Goal: Task Accomplishment & Management: Manage account settings

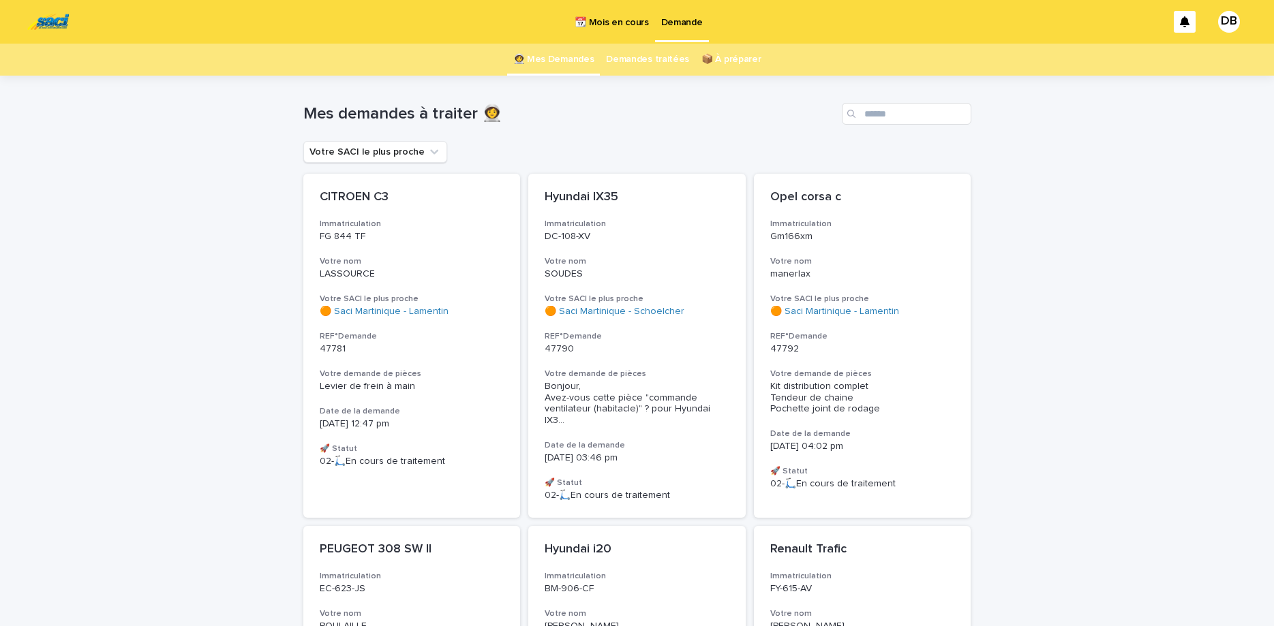
click at [622, 34] on link "📆 Mois en cours" at bounding box center [611, 21] width 86 height 42
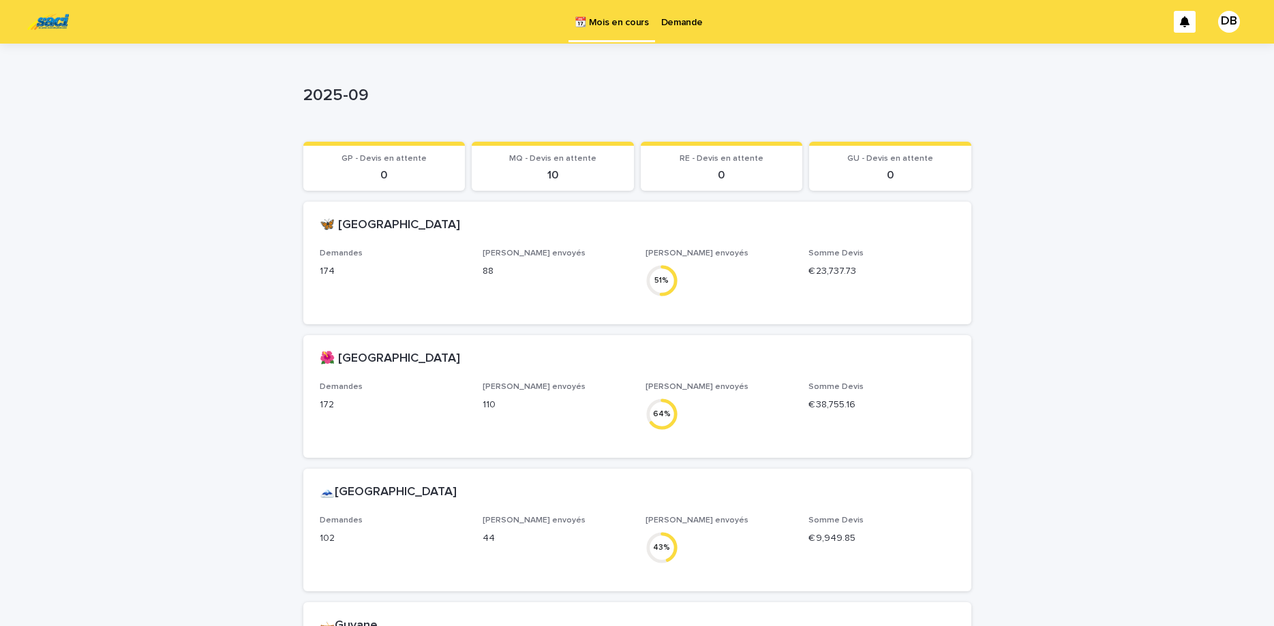
click at [692, 29] on link "Demande" at bounding box center [682, 21] width 54 height 42
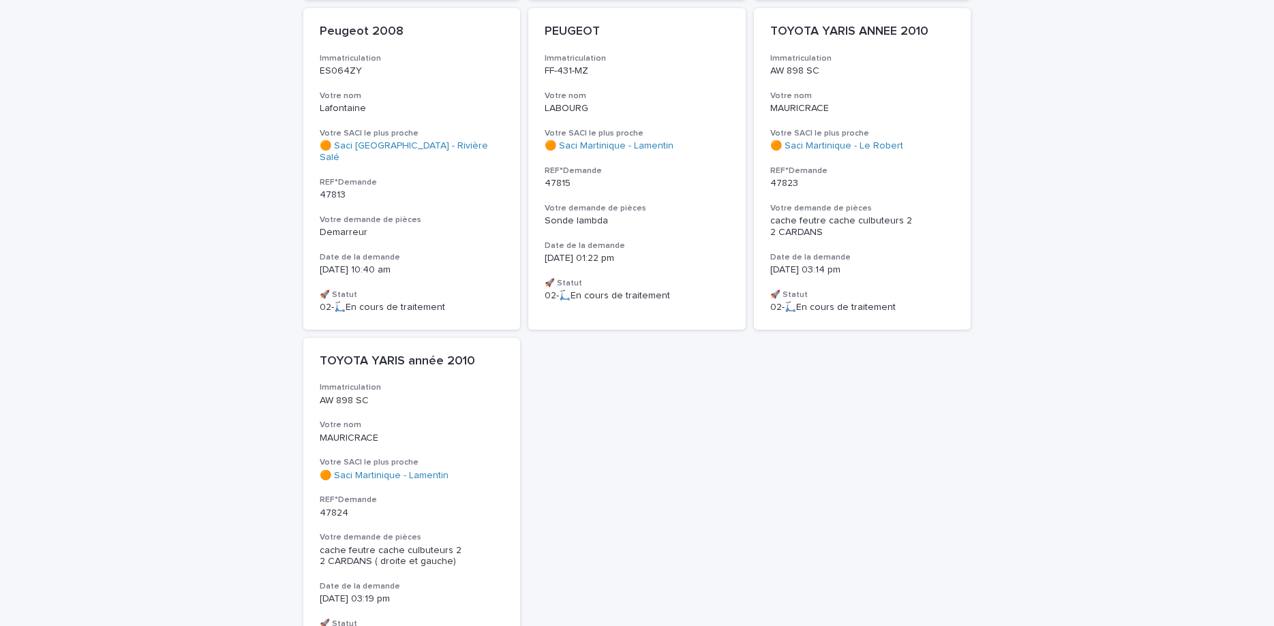
scroll to position [859, 0]
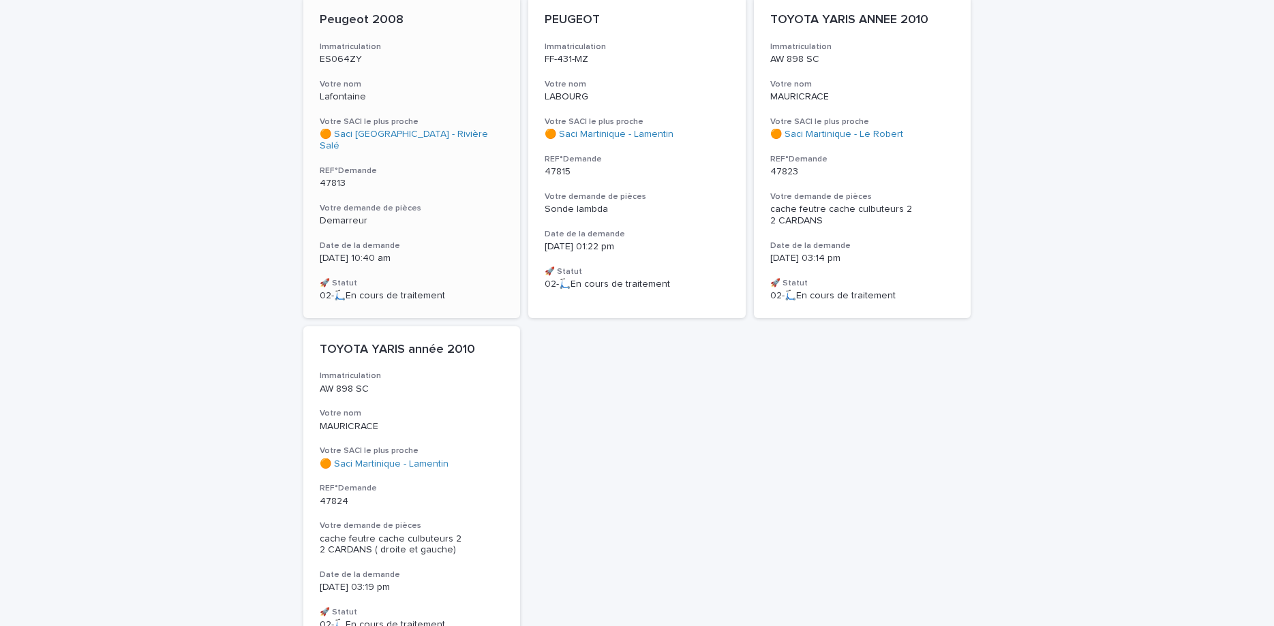
click at [392, 203] on h3 "Votre demande de pièces" at bounding box center [412, 208] width 185 height 11
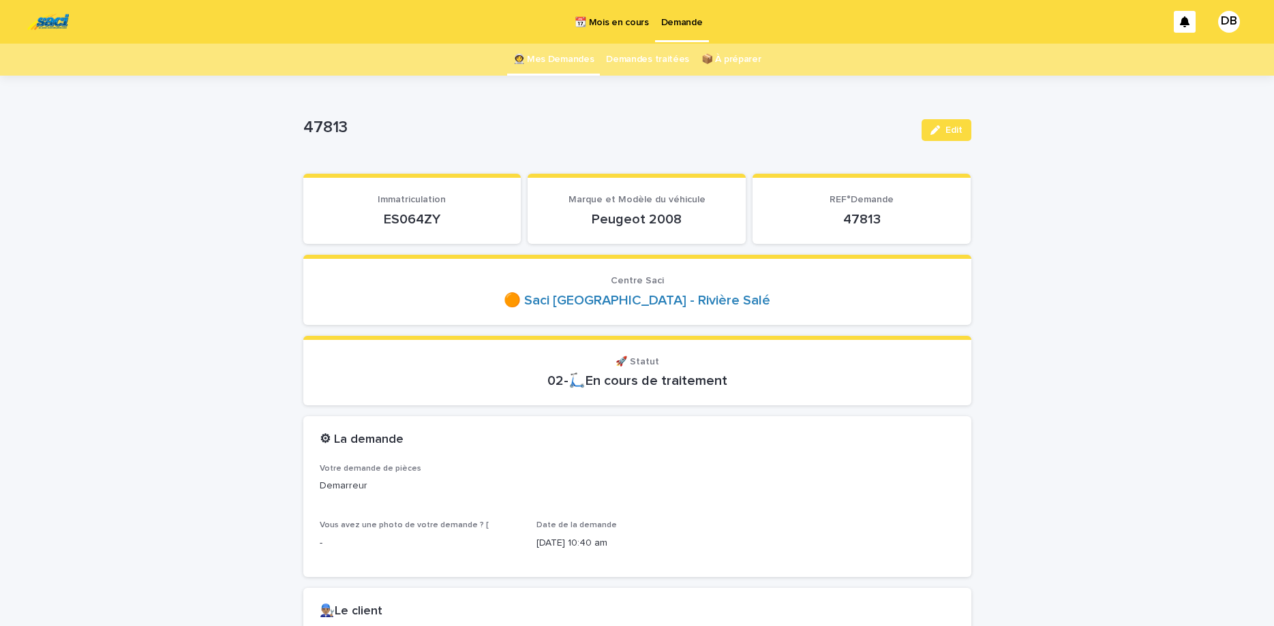
click at [417, 217] on p "ES064ZY" at bounding box center [412, 219] width 185 height 16
click at [423, 221] on p "ES064ZY" at bounding box center [412, 219] width 185 height 16
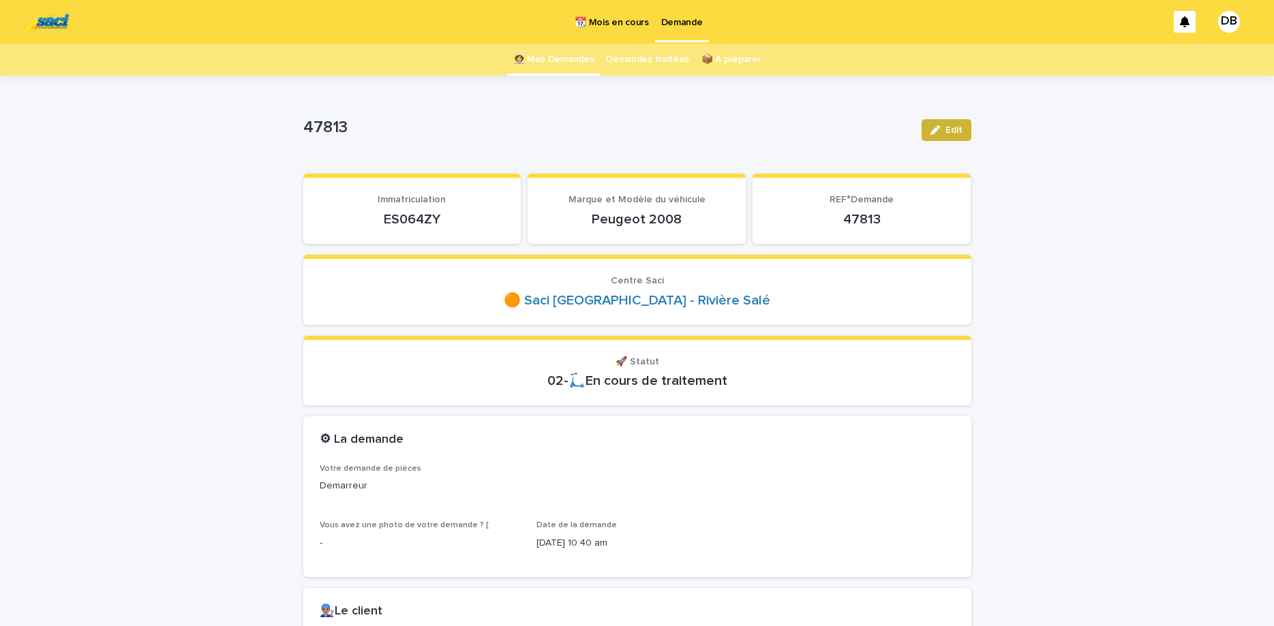
click at [969, 127] on button "Edit" at bounding box center [946, 130] width 50 height 22
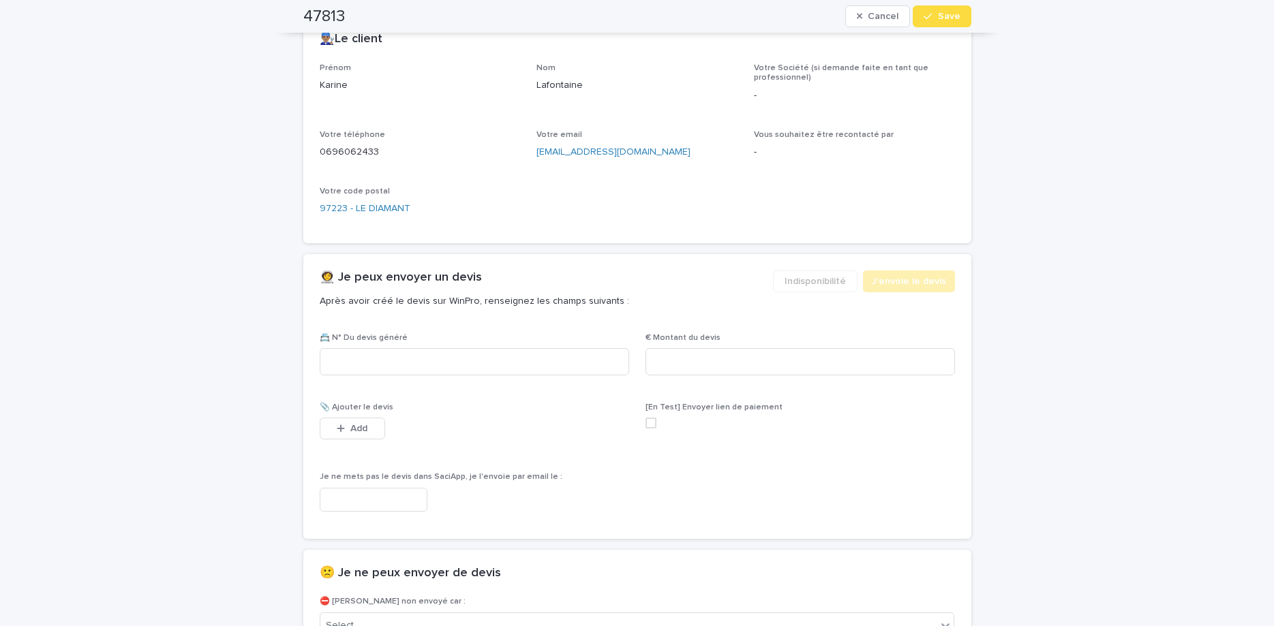
scroll to position [911, 0]
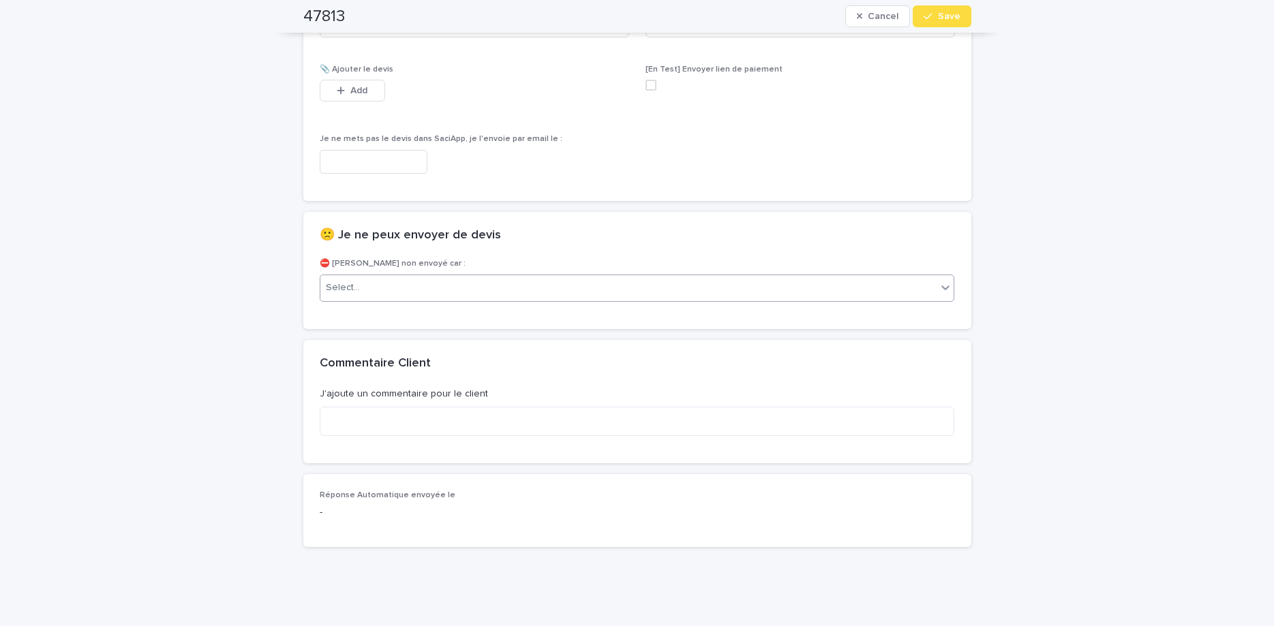
click at [688, 296] on div "Select..." at bounding box center [628, 288] width 617 height 22
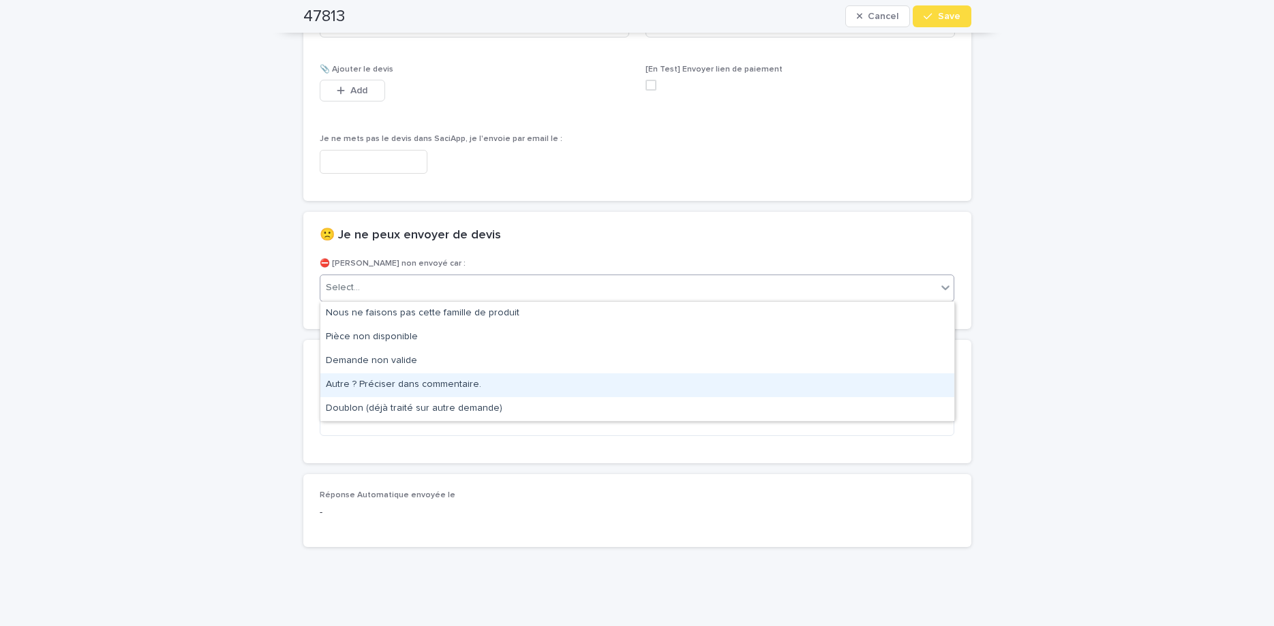
click at [667, 378] on div "Autre ? Préciser dans commentaire." at bounding box center [637, 385] width 634 height 24
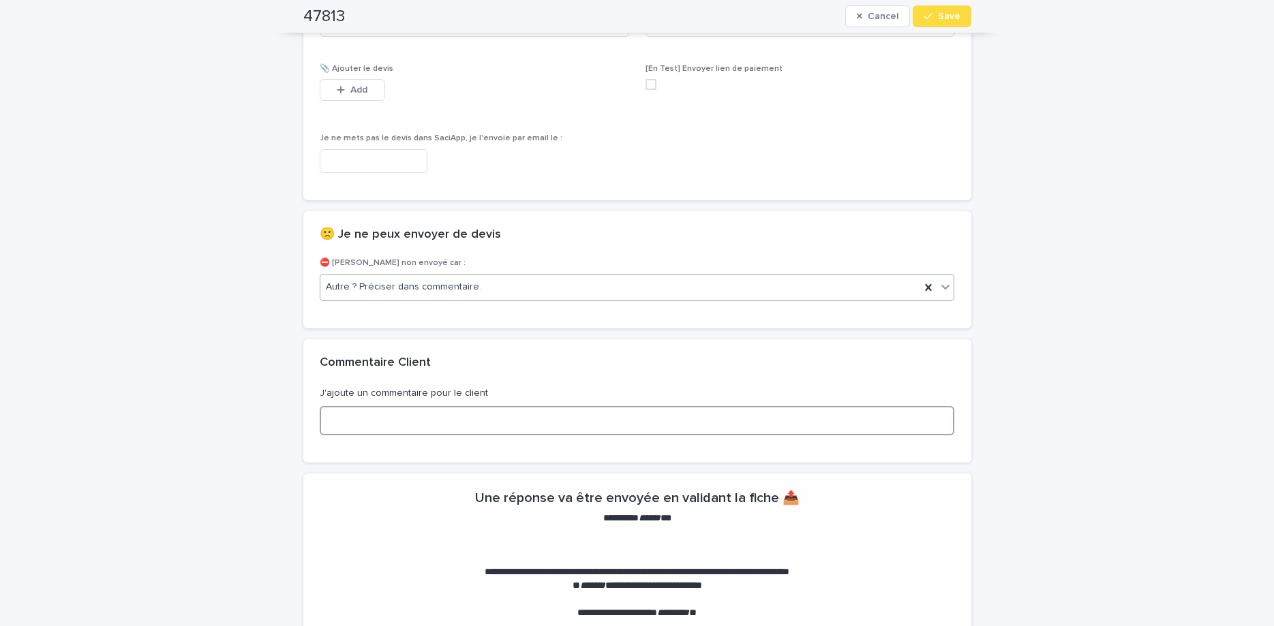
drag, startPoint x: 710, startPoint y: 413, endPoint x: 709, endPoint y: 429, distance: 16.4
click at [709, 429] on textarea at bounding box center [637, 420] width 635 height 29
type textarea "**********"
click at [962, 9] on button "Save" at bounding box center [942, 16] width 58 height 22
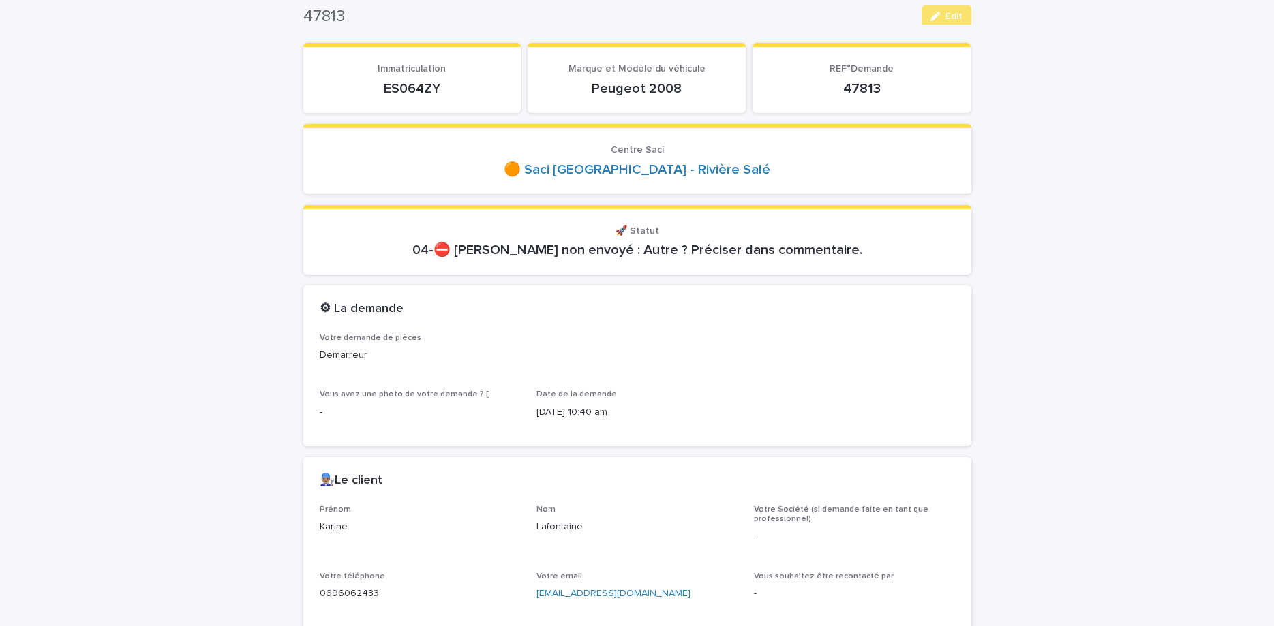
scroll to position [0, 0]
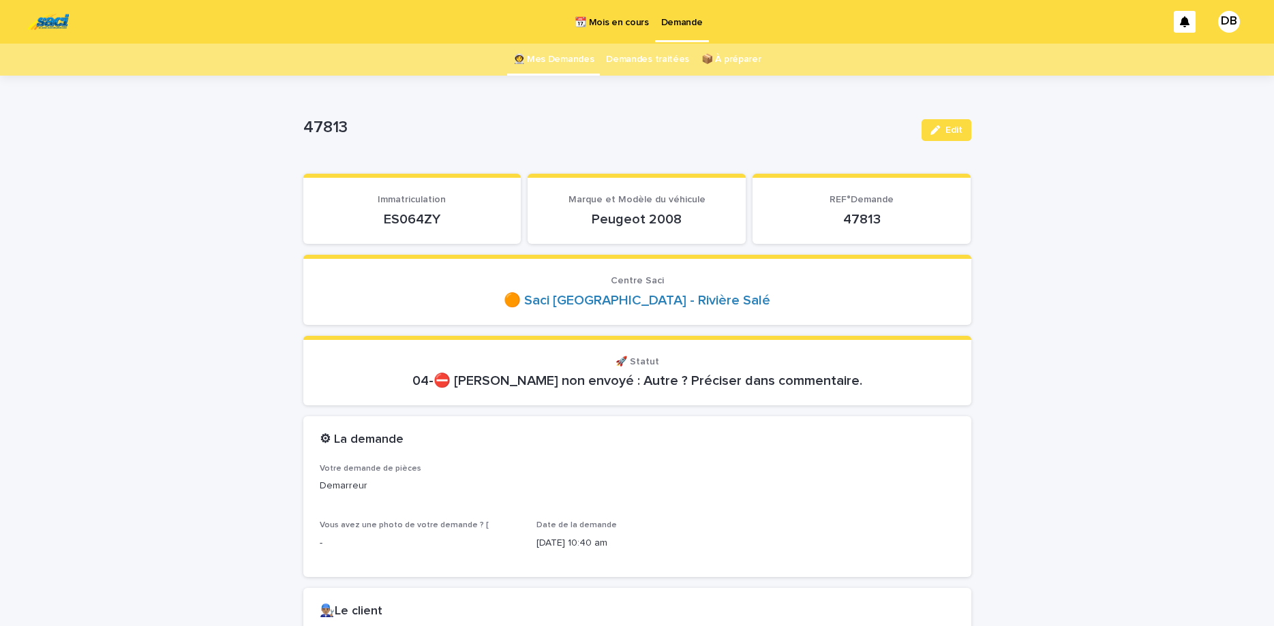
click at [548, 66] on link "👩‍🚀 Mes Demandes" at bounding box center [553, 60] width 81 height 32
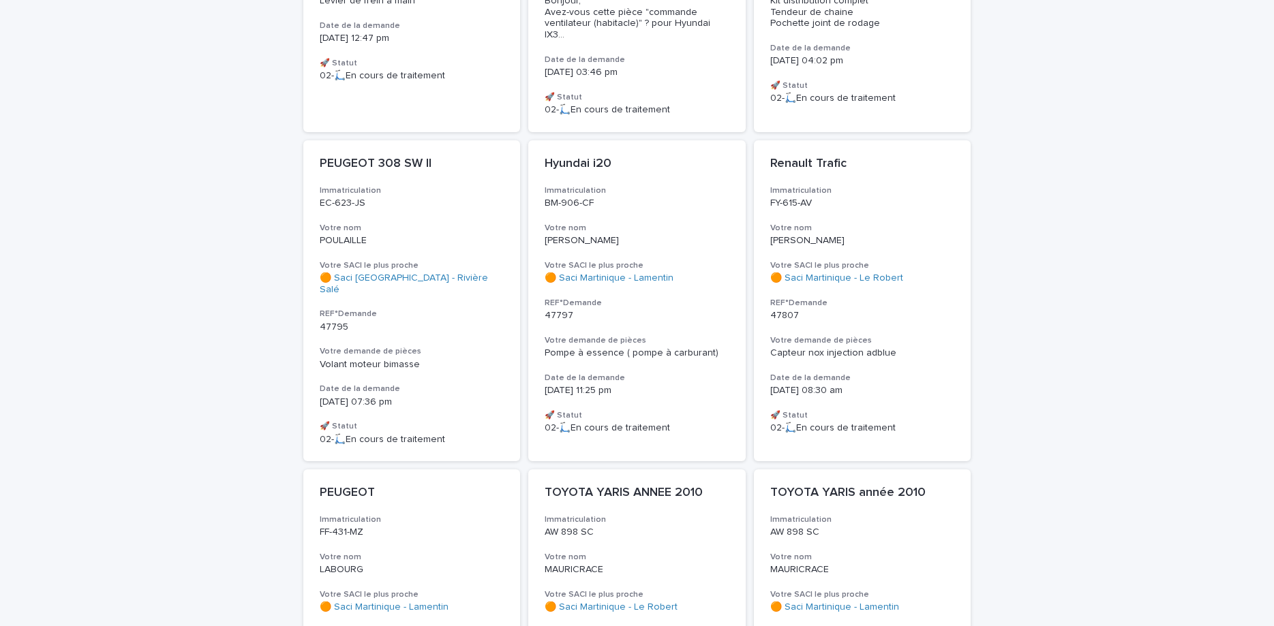
scroll to position [401, 0]
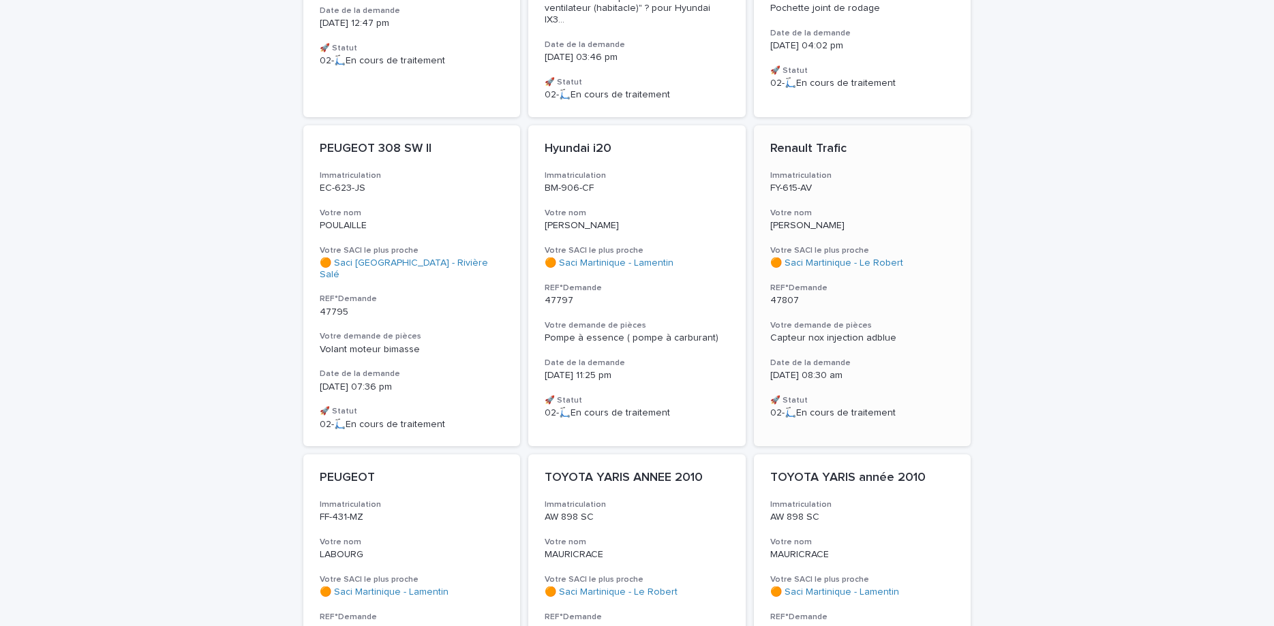
click at [906, 196] on div "Renault Trafic Immatriculation FY-615-AV Votre nom [PERSON_NAME] SACI le plus p…" at bounding box center [862, 280] width 217 height 310
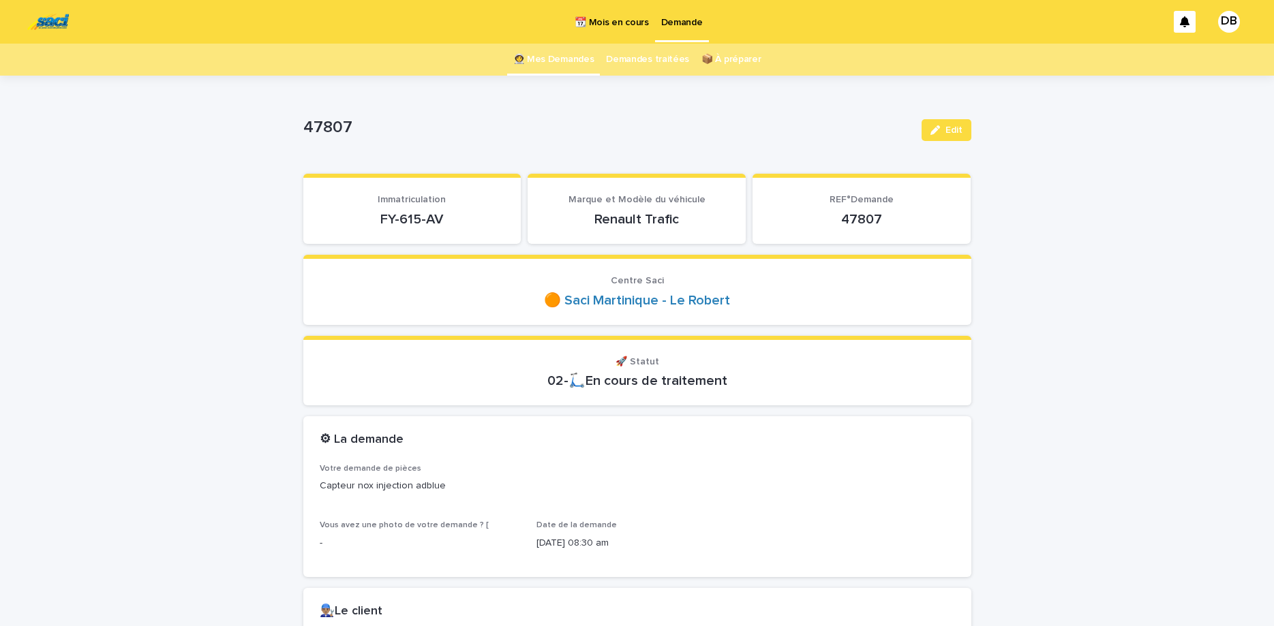
click at [403, 214] on p "FY-615-AV" at bounding box center [412, 219] width 185 height 16
click at [956, 127] on span "Edit" at bounding box center [953, 130] width 17 height 10
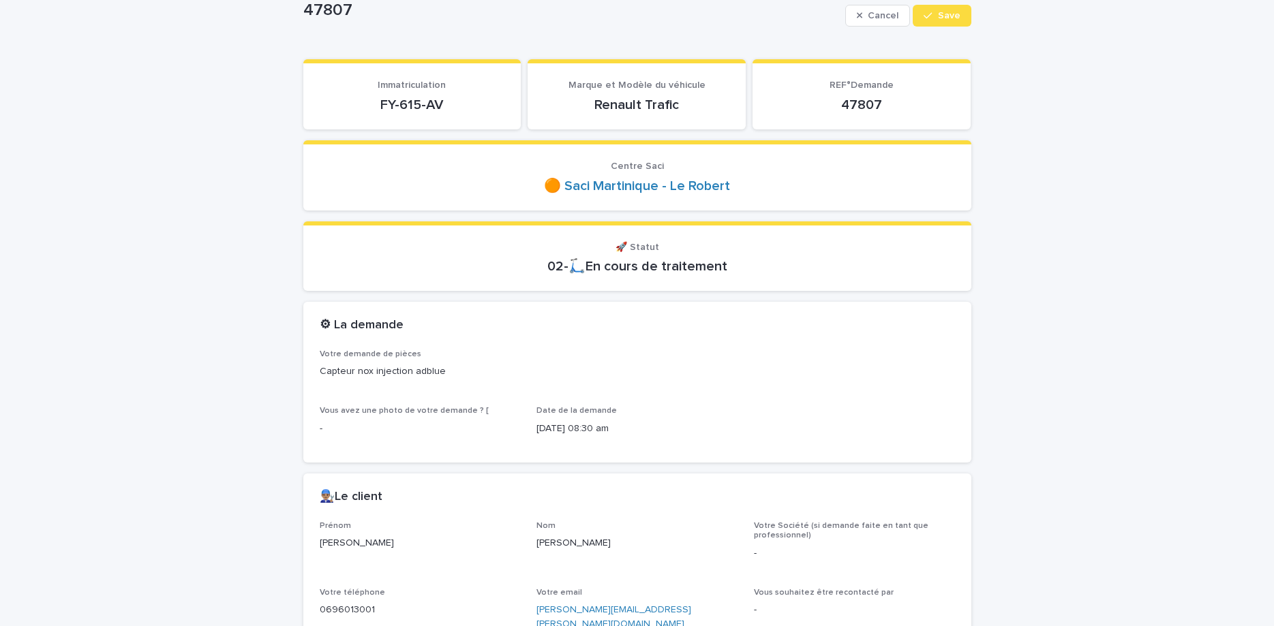
scroll to position [57, 0]
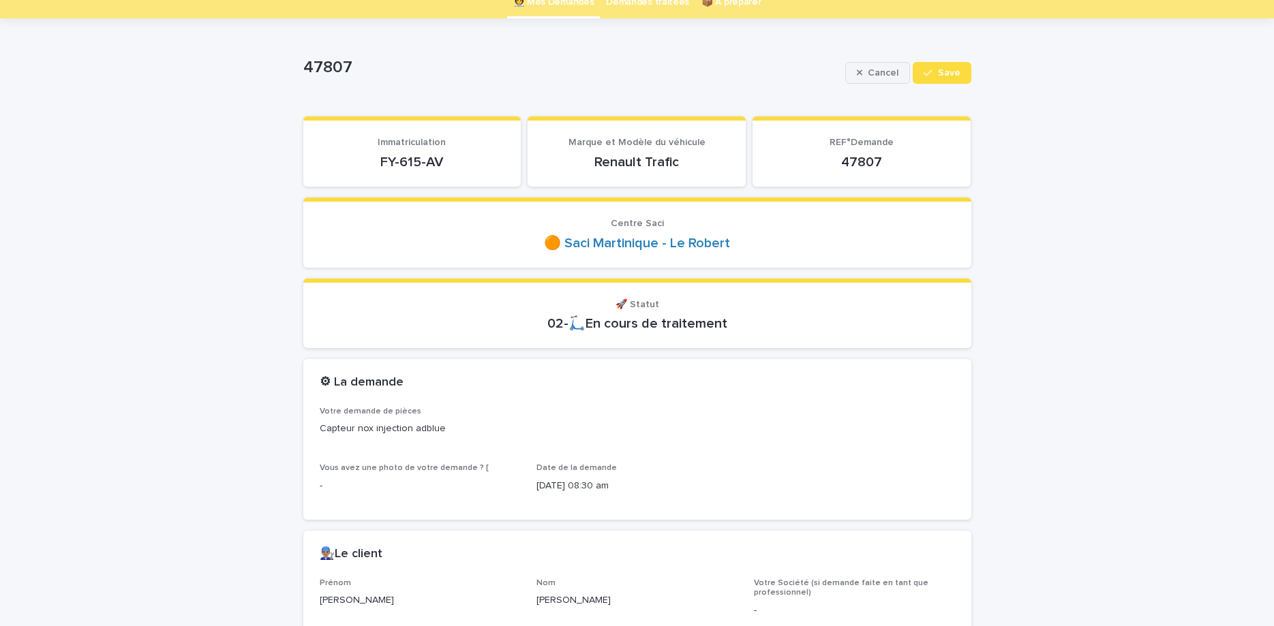
click at [864, 80] on button "Cancel" at bounding box center [877, 73] width 65 height 22
click at [942, 82] on button "Edit" at bounding box center [946, 73] width 50 height 22
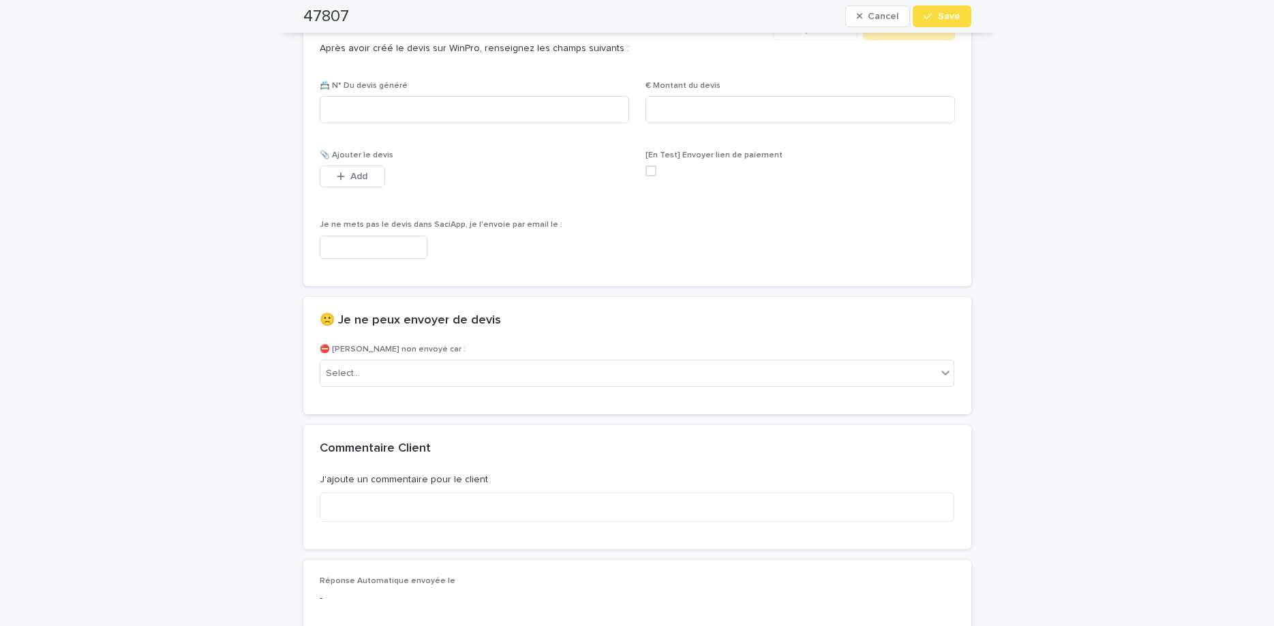
scroll to position [859, 0]
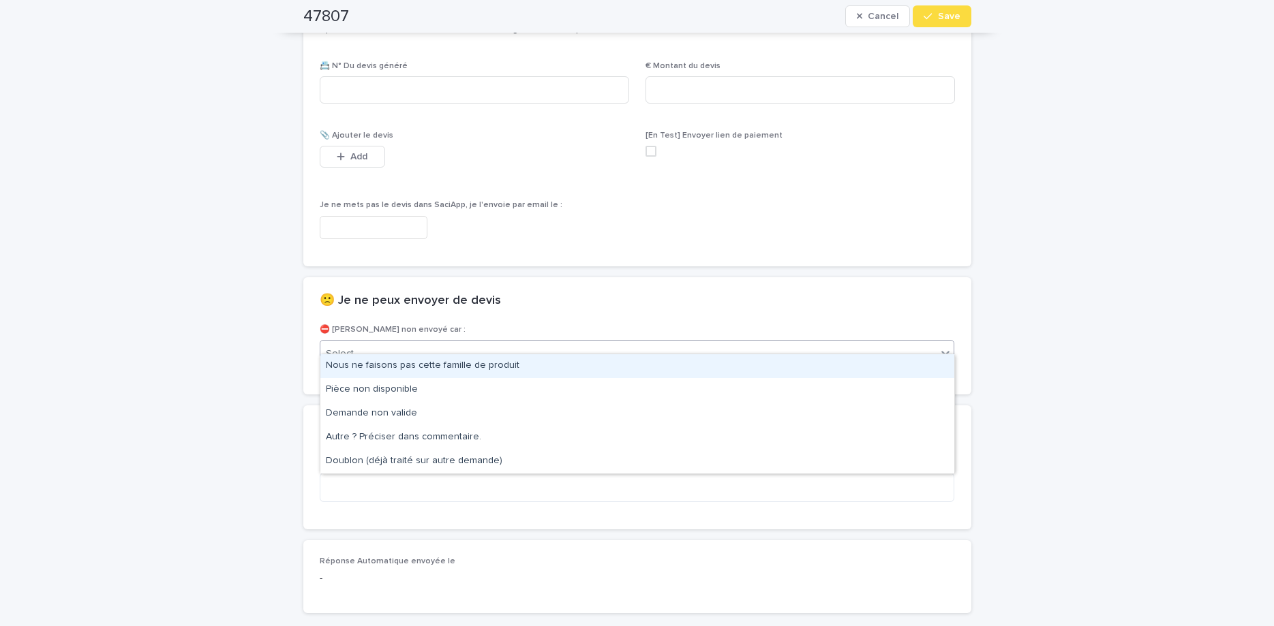
drag, startPoint x: 520, startPoint y: 332, endPoint x: 541, endPoint y: 382, distance: 54.1
click at [521, 343] on div "Select..." at bounding box center [628, 354] width 617 height 22
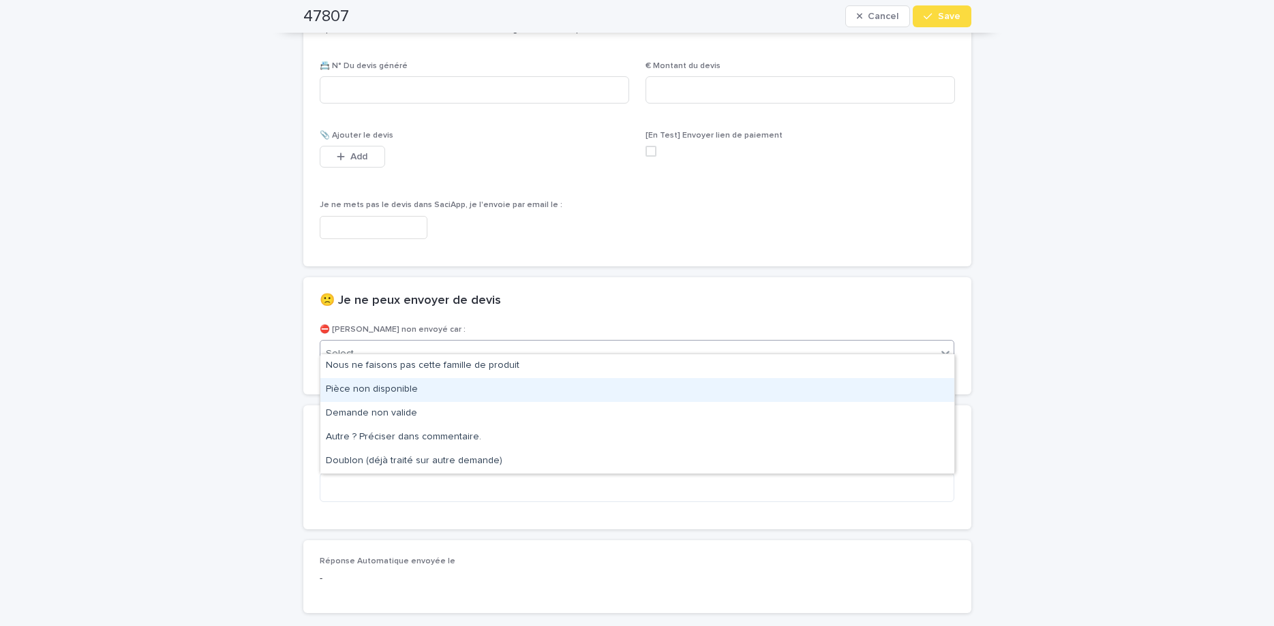
click at [519, 399] on div "Pièce non disponible" at bounding box center [637, 390] width 634 height 24
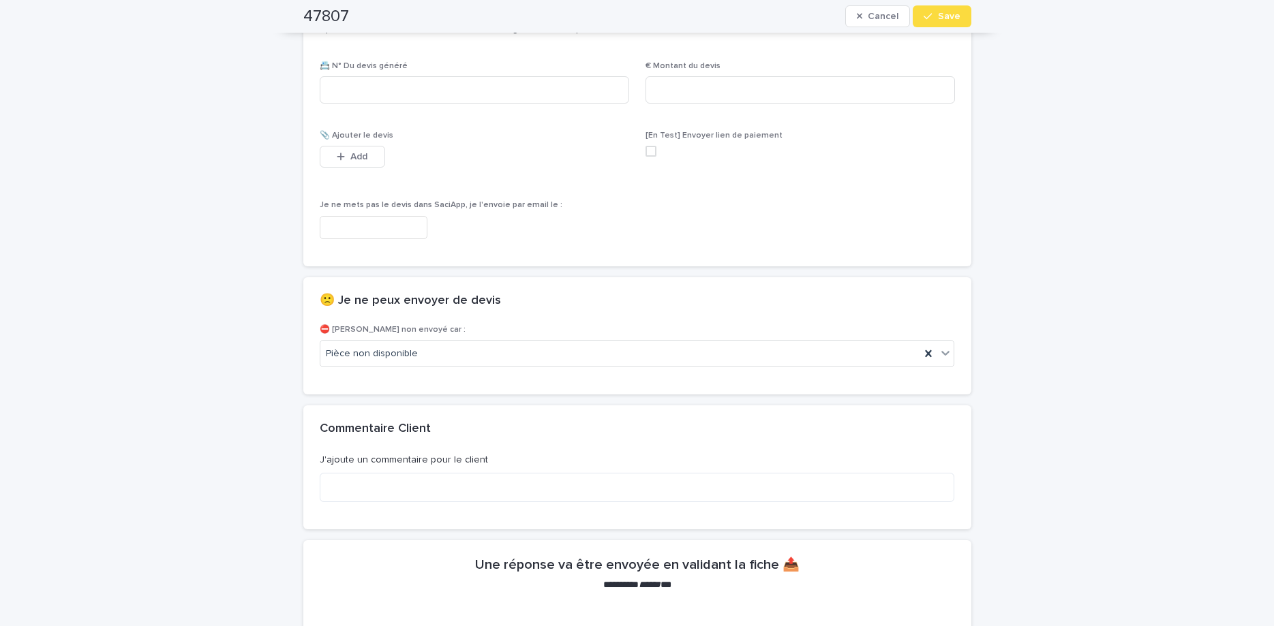
drag, startPoint x: 934, startPoint y: 15, endPoint x: 1273, endPoint y: 231, distance: 402.3
click at [936, 16] on div "button" at bounding box center [930, 17] width 14 height 10
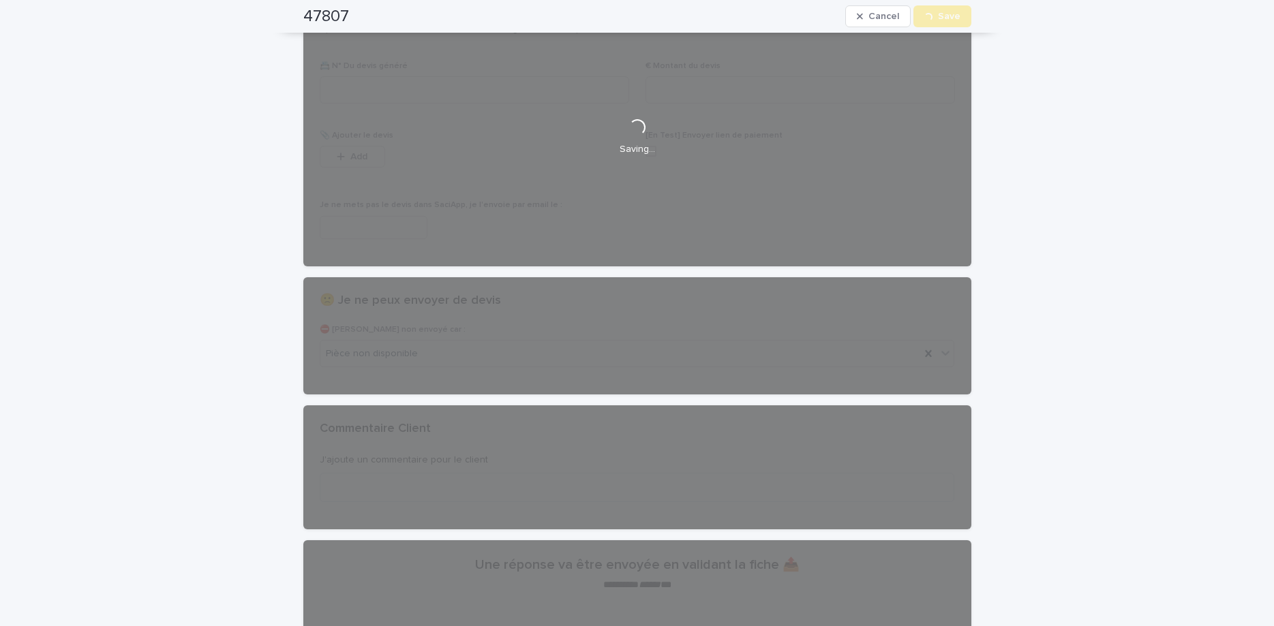
scroll to position [0, 0]
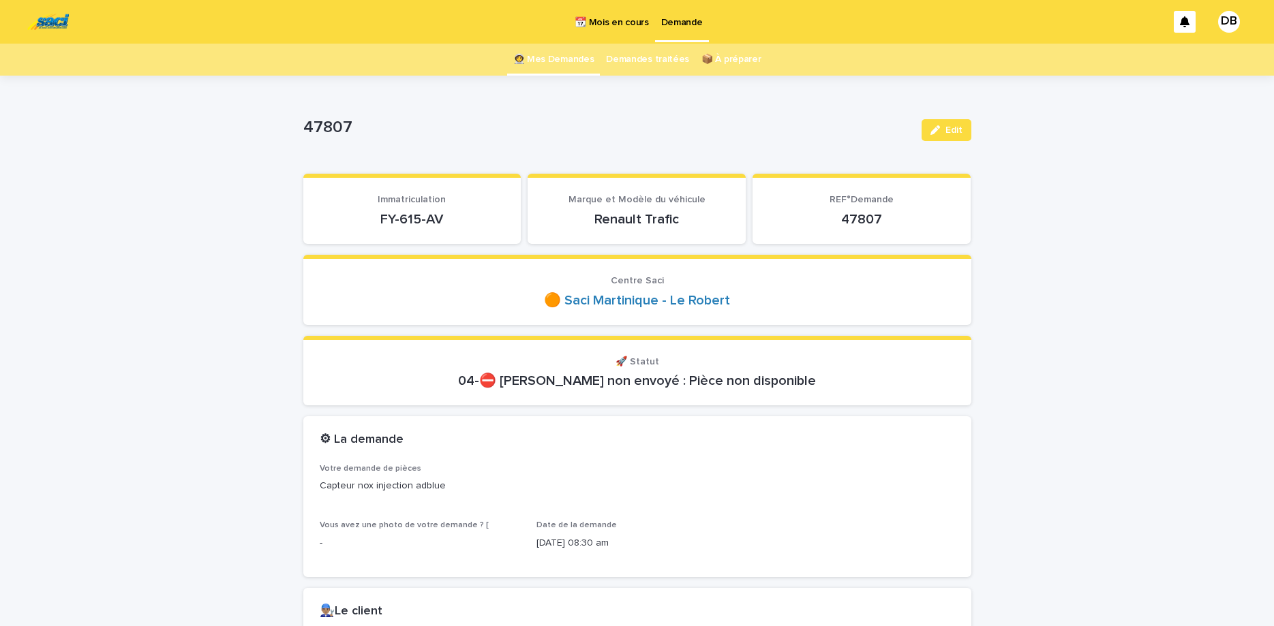
click at [578, 71] on link "👩‍🚀 Mes Demandes" at bounding box center [553, 60] width 81 height 32
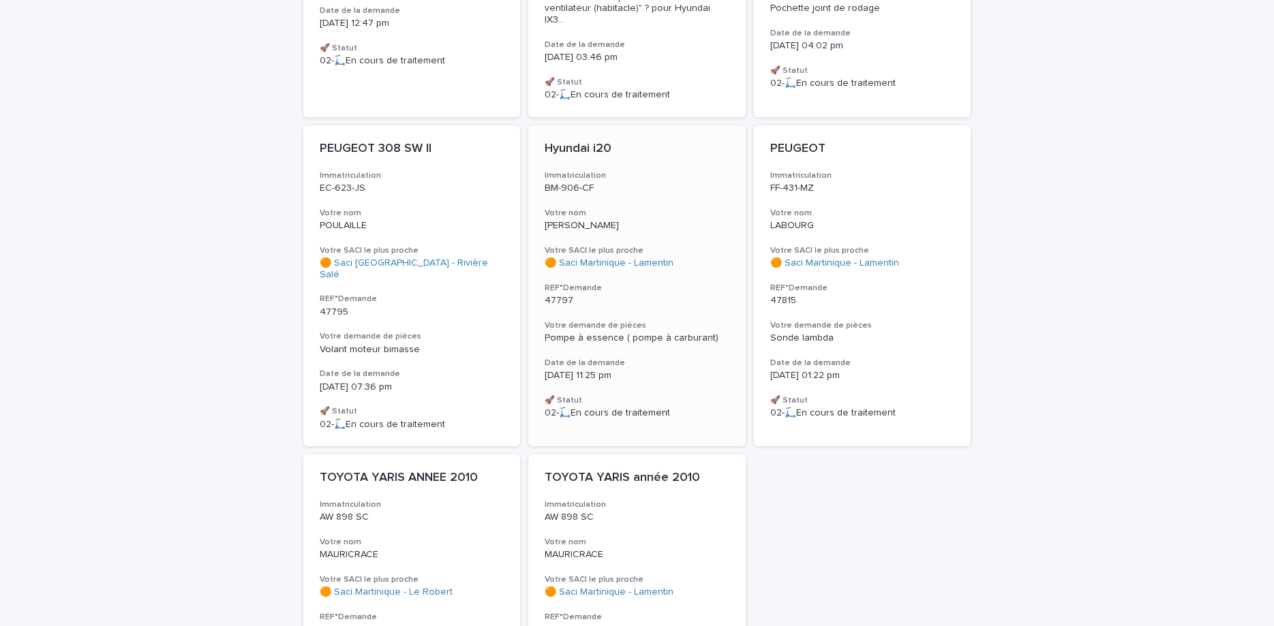
scroll to position [458, 0]
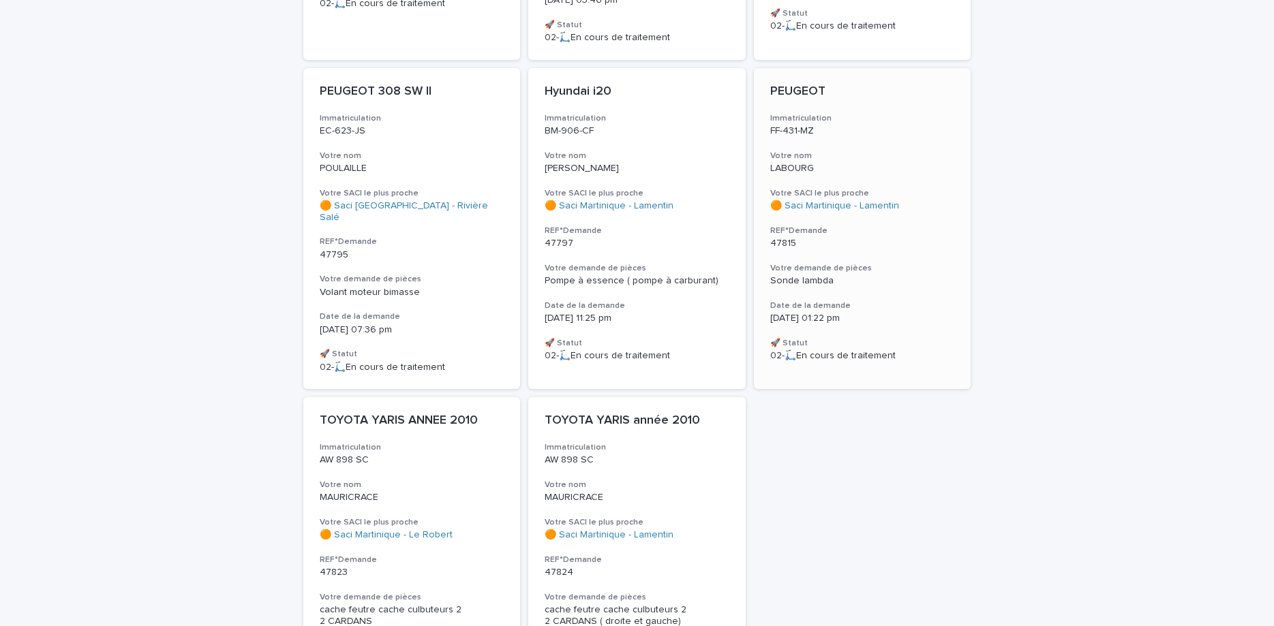
click at [931, 241] on div "PEUGEOT Immatriculation FF-431-MZ Votre nom LABOURG Votre SACI le plus proche 🟠…" at bounding box center [862, 223] width 217 height 310
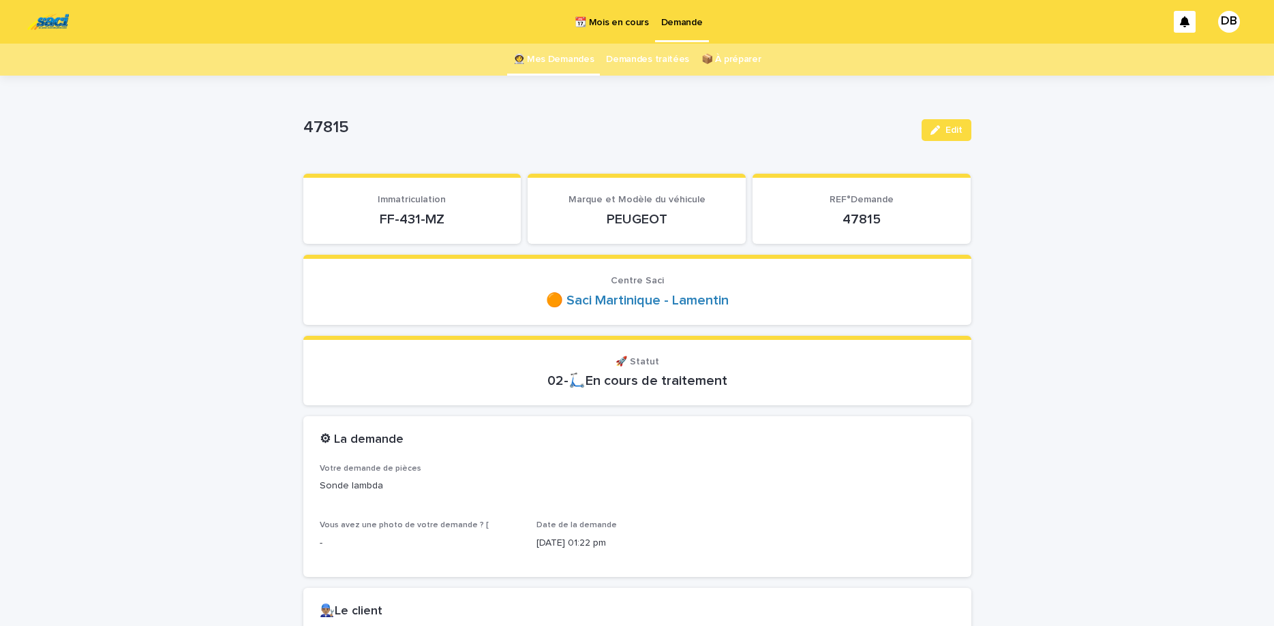
click at [424, 223] on p "FF-431-MZ" at bounding box center [412, 219] width 185 height 16
drag, startPoint x: 424, startPoint y: 223, endPoint x: 432, endPoint y: 228, distance: 9.8
click at [938, 134] on icon "button" at bounding box center [935, 130] width 10 height 10
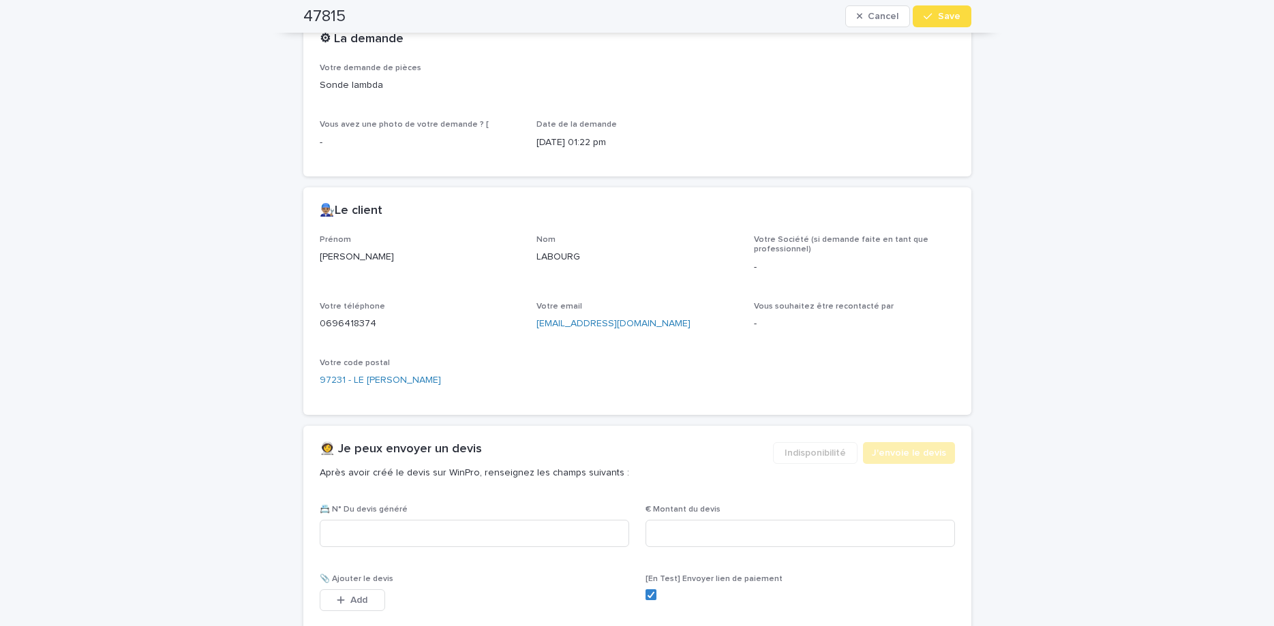
scroll to position [744, 0]
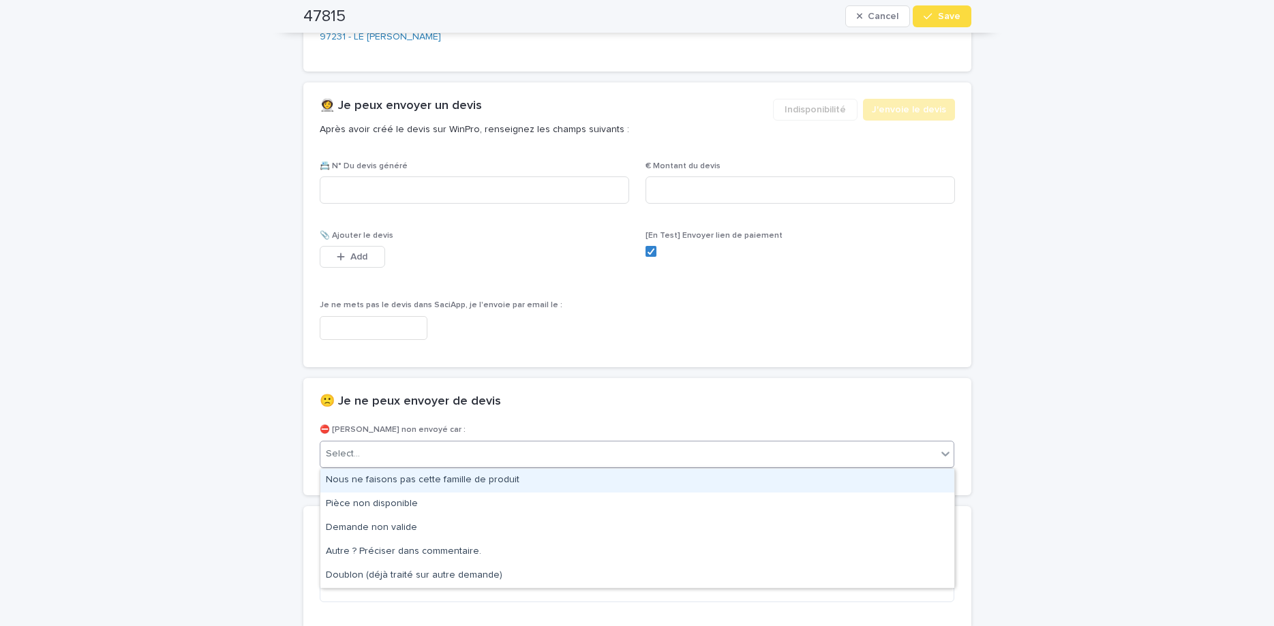
click at [480, 453] on div "Select..." at bounding box center [628, 454] width 617 height 22
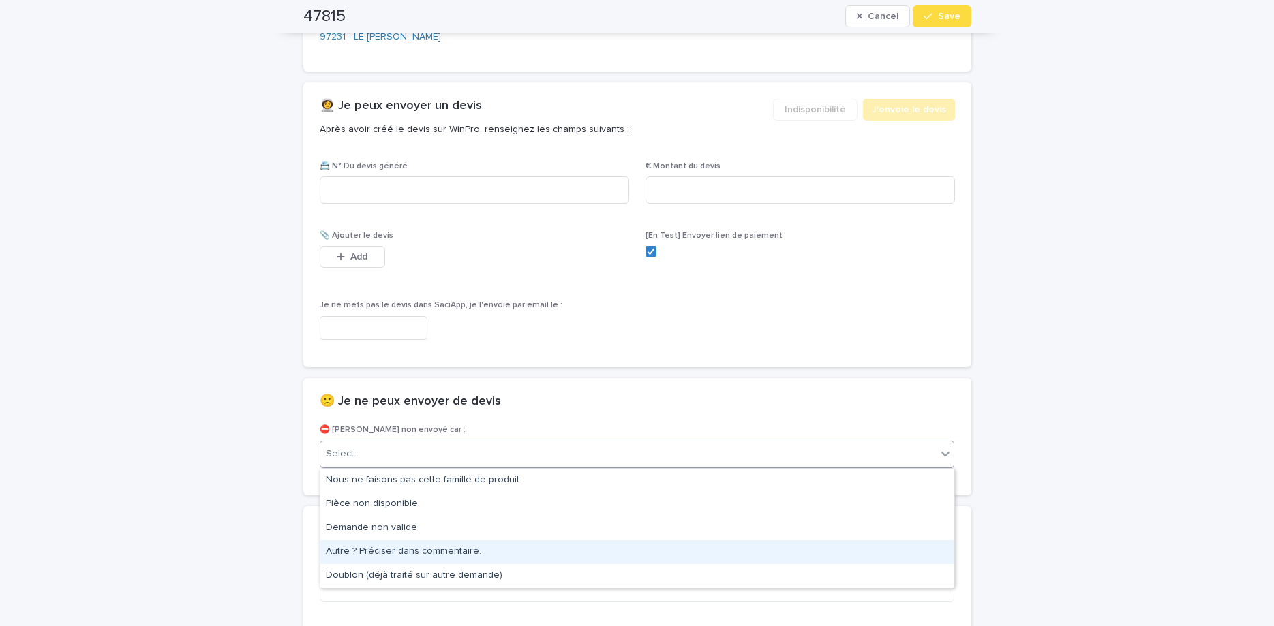
click at [508, 545] on div "Autre ? Préciser dans commentaire." at bounding box center [637, 552] width 634 height 24
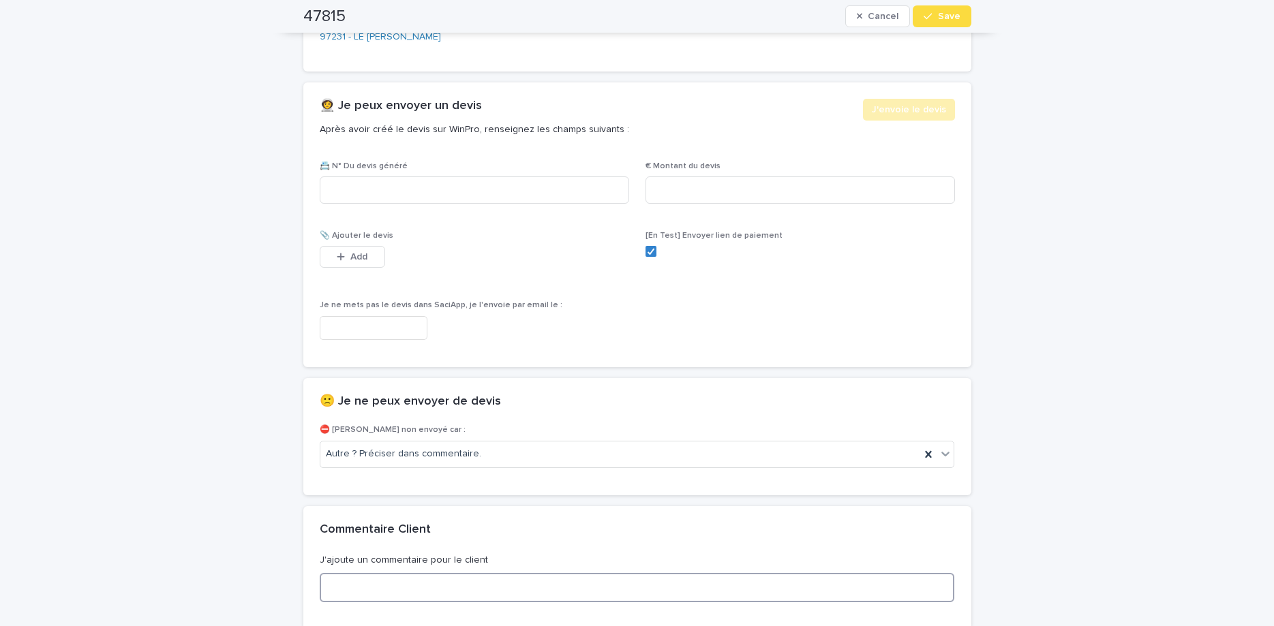
click at [475, 577] on textarea at bounding box center [637, 587] width 635 height 29
type textarea "**********"
click at [937, 20] on div "button" at bounding box center [930, 17] width 14 height 10
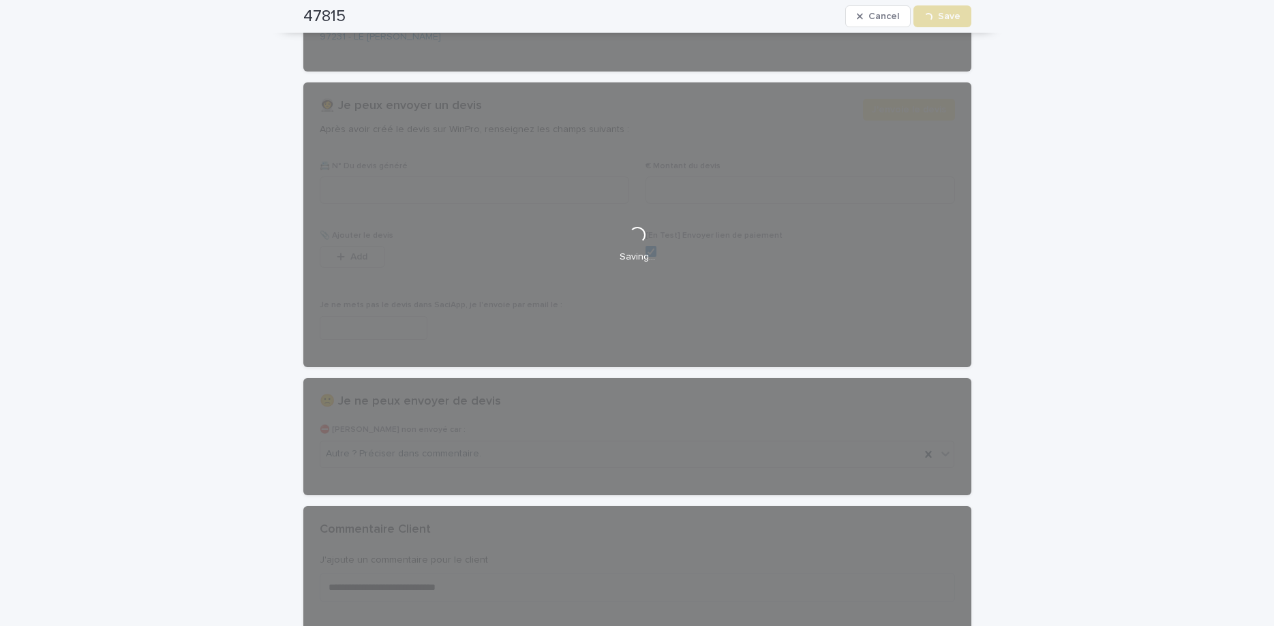
scroll to position [0, 0]
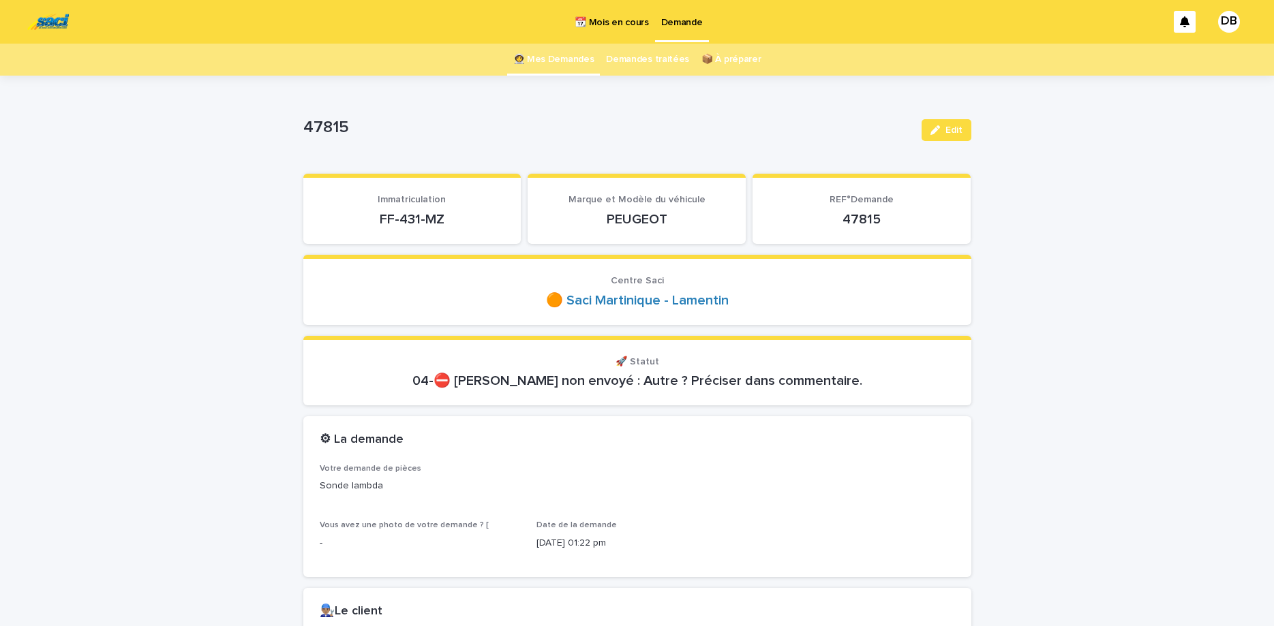
click at [559, 70] on link "👩‍🚀 Mes Demandes" at bounding box center [553, 60] width 81 height 32
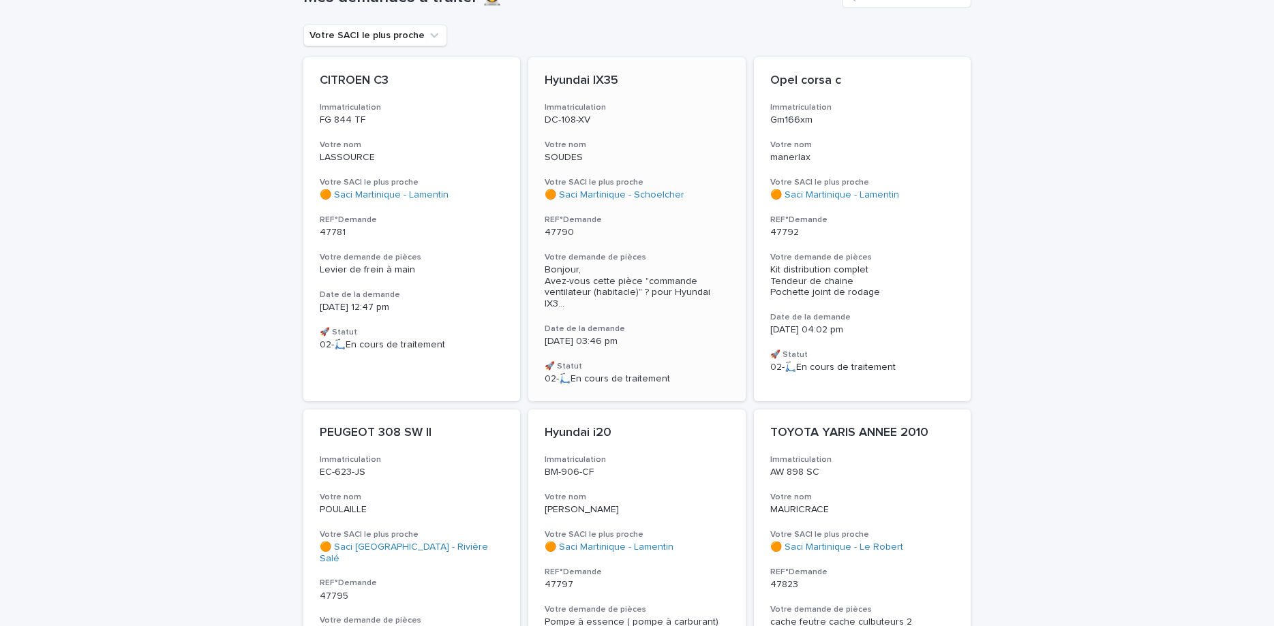
scroll to position [343, 0]
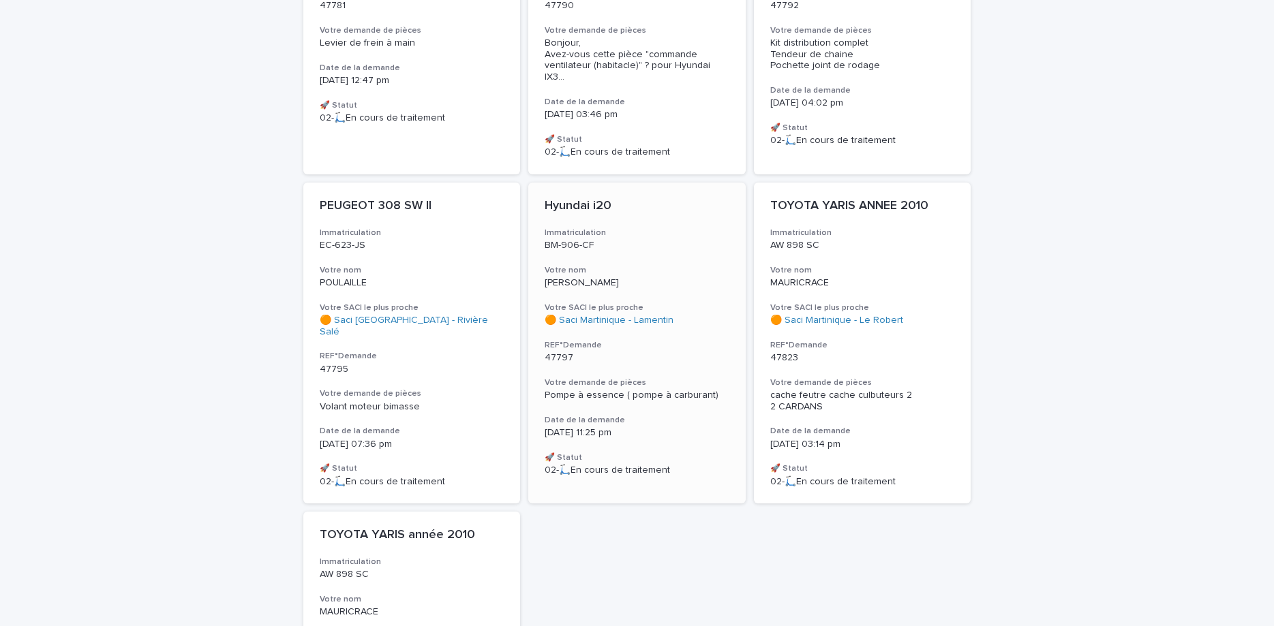
click at [633, 275] on div "[PERSON_NAME]" at bounding box center [637, 282] width 185 height 14
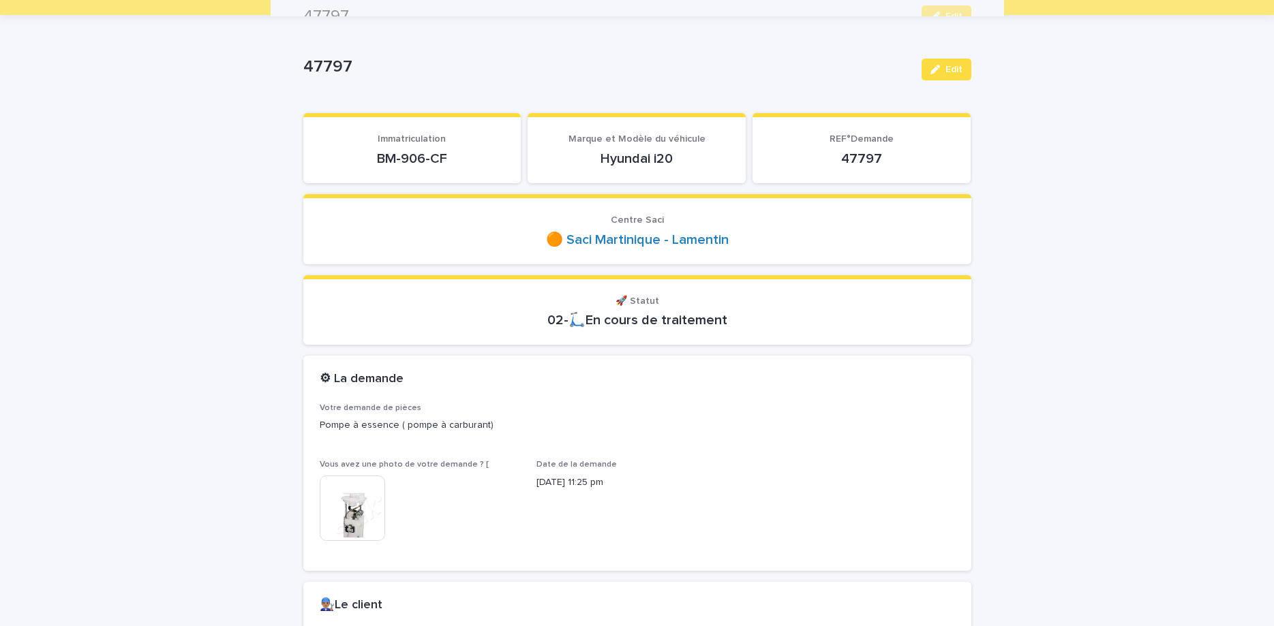
scroll to position [57, 0]
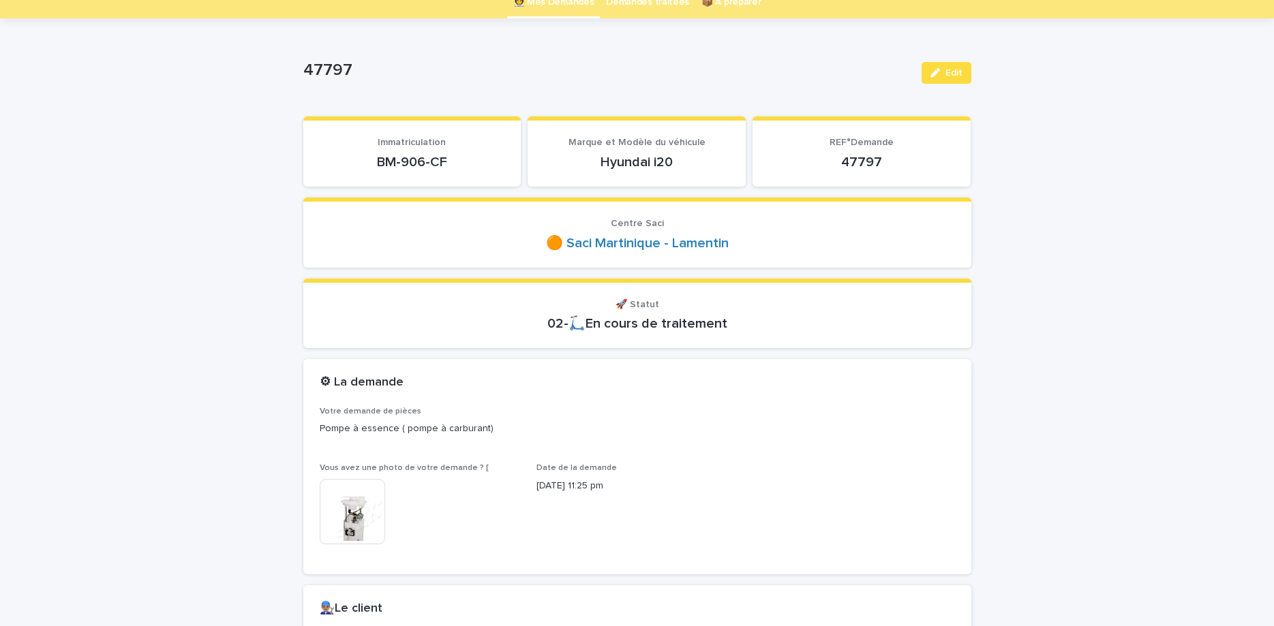
click at [411, 169] on p "BM-906-CF" at bounding box center [412, 162] width 185 height 16
click at [411, 161] on p "BM-906-CF" at bounding box center [412, 162] width 185 height 16
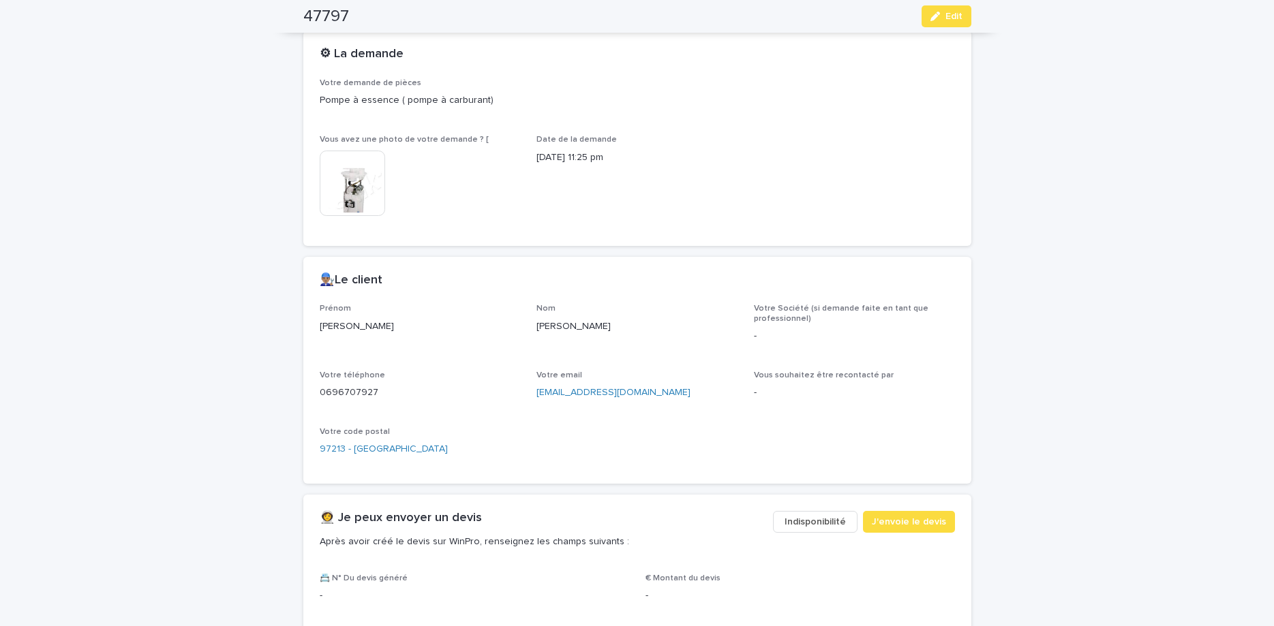
scroll to position [401, 0]
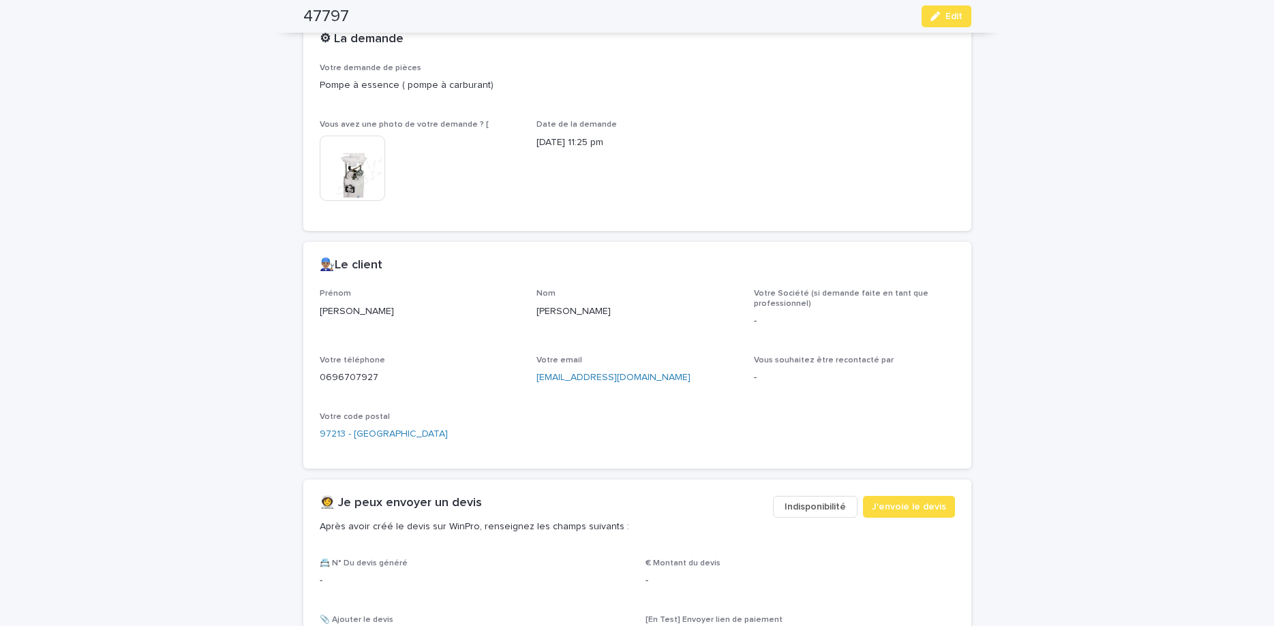
click at [358, 378] on p "0696707927" at bounding box center [420, 378] width 201 height 14
copy p "0696707927"
drag, startPoint x: 979, startPoint y: 27, endPoint x: 968, endPoint y: 20, distance: 13.2
click at [974, 23] on div "47797 Edit" at bounding box center [637, 16] width 733 height 33
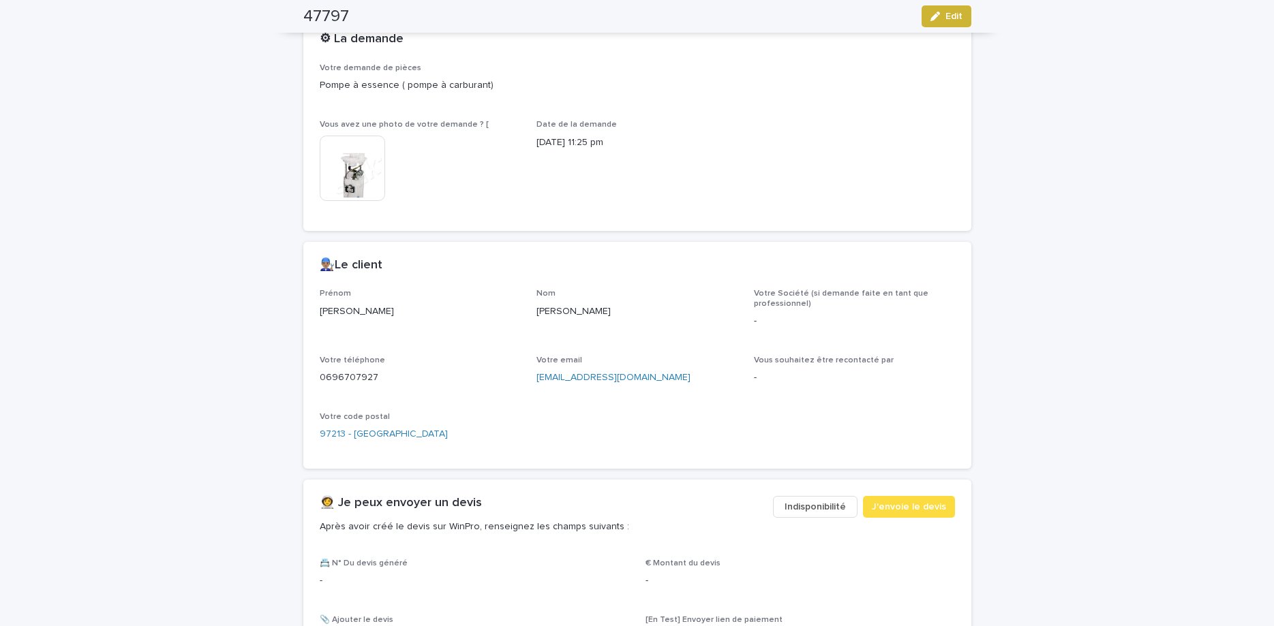
click at [964, 17] on button "Edit" at bounding box center [946, 16] width 50 height 22
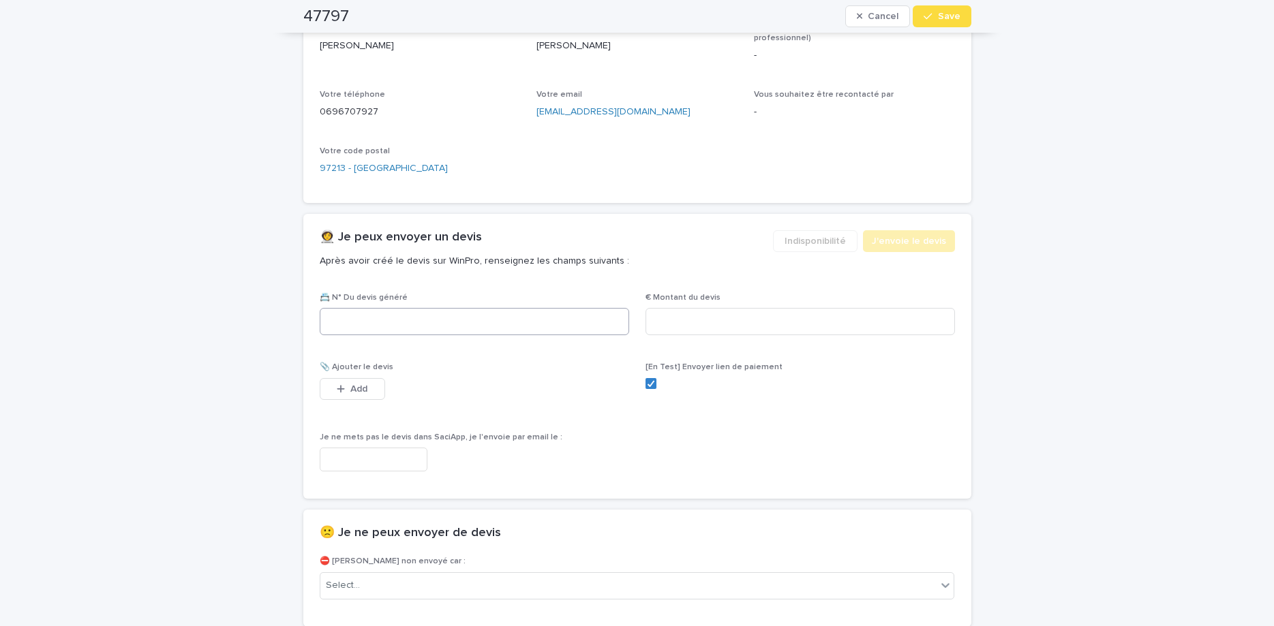
scroll to position [687, 0]
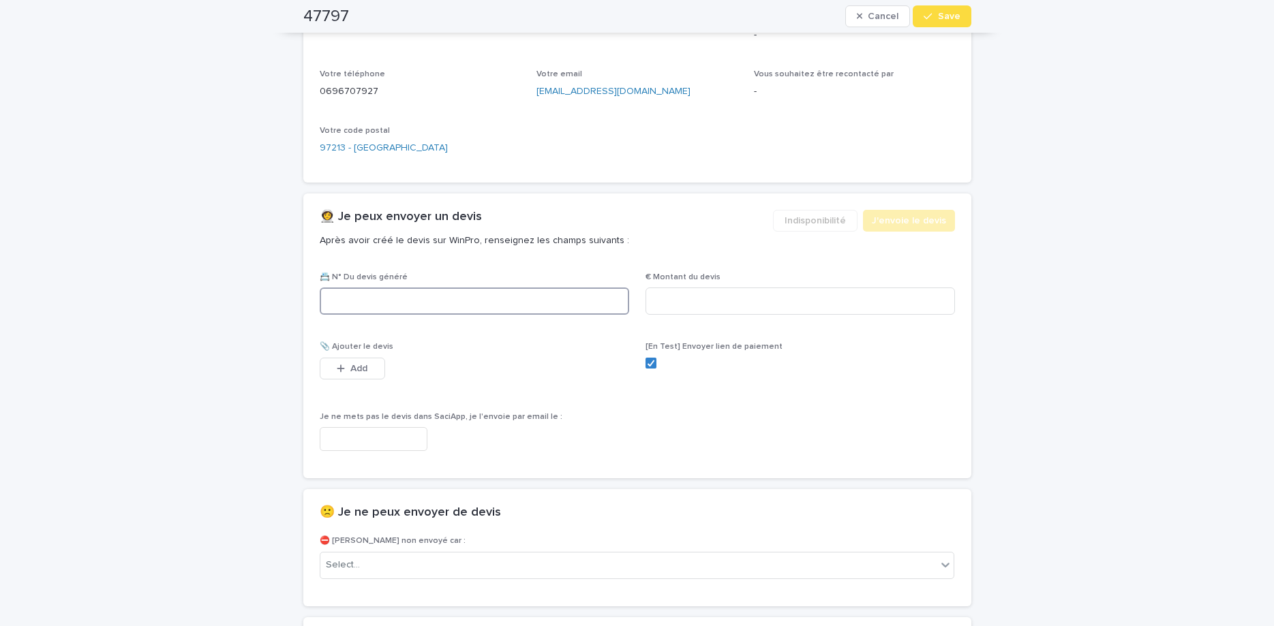
click at [525, 313] on input at bounding box center [474, 301] width 309 height 27
paste input "********"
type input "********"
click at [697, 309] on input at bounding box center [799, 301] width 309 height 27
type input "******"
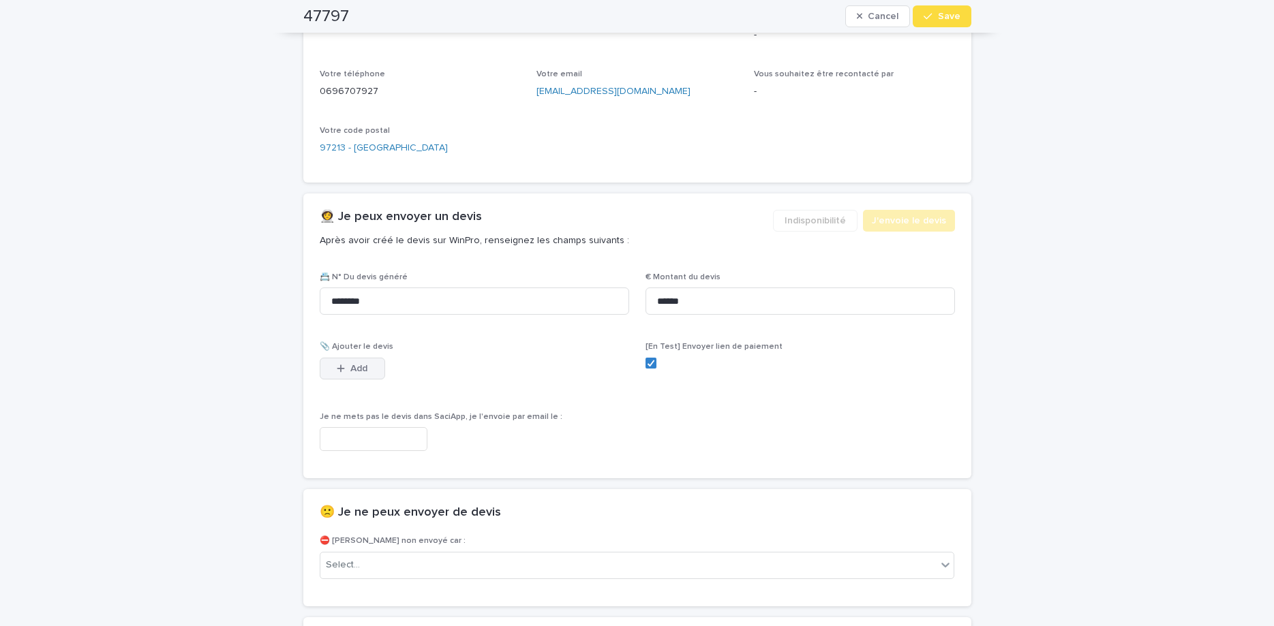
click at [354, 370] on span "Add" at bounding box center [358, 369] width 17 height 10
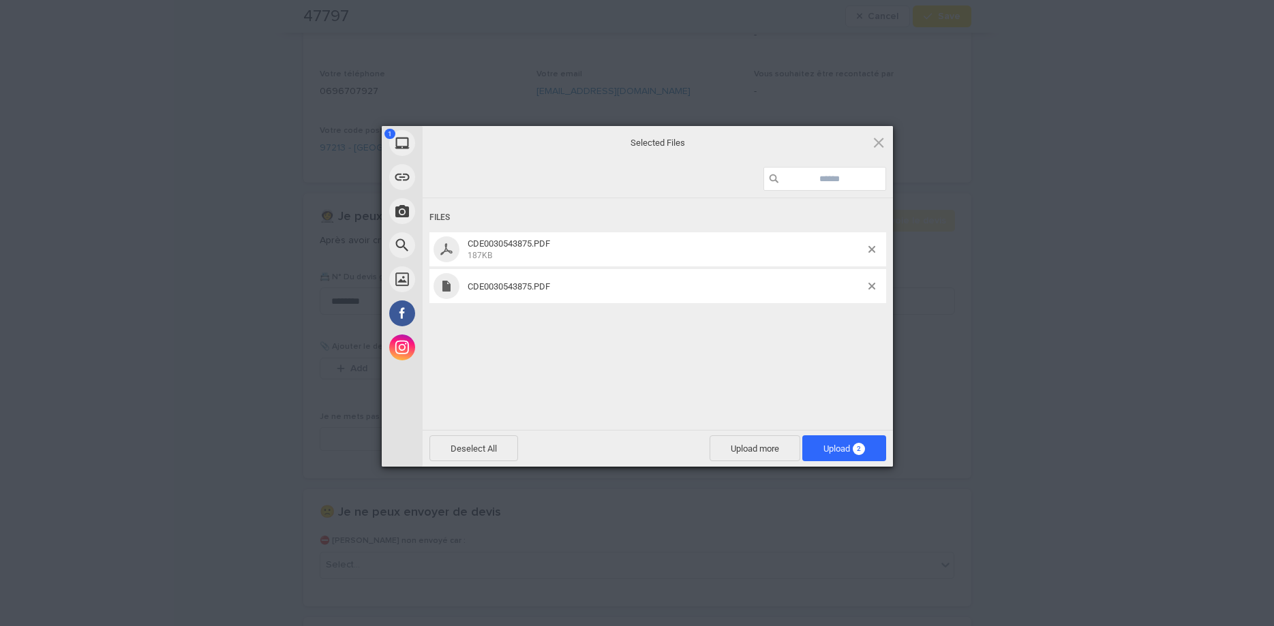
drag, startPoint x: 707, startPoint y: 349, endPoint x: 718, endPoint y: 340, distance: 14.6
click at [709, 348] on div "Files CDE0030543875.PDF 187KB CDE0030543875.PDF" at bounding box center [658, 312] width 470 height 229
click at [871, 281] on div "CDE0030543875.PDF" at bounding box center [657, 286] width 457 height 34
click at [878, 287] on div at bounding box center [877, 286] width 18 height 7
click at [870, 283] on div "CDE0030543875.PDF" at bounding box center [657, 286] width 457 height 34
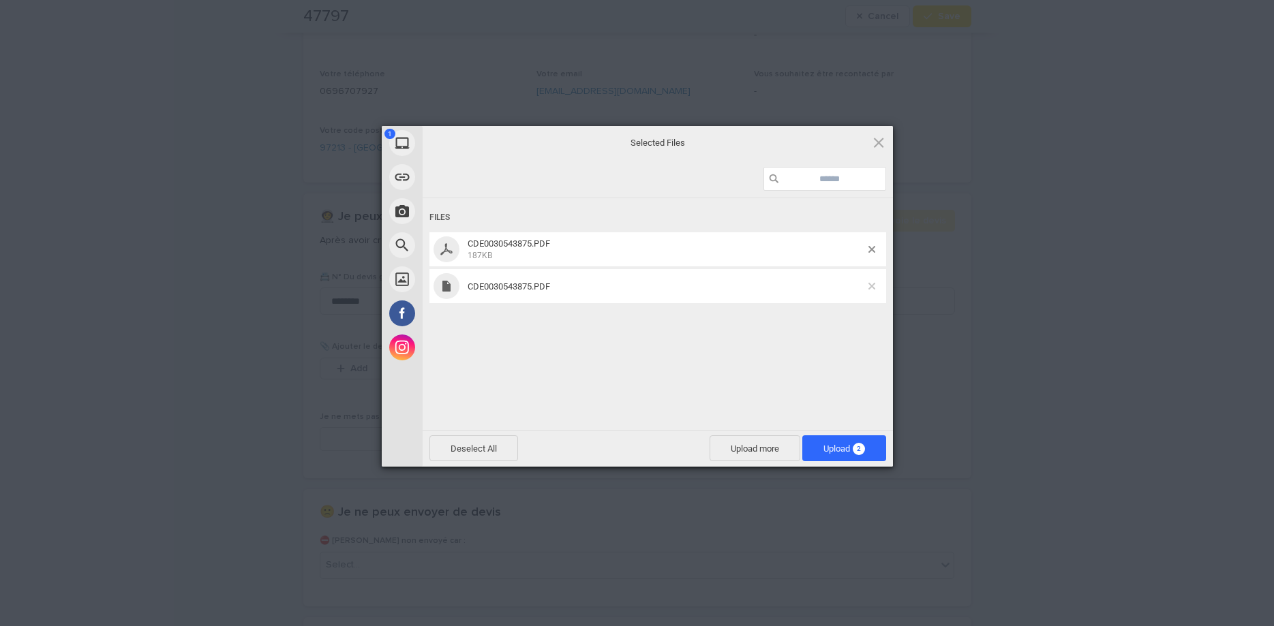
click at [872, 285] on span at bounding box center [871, 286] width 7 height 7
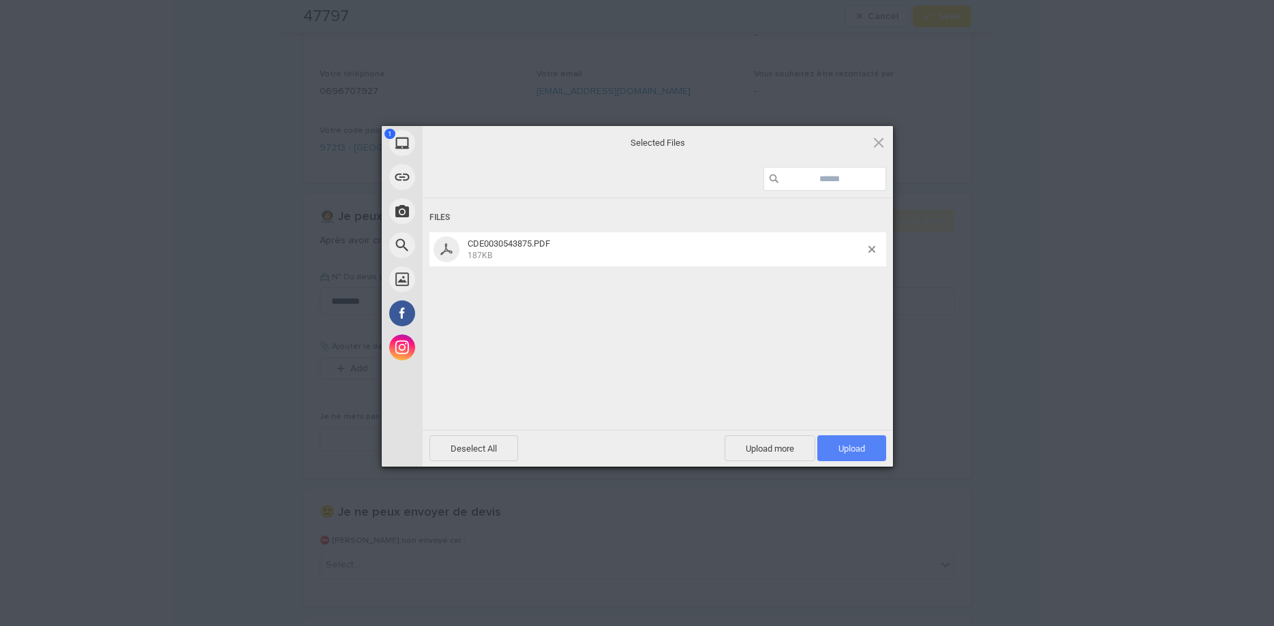
click at [836, 451] on span "Upload 1" at bounding box center [851, 448] width 69 height 26
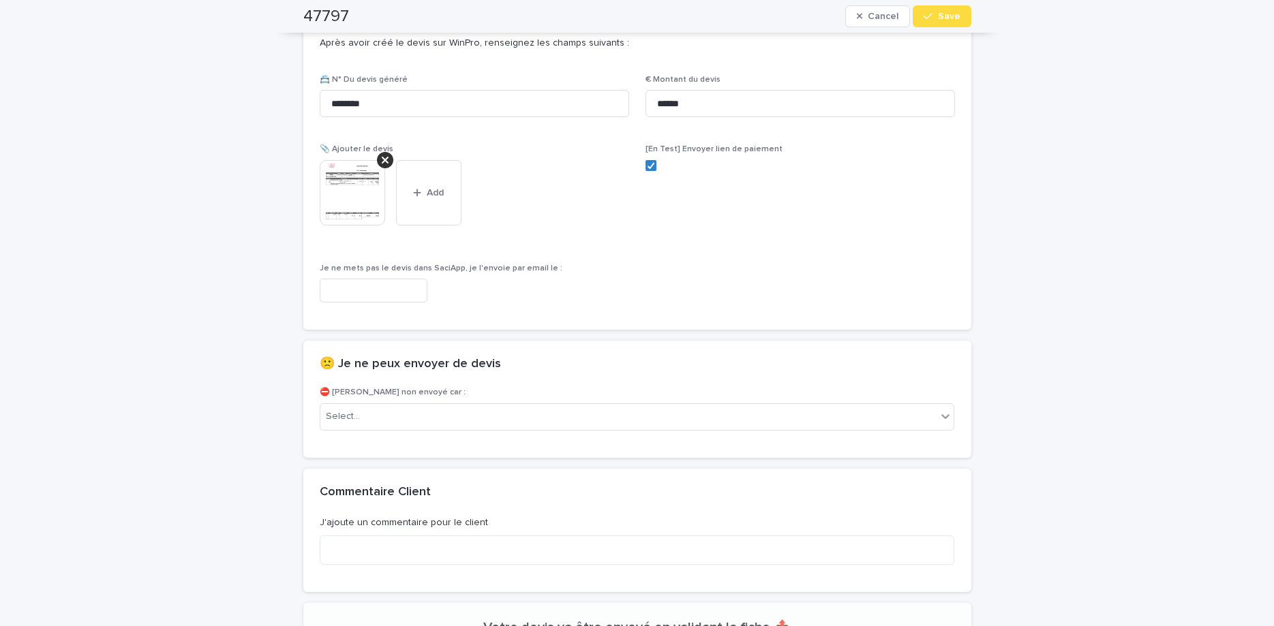
click at [938, 11] on button "Save" at bounding box center [942, 16] width 58 height 22
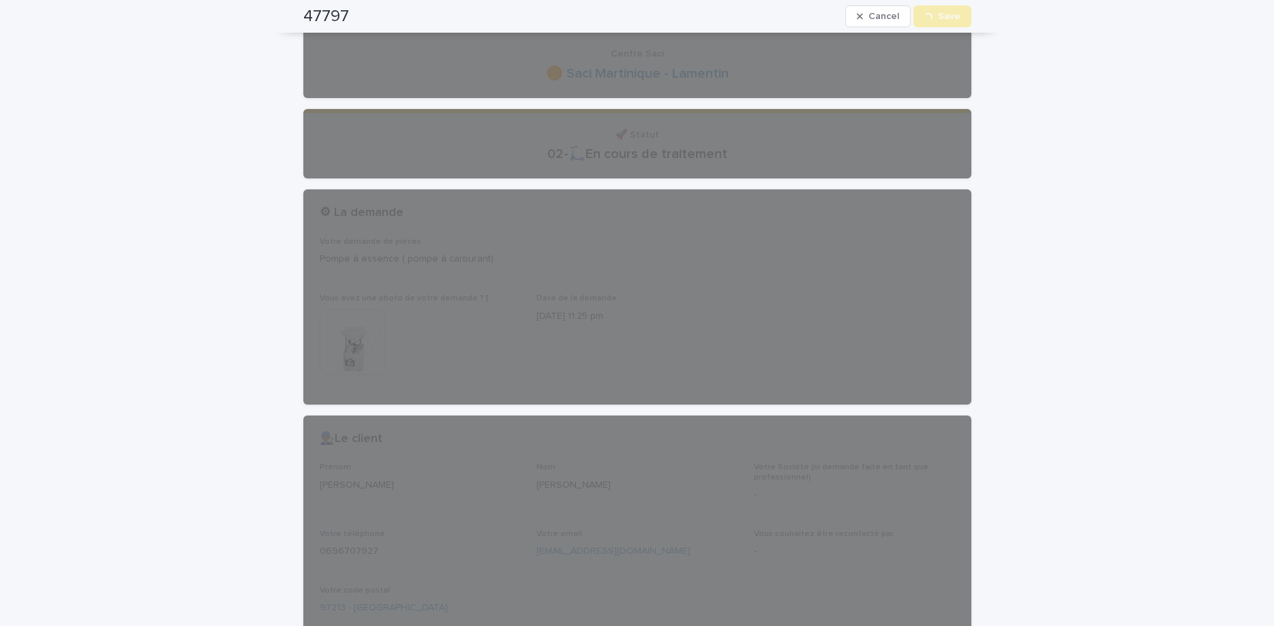
scroll to position [0, 0]
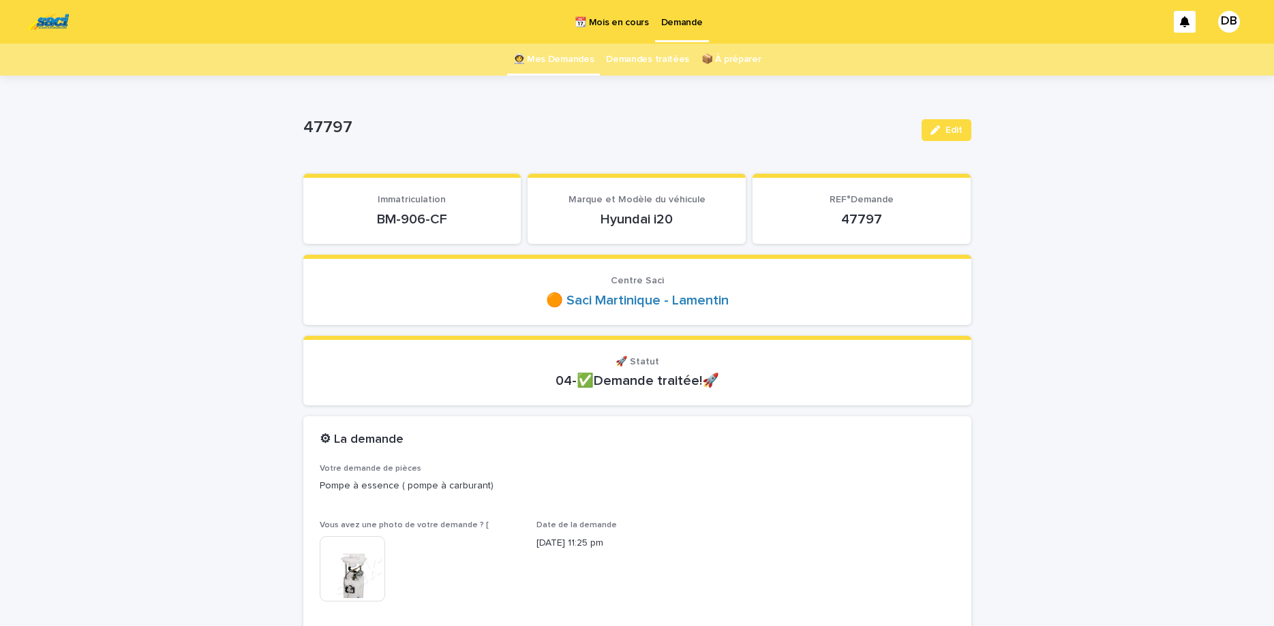
click at [562, 58] on link "👩‍🚀 Mes Demandes" at bounding box center [553, 60] width 81 height 32
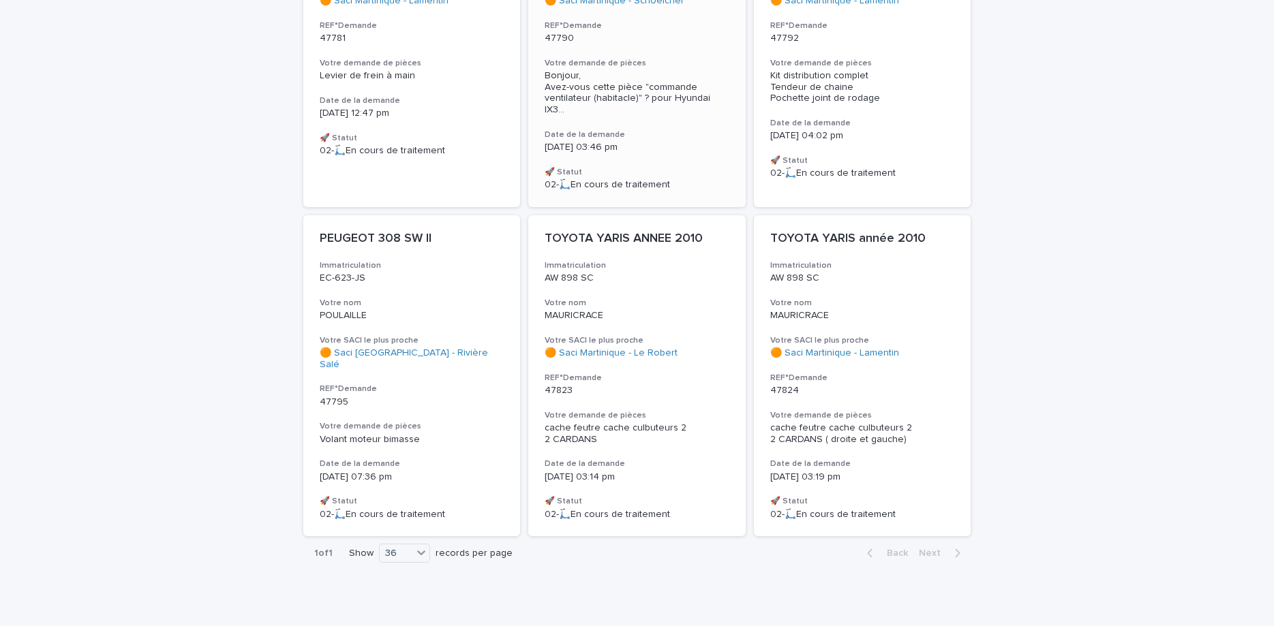
scroll to position [312, 0]
click at [671, 243] on div "TOYOTA YARIS ANNEE 2010 Immatriculation AW 898 SC Votre nom MAURICRACE Votre SA…" at bounding box center [636, 374] width 217 height 321
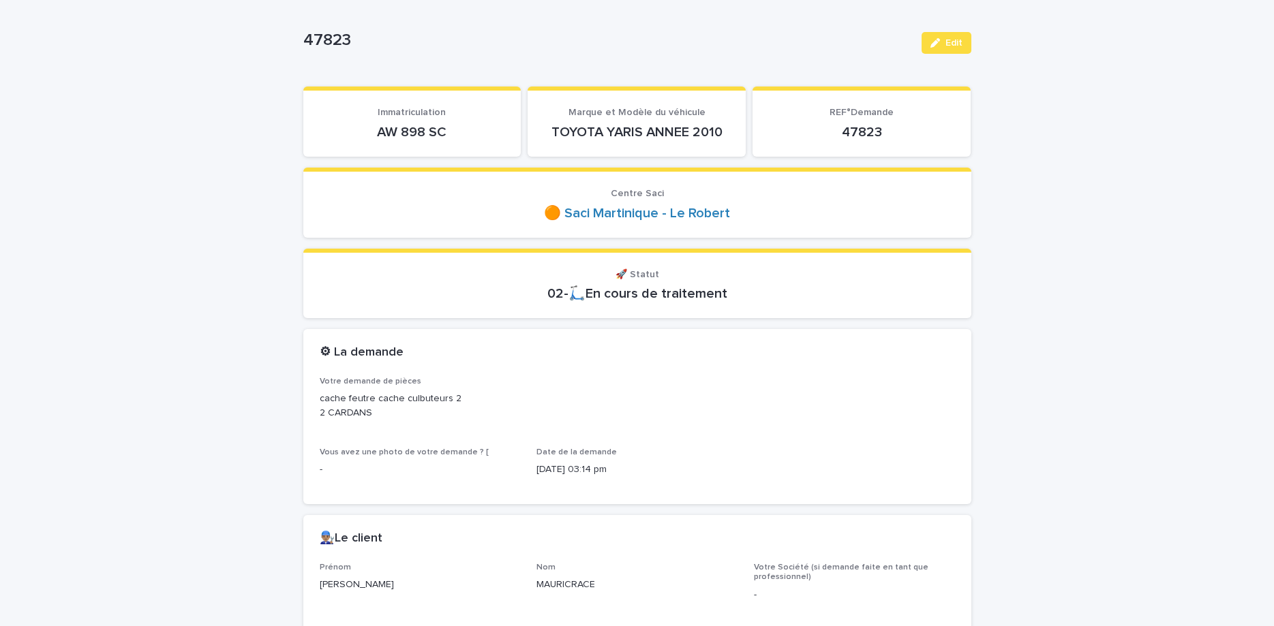
scroll to position [114, 0]
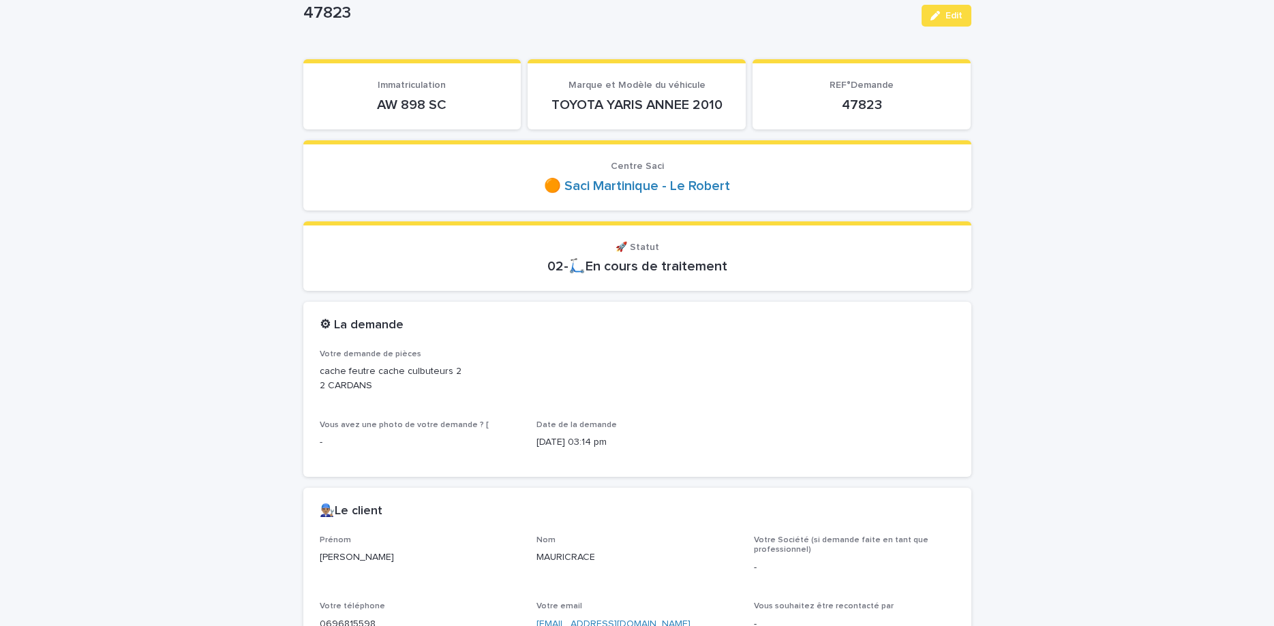
click at [382, 102] on p "AW 898 SC" at bounding box center [412, 105] width 185 height 16
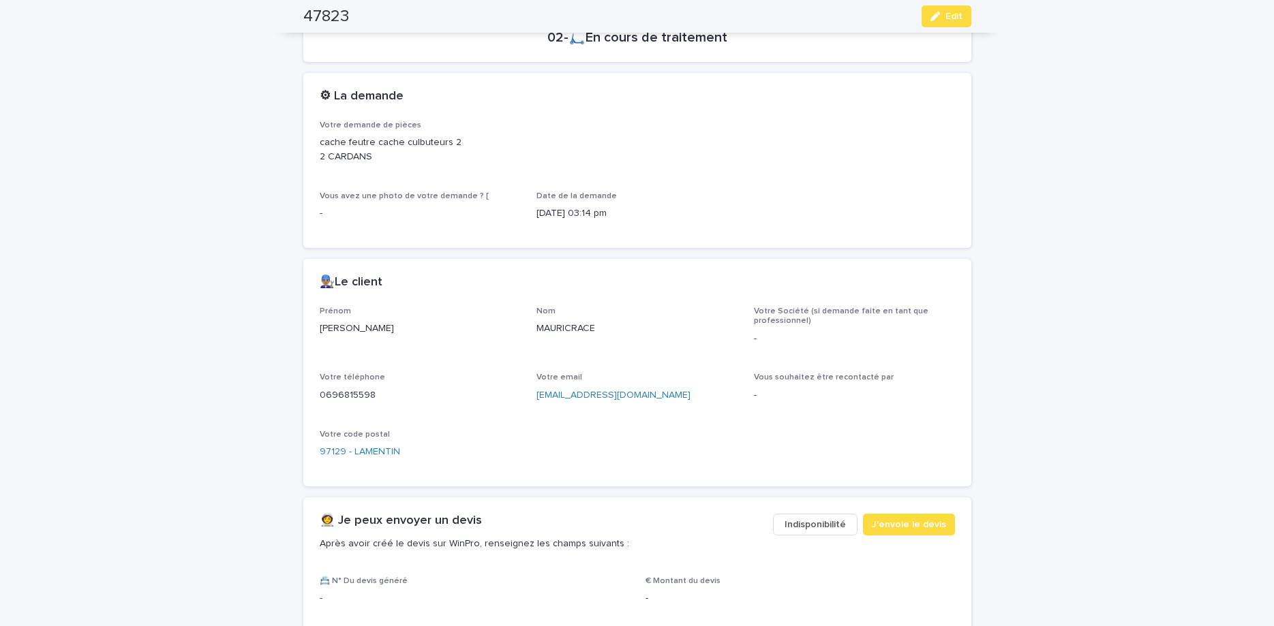
click at [350, 393] on p "0696815598" at bounding box center [420, 395] width 201 height 14
copy p "0696815598"
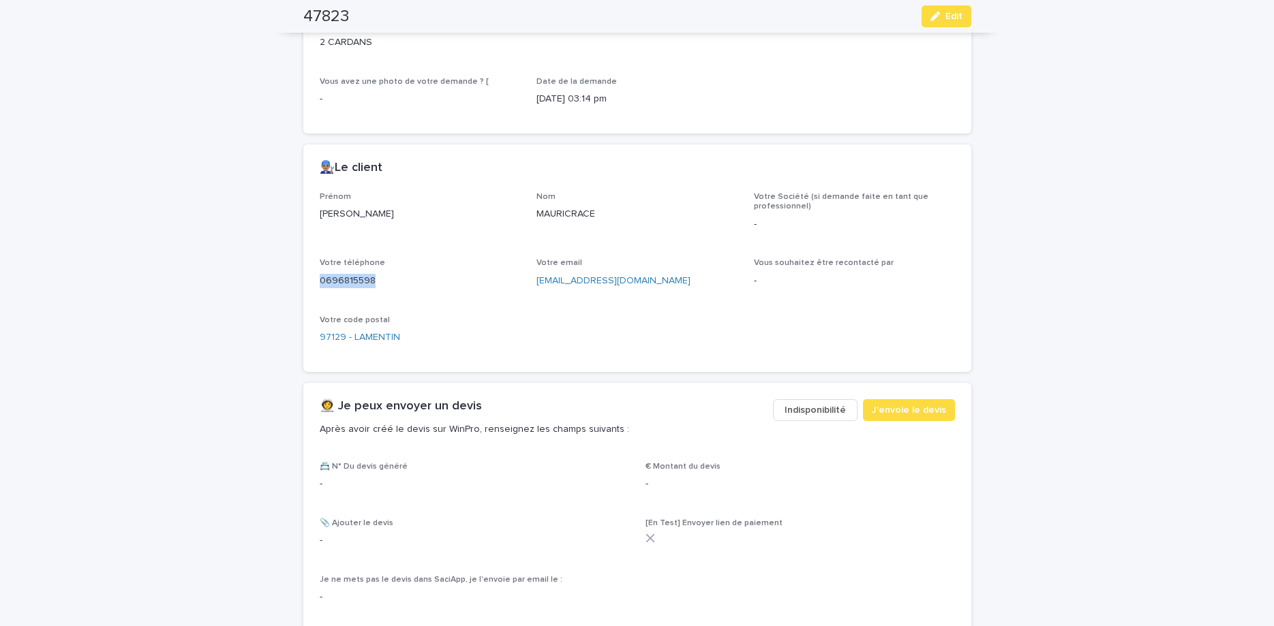
scroll to position [229, 0]
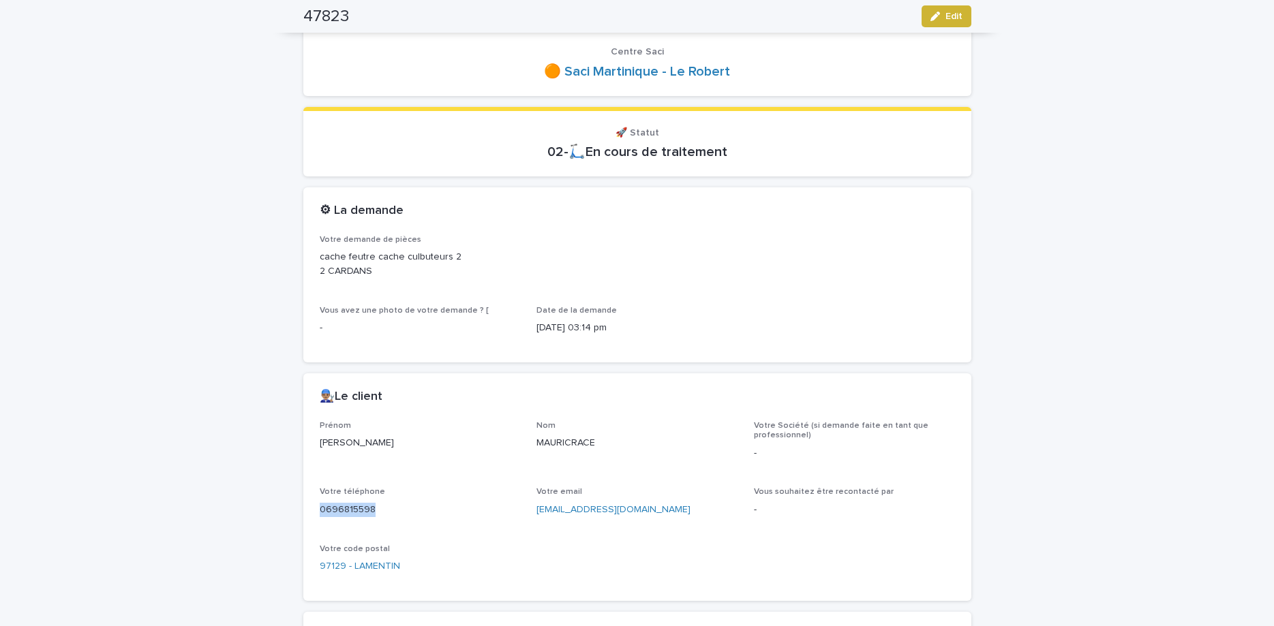
click at [934, 14] on icon "button" at bounding box center [935, 17] width 10 height 10
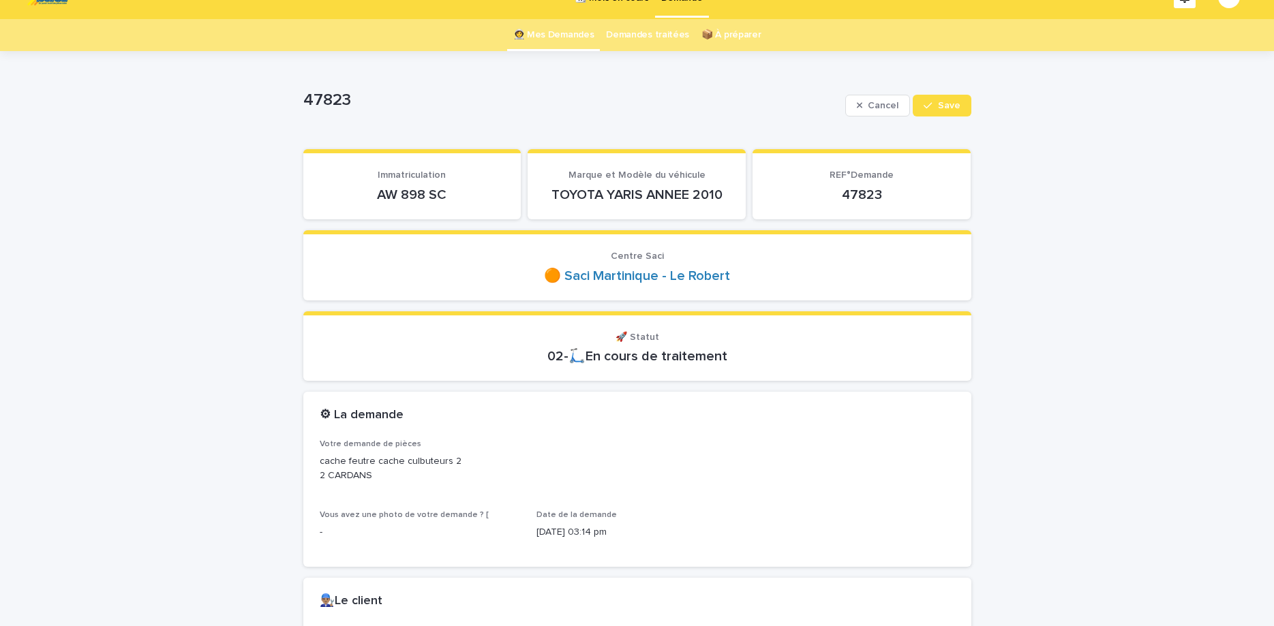
scroll to position [0, 0]
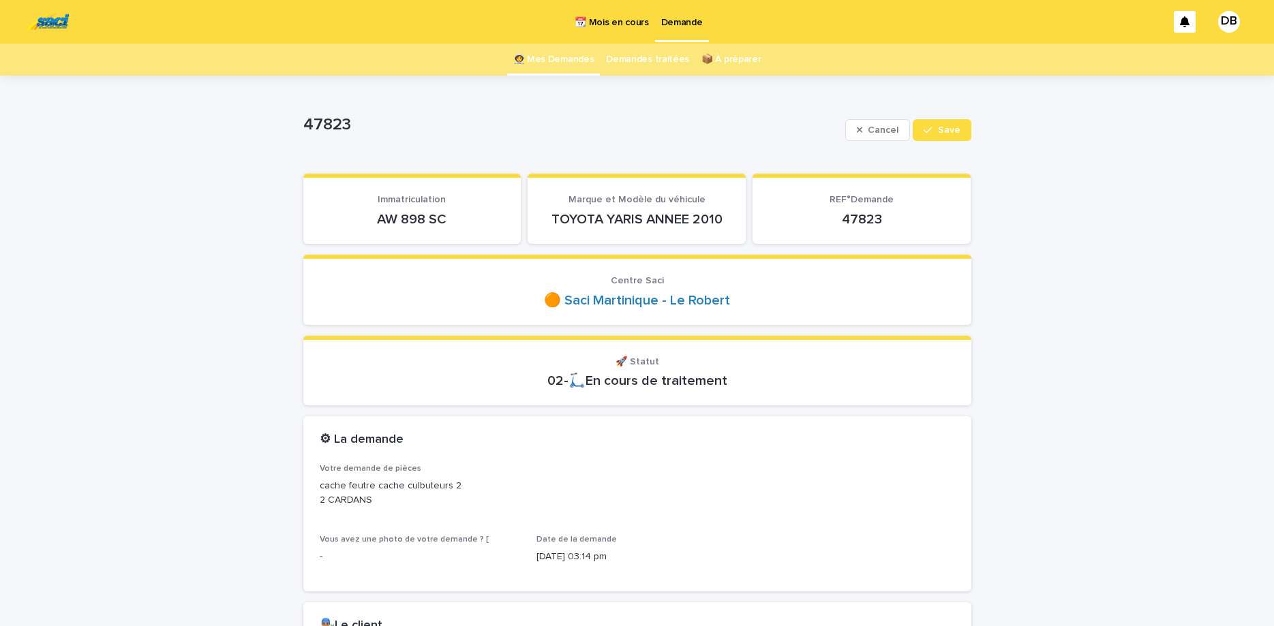
click at [550, 50] on link "👩‍🚀 Mes Demandes" at bounding box center [553, 60] width 81 height 32
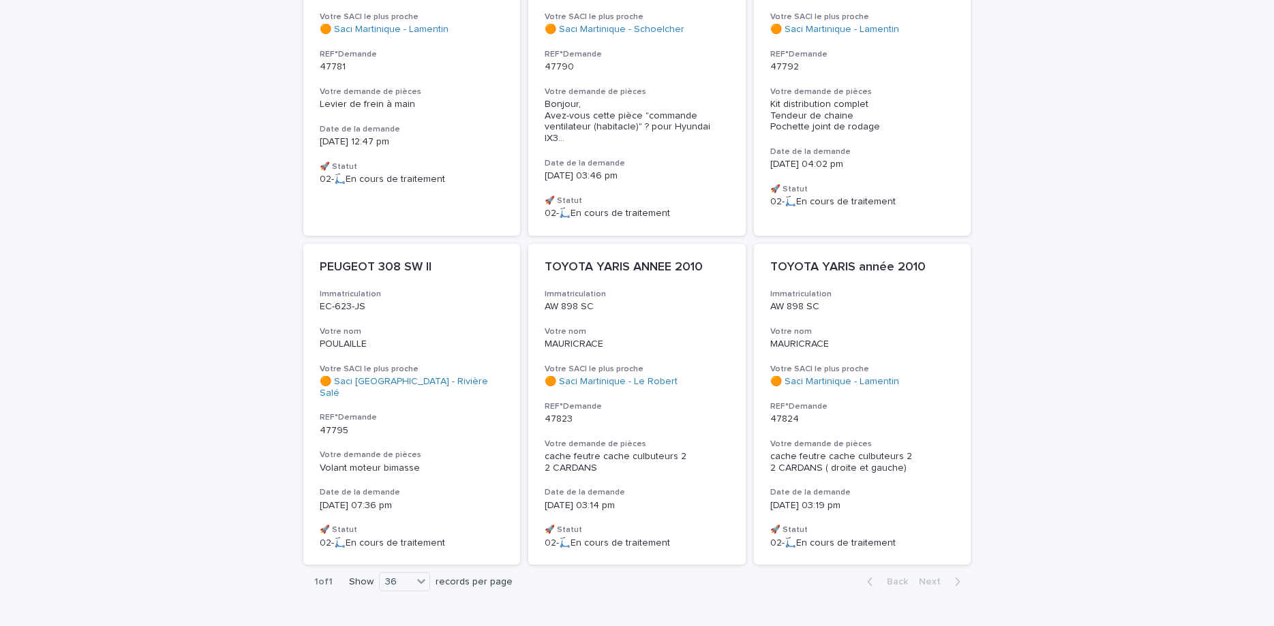
scroll to position [312, 0]
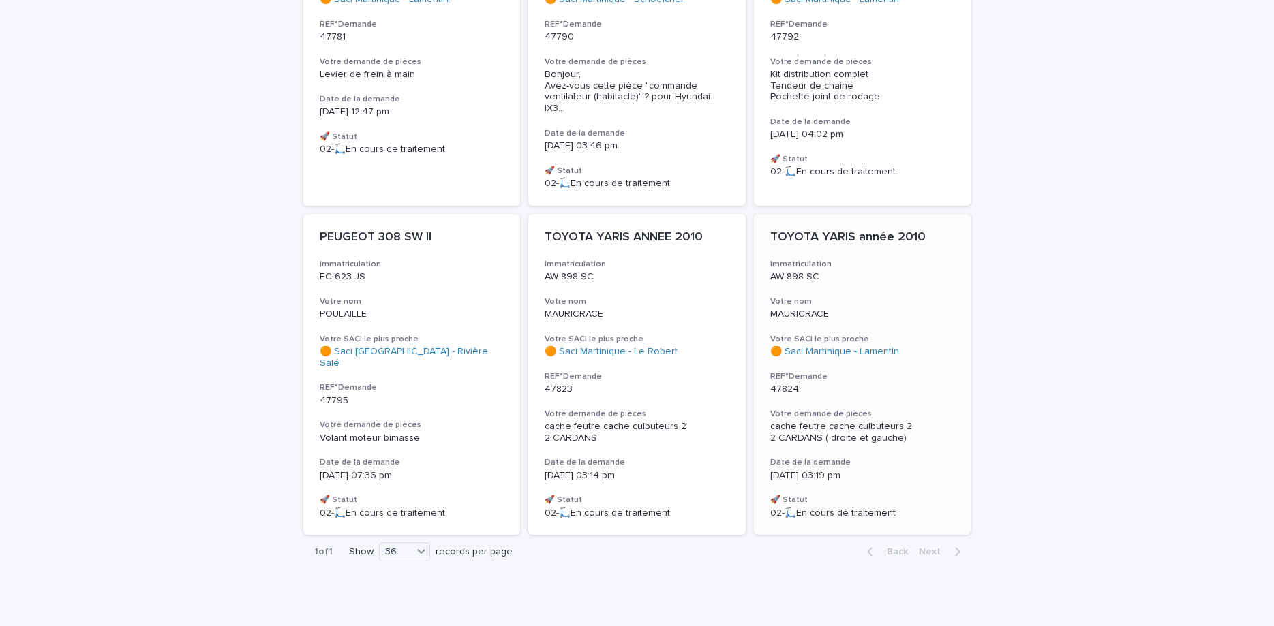
click at [880, 273] on div "TOYOTA YARIS année 2010 Immatriculation AW 898 SC Votre nom MAURICRACE Votre SA…" at bounding box center [862, 374] width 217 height 321
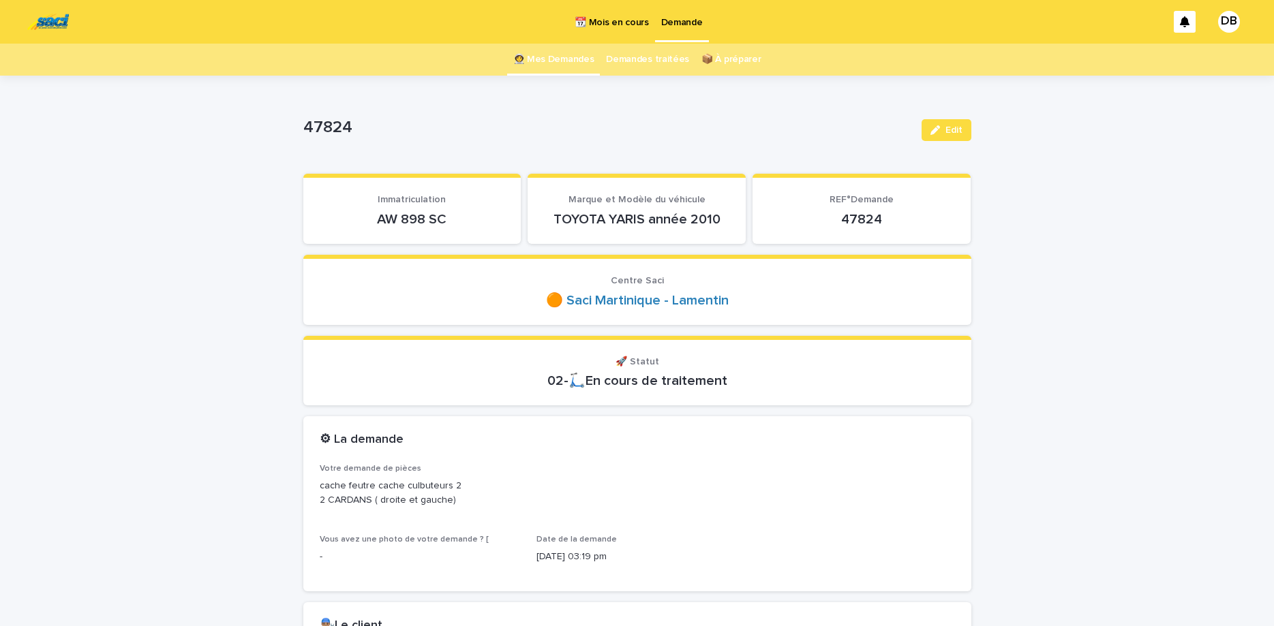
click at [564, 53] on link "👩‍🚀 Mes Demandes" at bounding box center [553, 60] width 81 height 32
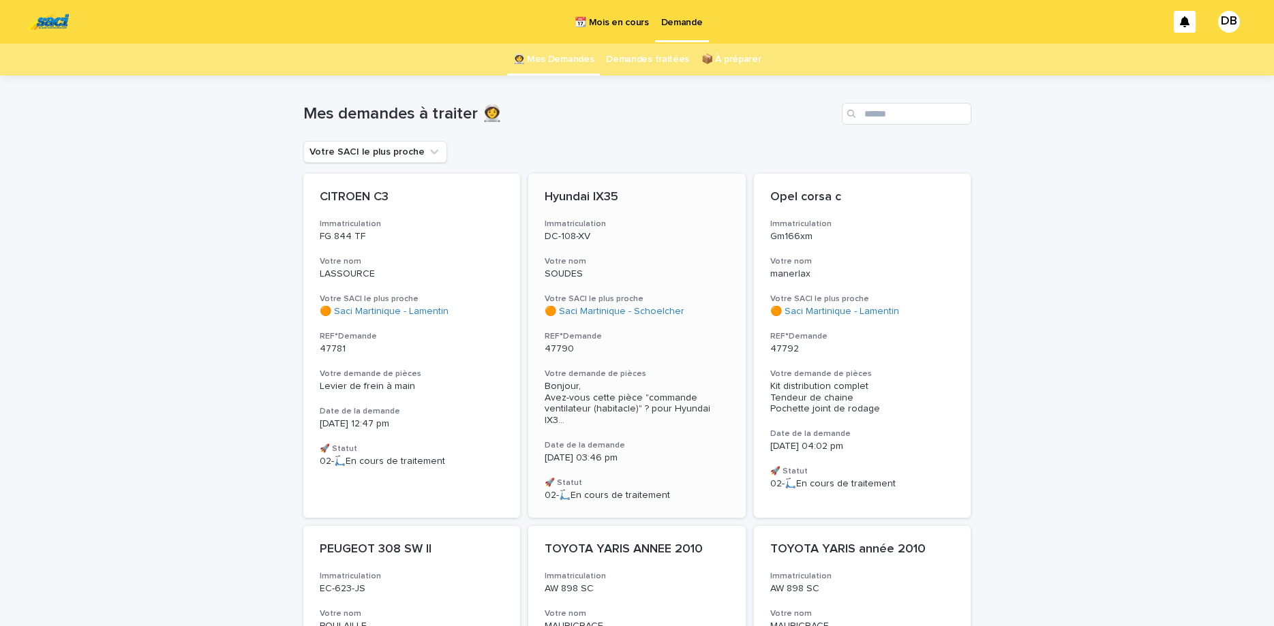
scroll to position [286, 0]
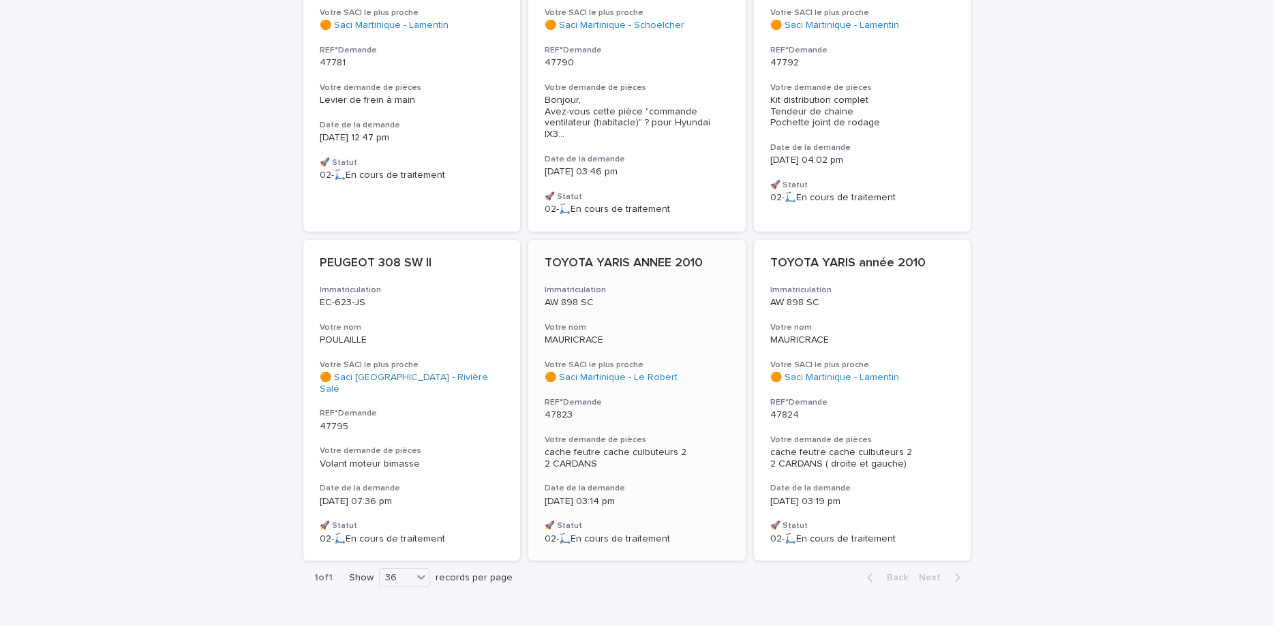
click at [652, 335] on p "MAURICRACE" at bounding box center [637, 341] width 185 height 12
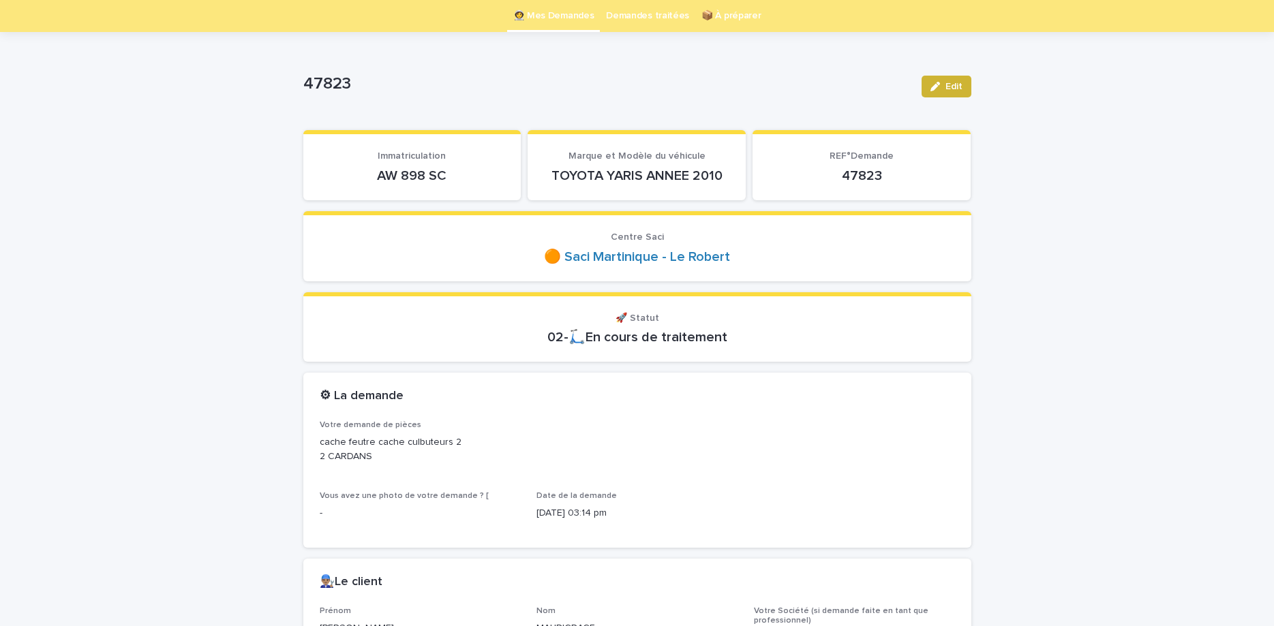
click at [930, 82] on button "Edit" at bounding box center [946, 87] width 50 height 22
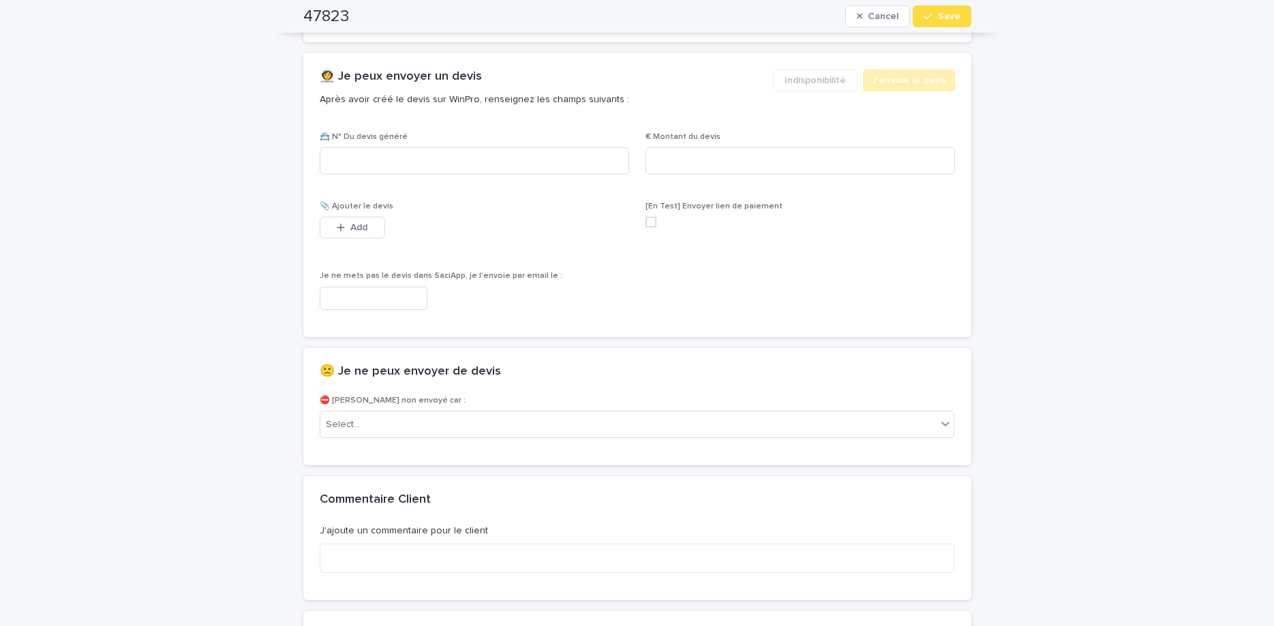
scroll to position [925, 0]
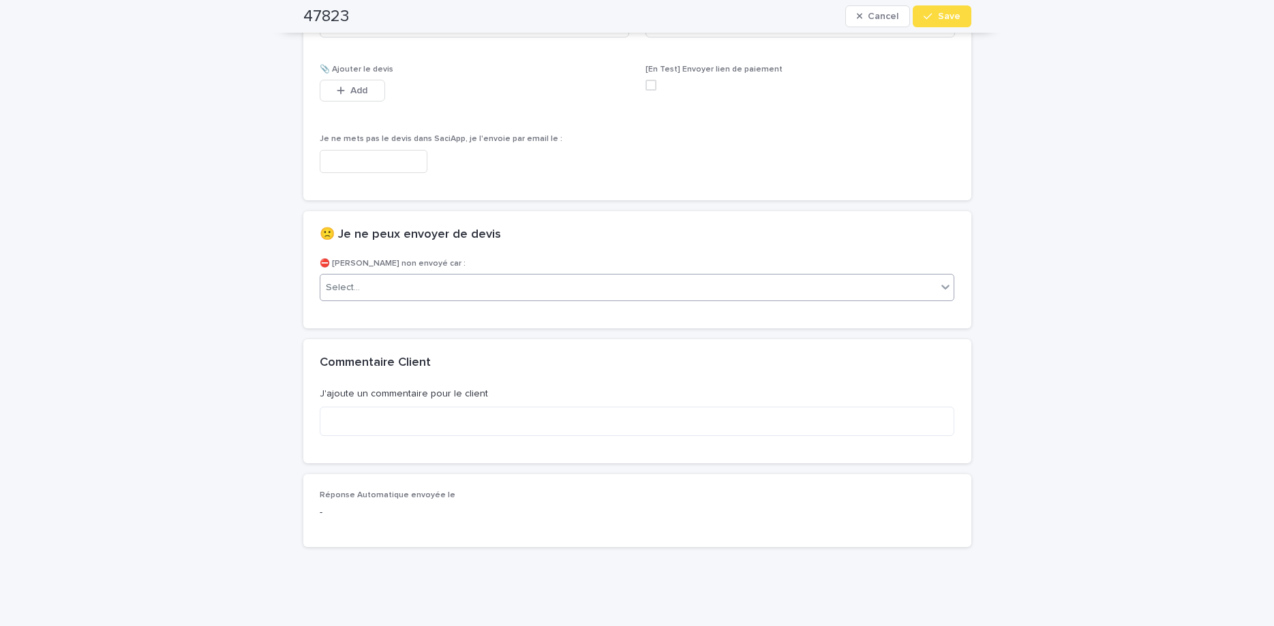
click at [704, 290] on div "Select..." at bounding box center [628, 288] width 617 height 22
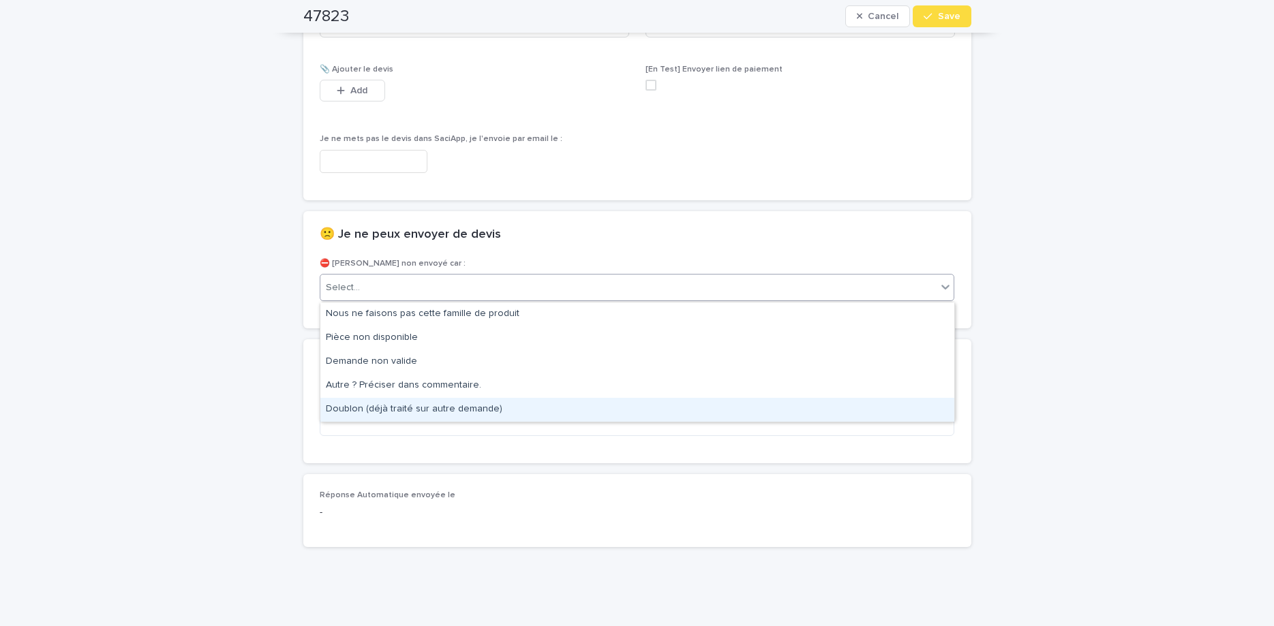
click at [673, 401] on div "Doublon (déjà traité sur autre demande)" at bounding box center [637, 410] width 634 height 24
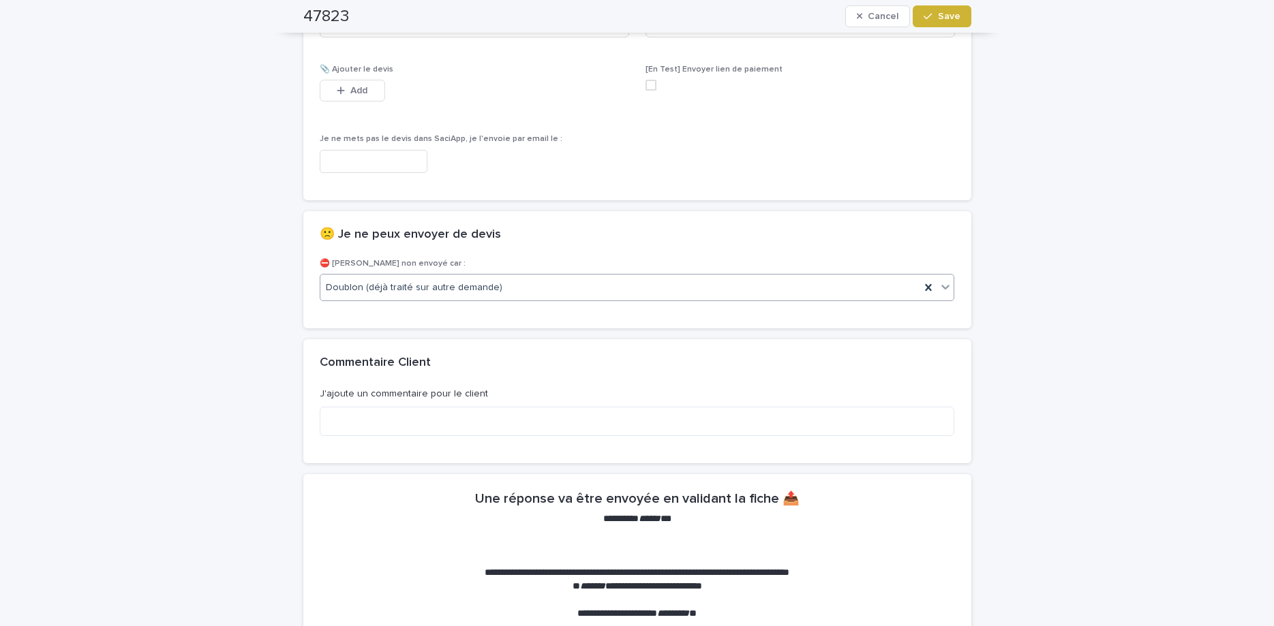
click at [941, 26] on button "Save" at bounding box center [942, 16] width 58 height 22
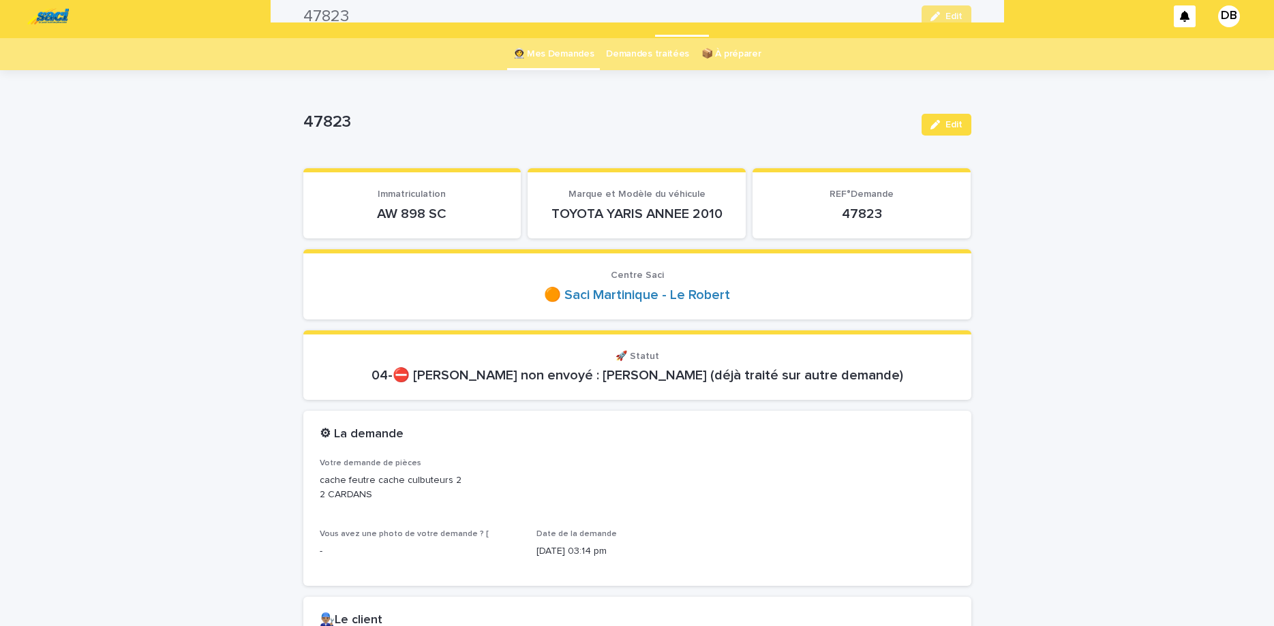
scroll to position [0, 0]
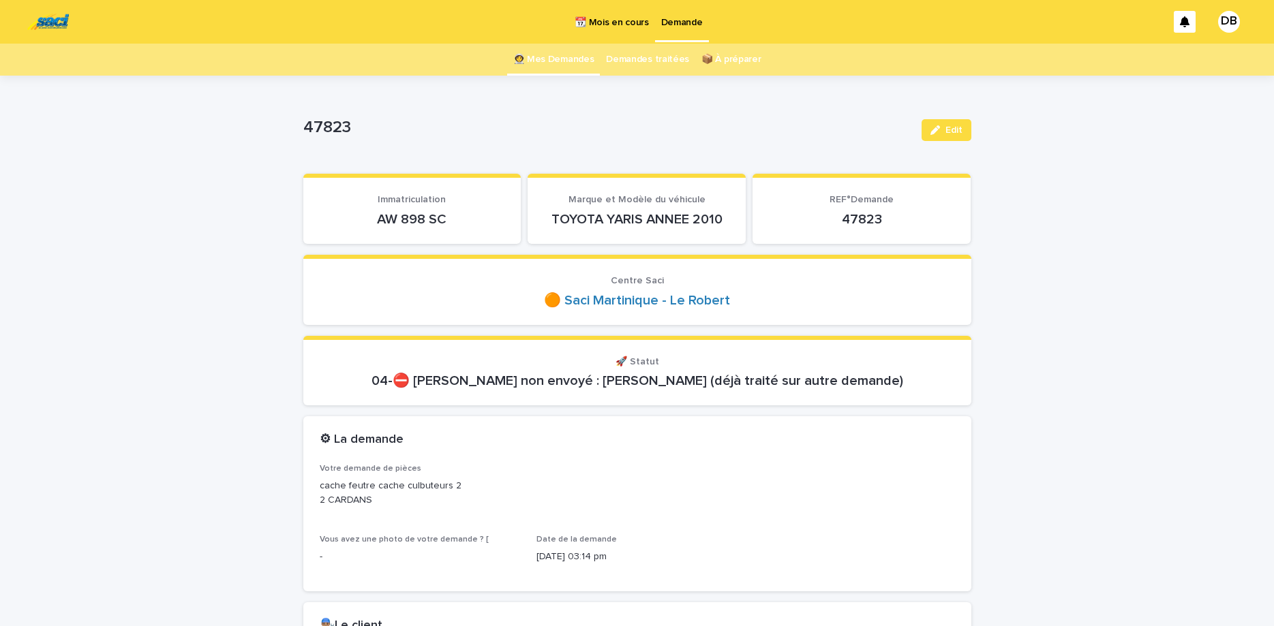
click at [525, 50] on link "👩‍🚀 Mes Demandes" at bounding box center [553, 60] width 81 height 32
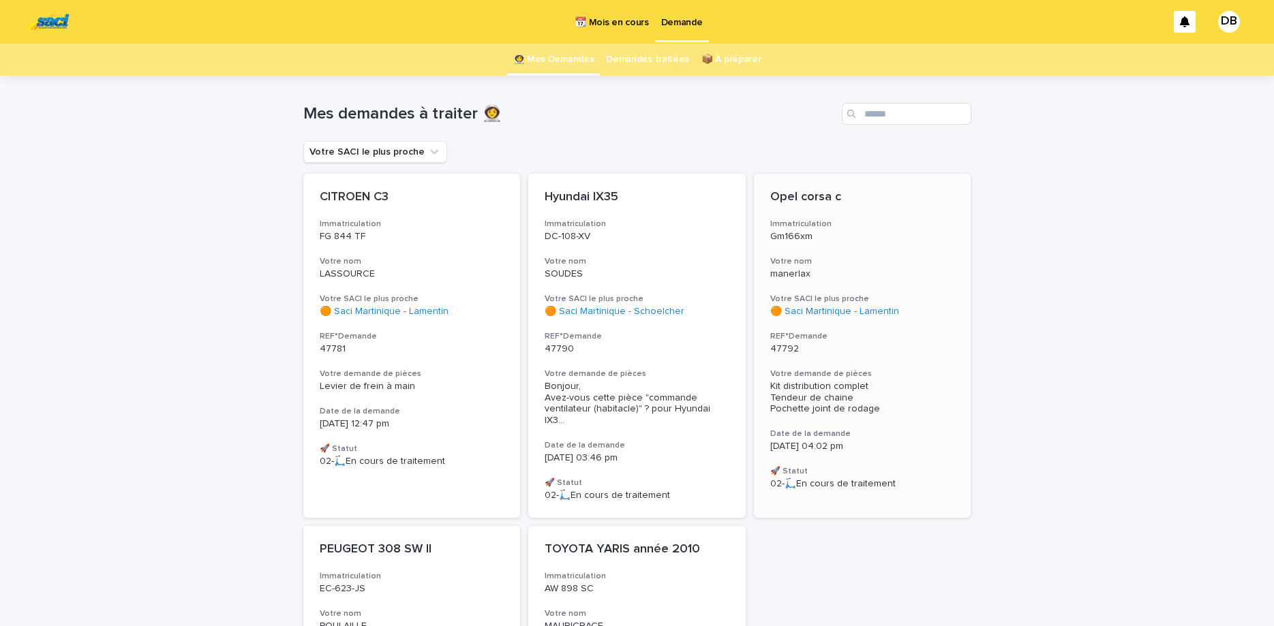
scroll to position [229, 0]
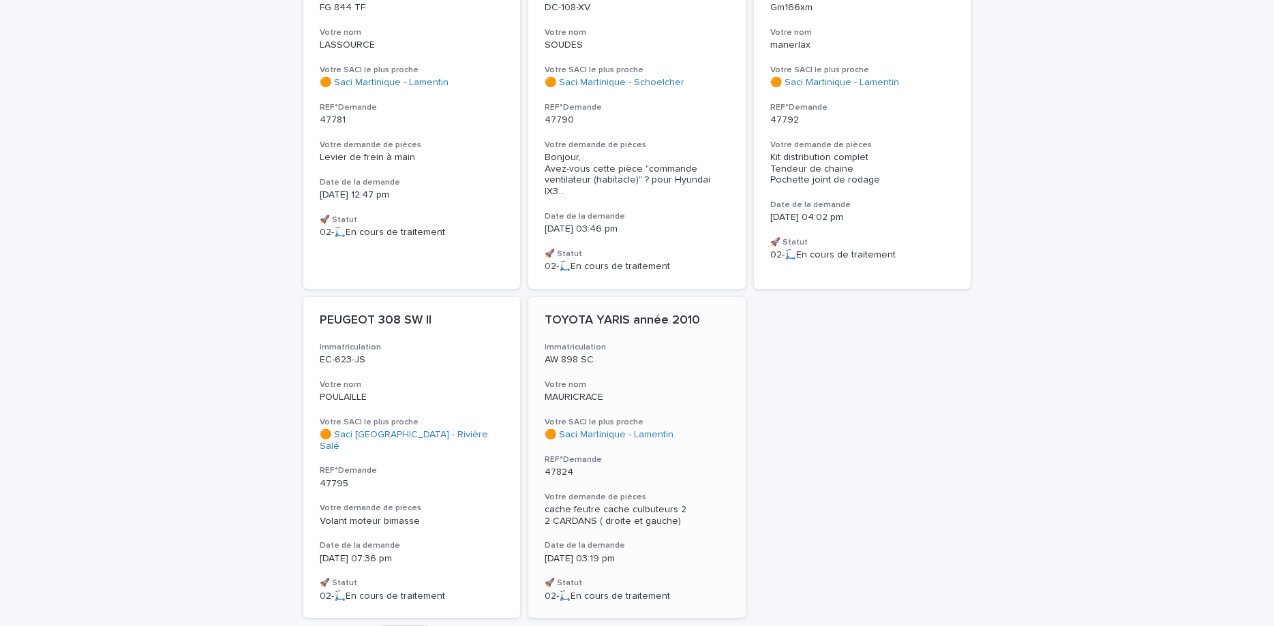
click at [697, 352] on div "AW 898 SC" at bounding box center [637, 359] width 185 height 14
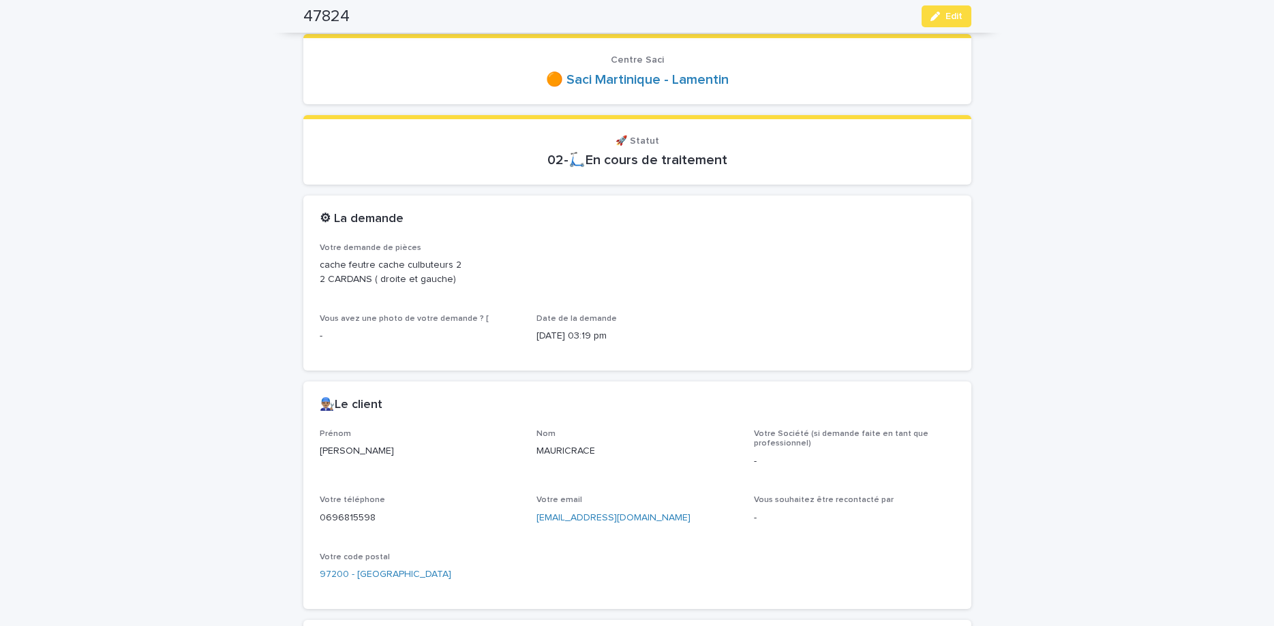
scroll to position [278, 0]
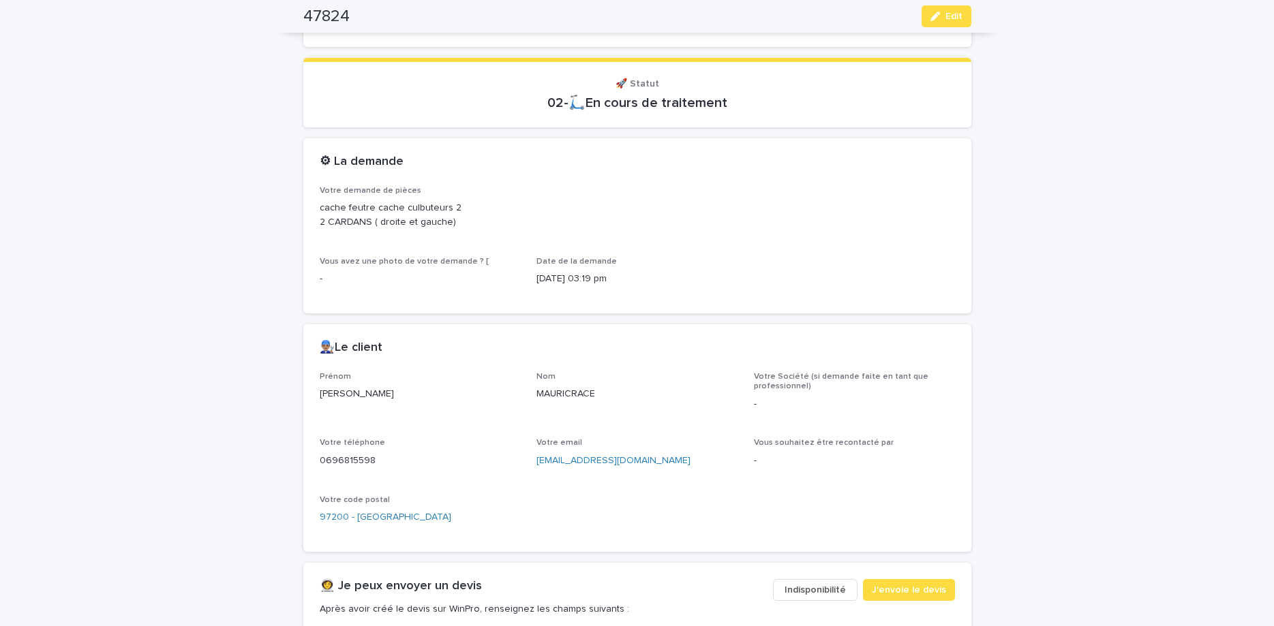
click at [347, 461] on p "0696815598" at bounding box center [420, 461] width 201 height 14
copy p "0696815598"
click at [933, 16] on icon "button" at bounding box center [935, 17] width 10 height 10
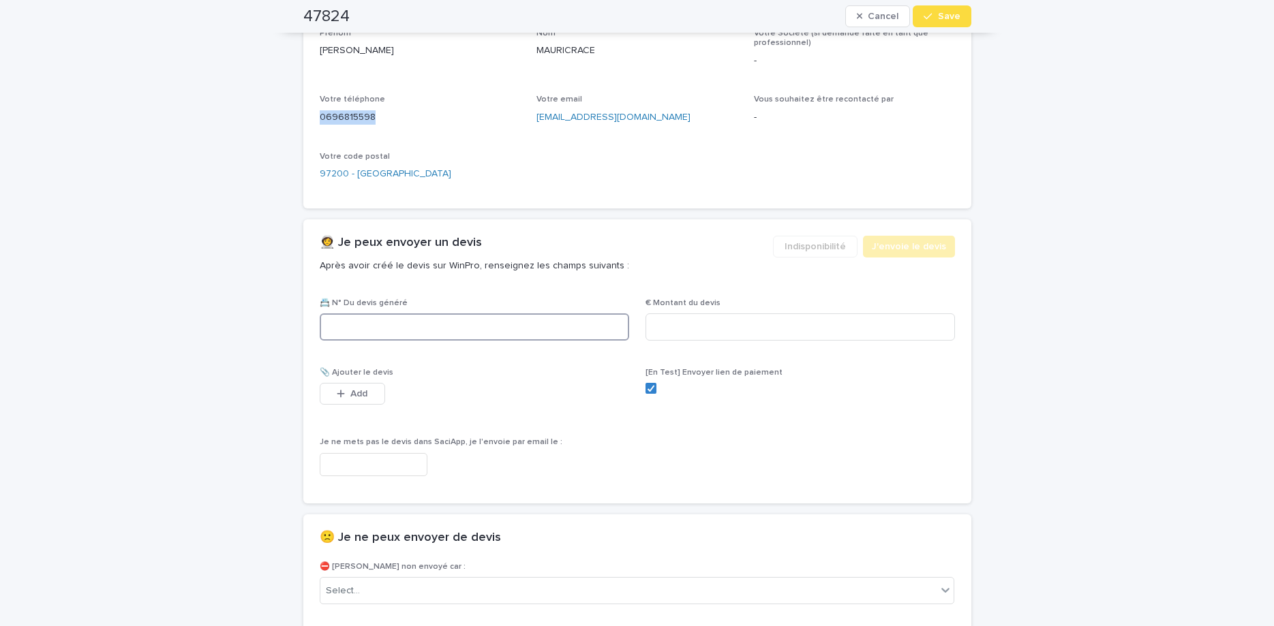
click at [571, 322] on input at bounding box center [474, 327] width 309 height 27
paste input "********"
type input "********"
click at [886, 329] on input at bounding box center [799, 327] width 309 height 27
type input "******"
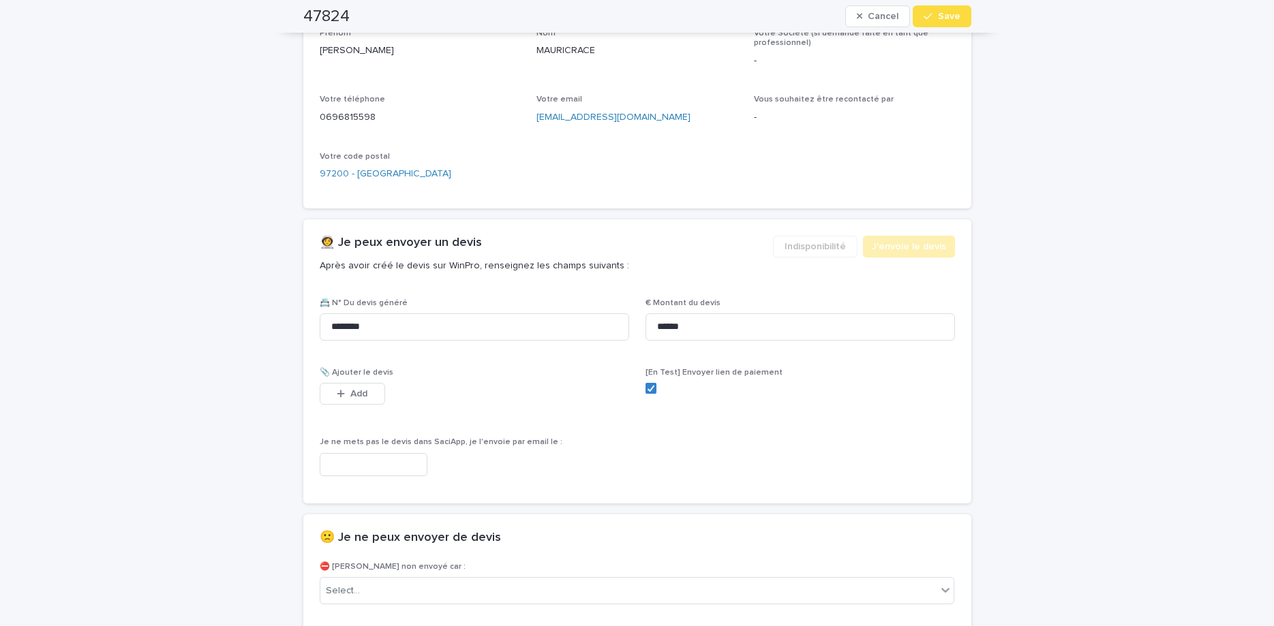
drag, startPoint x: 352, startPoint y: 386, endPoint x: 784, endPoint y: 243, distance: 455.4
click at [351, 386] on button "Add" at bounding box center [352, 394] width 65 height 22
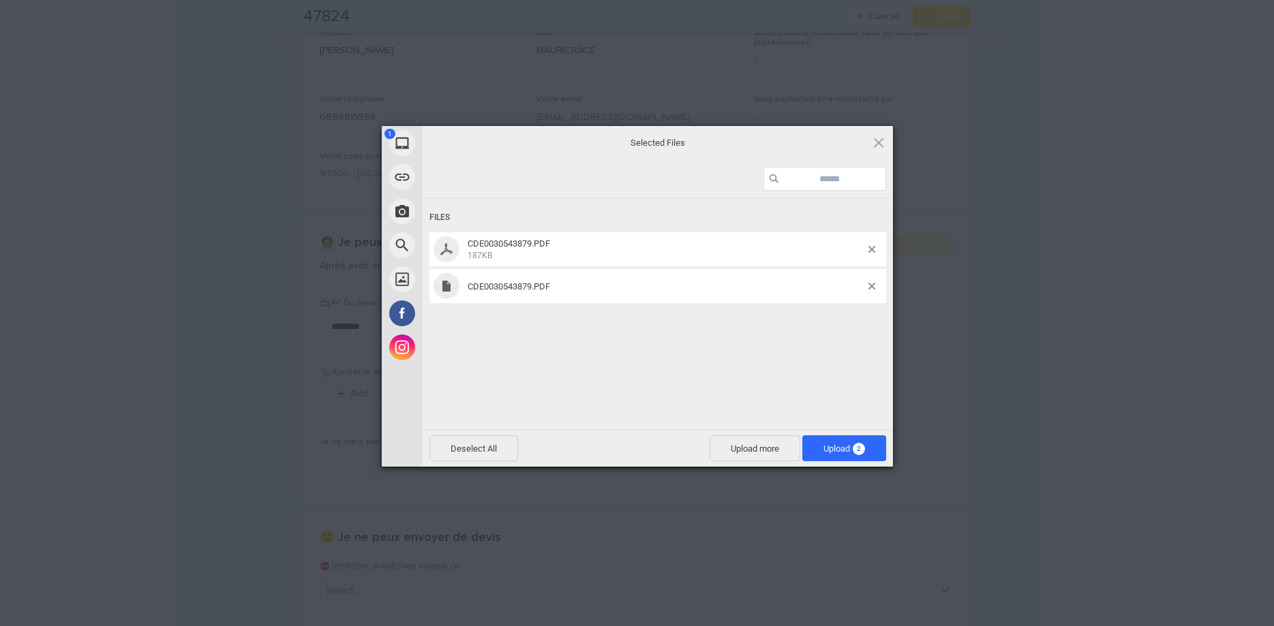
drag, startPoint x: 766, startPoint y: 326, endPoint x: 819, endPoint y: 314, distance: 53.7
click at [781, 334] on div "Files CDE0030543879.PDF 187KB CDE0030543879.PDF" at bounding box center [658, 312] width 470 height 229
click at [870, 281] on div "CDE0030543879.PDF" at bounding box center [657, 286] width 457 height 34
drag, startPoint x: 875, startPoint y: 285, endPoint x: 851, endPoint y: 329, distance: 50.3
click at [868, 292] on div "CDE0030543879.PDF" at bounding box center [657, 286] width 457 height 34
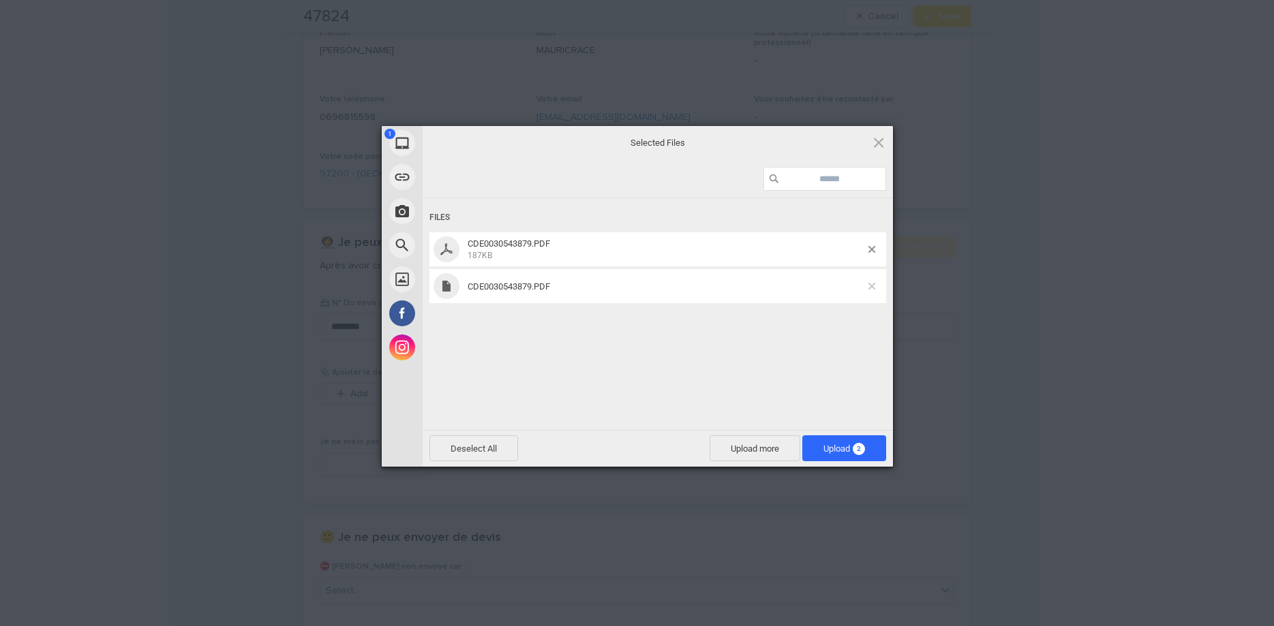
click at [870, 287] on div at bounding box center [877, 286] width 18 height 7
click at [870, 287] on span at bounding box center [871, 286] width 7 height 7
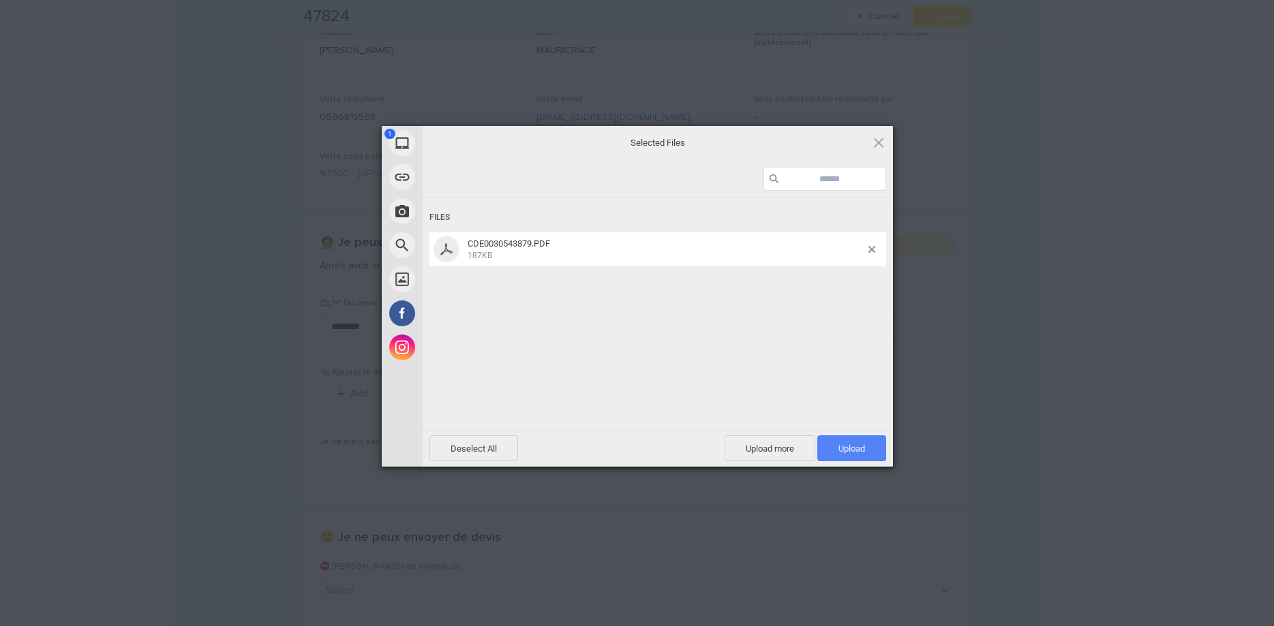
drag, startPoint x: 861, startPoint y: 445, endPoint x: 911, endPoint y: 280, distance: 172.3
click at [856, 442] on span "Upload 1" at bounding box center [851, 448] width 69 height 26
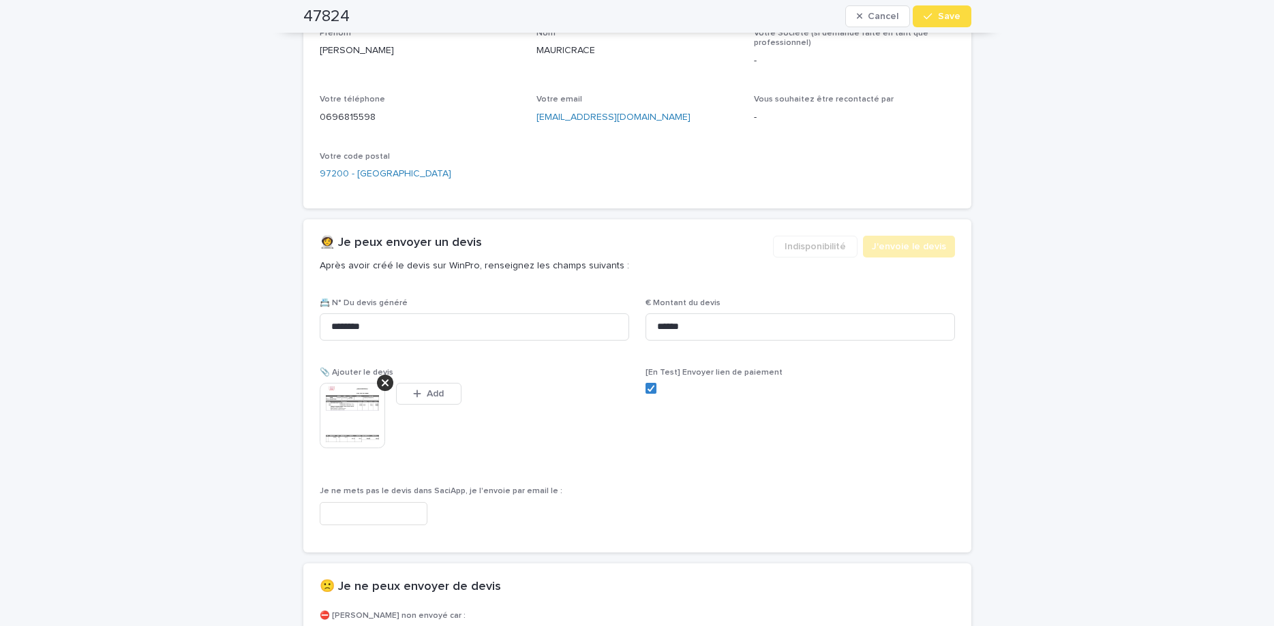
click at [920, 20] on button "Save" at bounding box center [942, 16] width 58 height 22
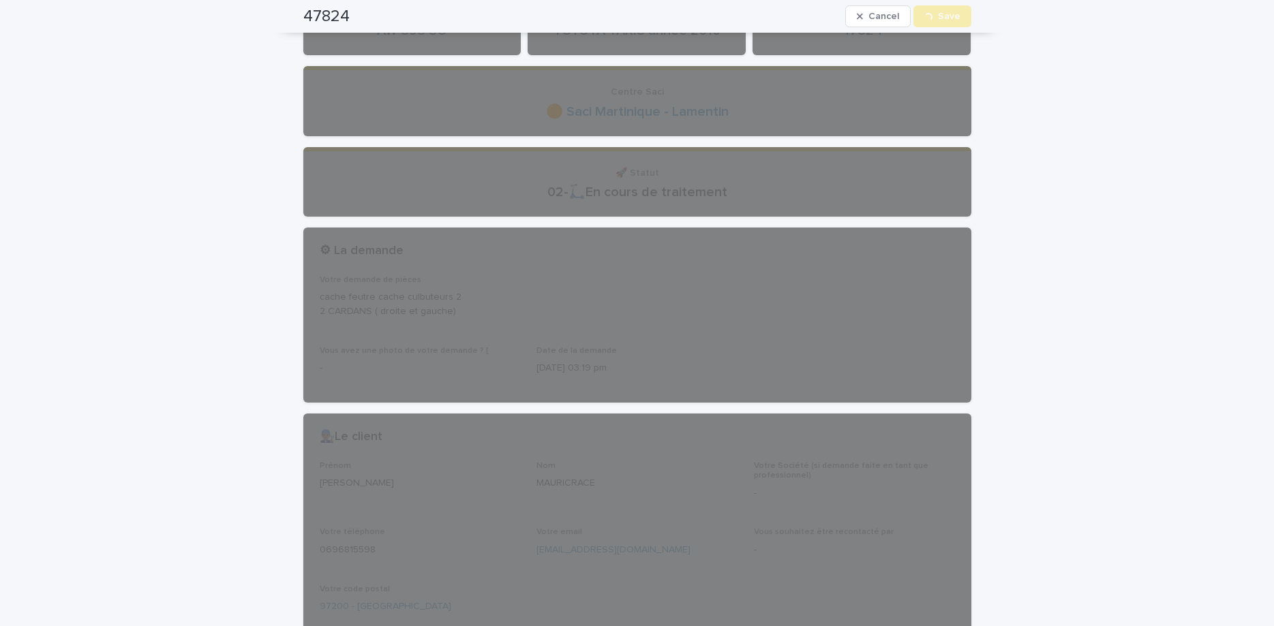
scroll to position [0, 0]
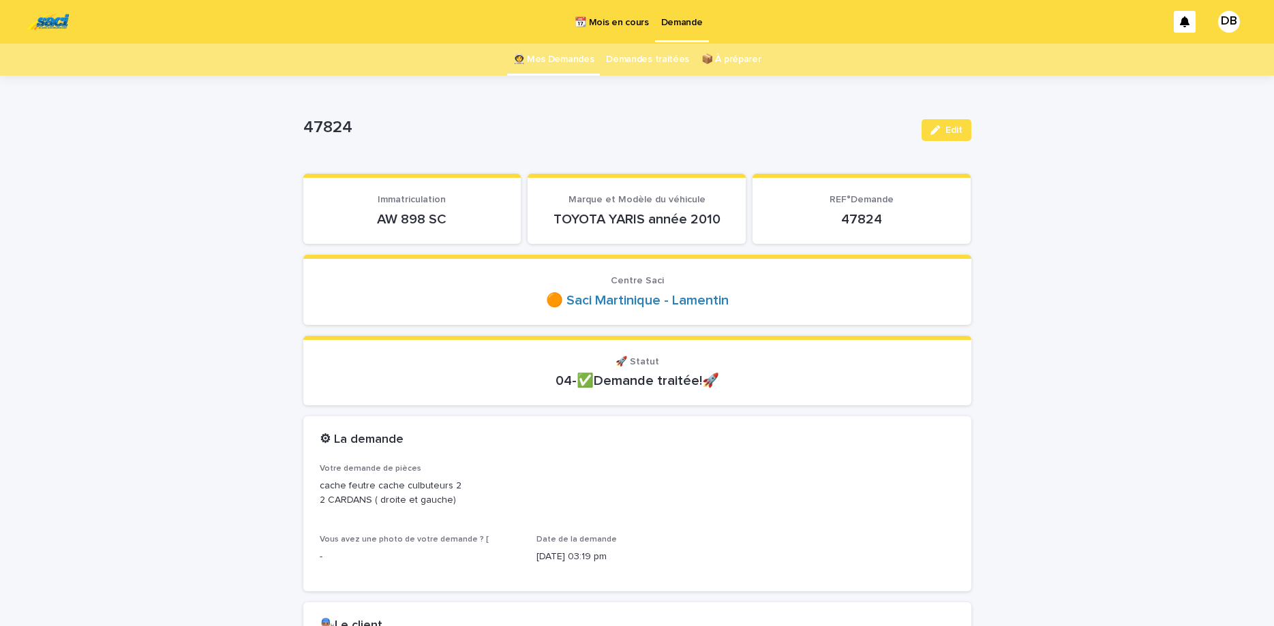
click at [536, 56] on link "👩‍🚀 Mes Demandes" at bounding box center [553, 60] width 81 height 32
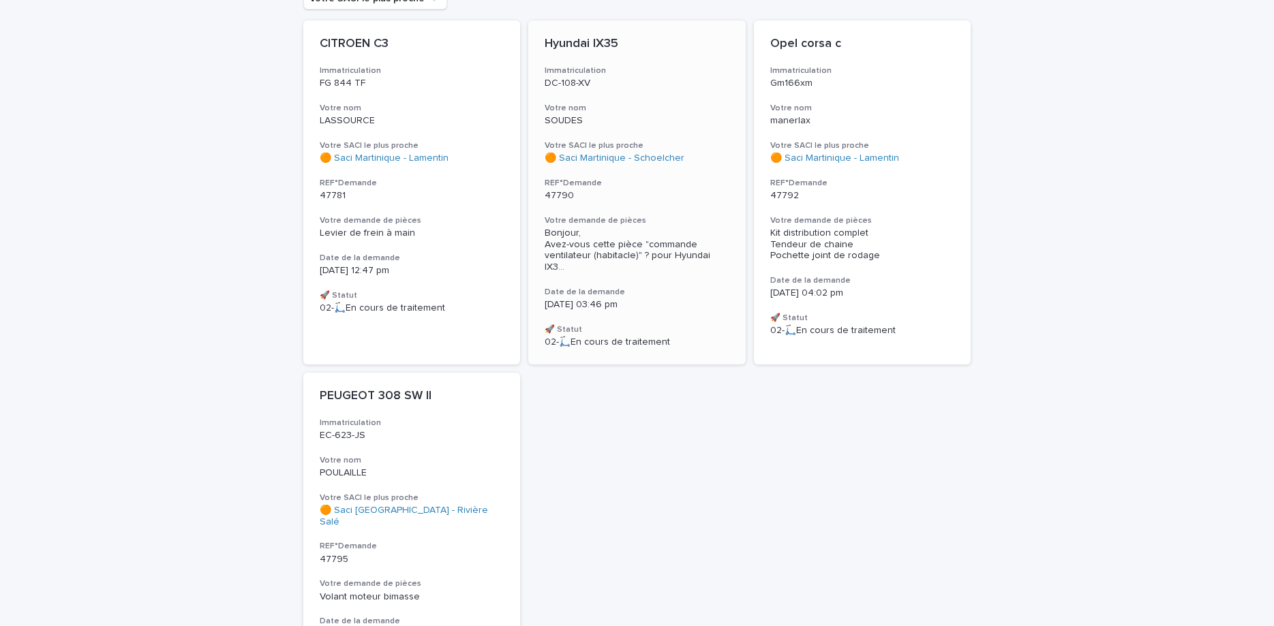
scroll to position [172, 0]
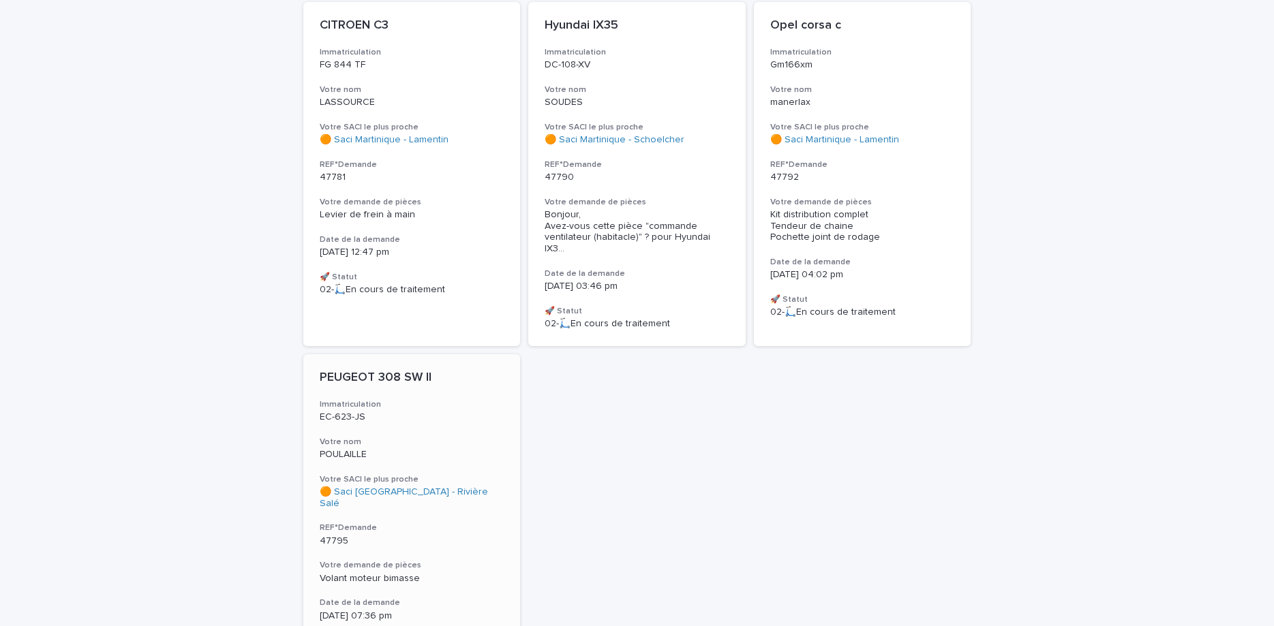
click at [425, 446] on div "POULAILLE" at bounding box center [412, 453] width 185 height 14
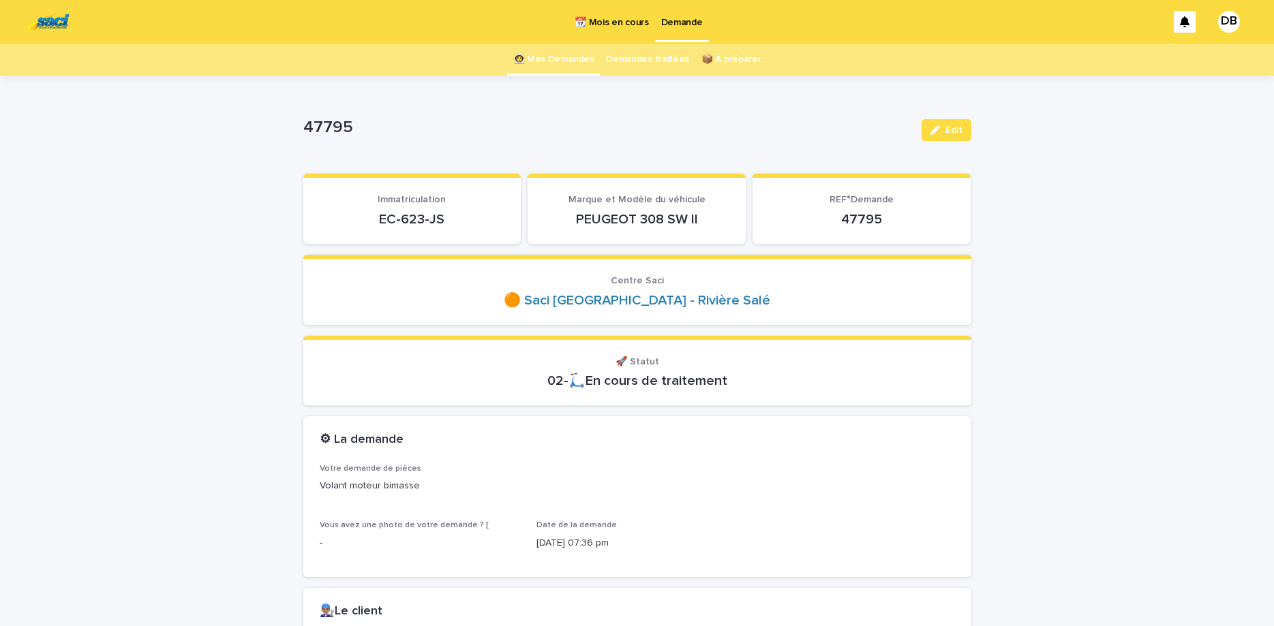
click at [414, 219] on p "EC-623-JS" at bounding box center [412, 219] width 185 height 16
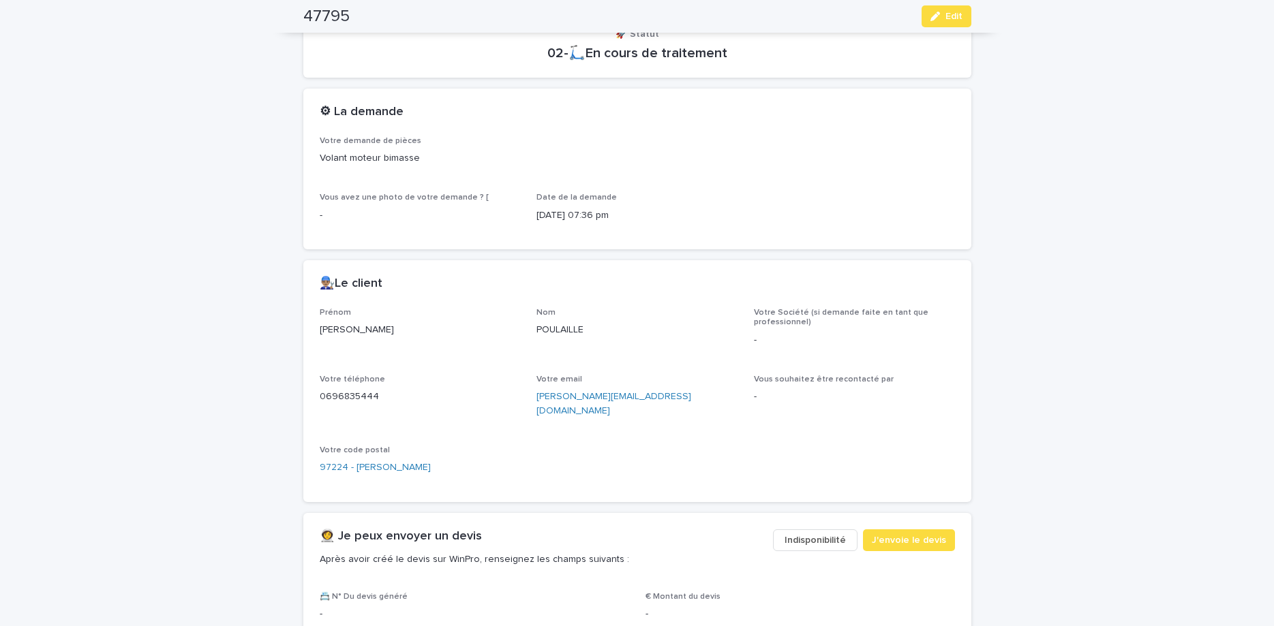
scroll to position [343, 0]
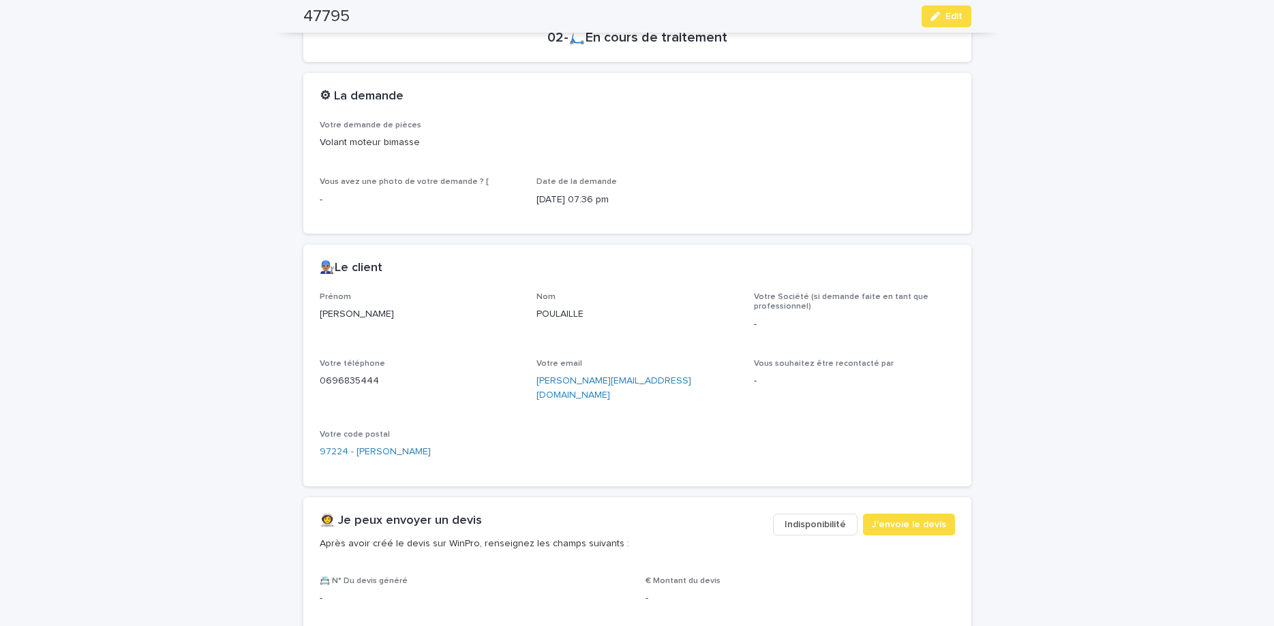
click at [357, 379] on p "0696835444" at bounding box center [420, 381] width 201 height 14
copy p "0696835444"
drag, startPoint x: 942, startPoint y: 21, endPoint x: 943, endPoint y: 28, distance: 7.0
click at [943, 22] on button "Edit" at bounding box center [946, 16] width 50 height 22
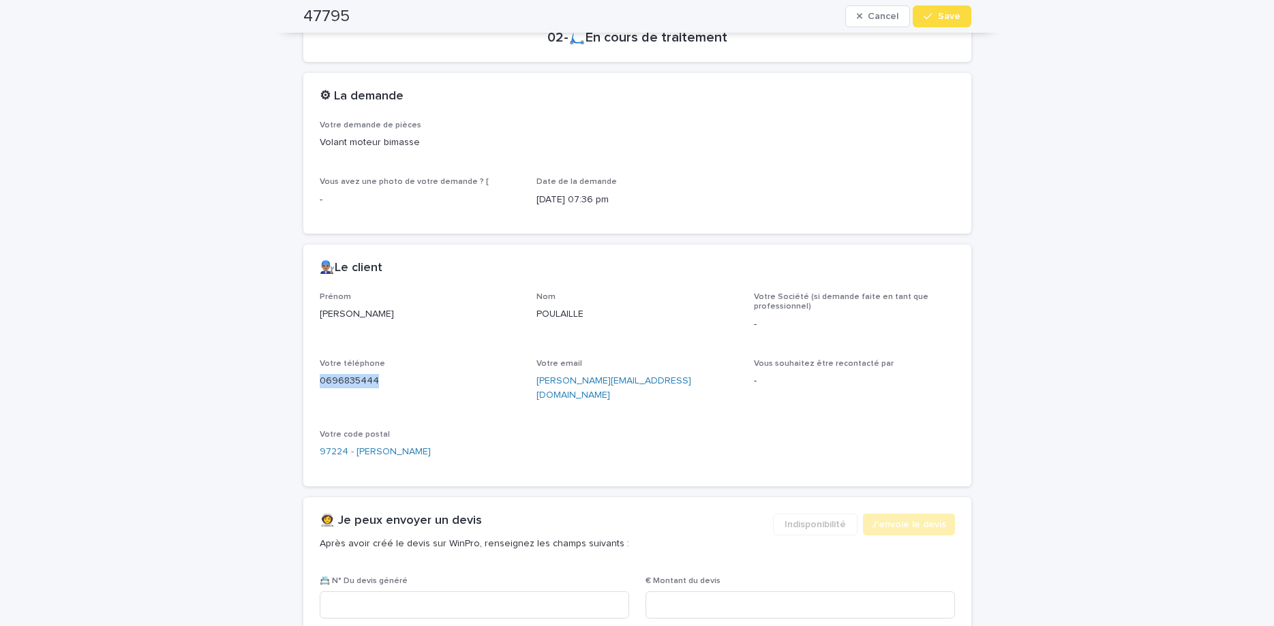
scroll to position [614, 0]
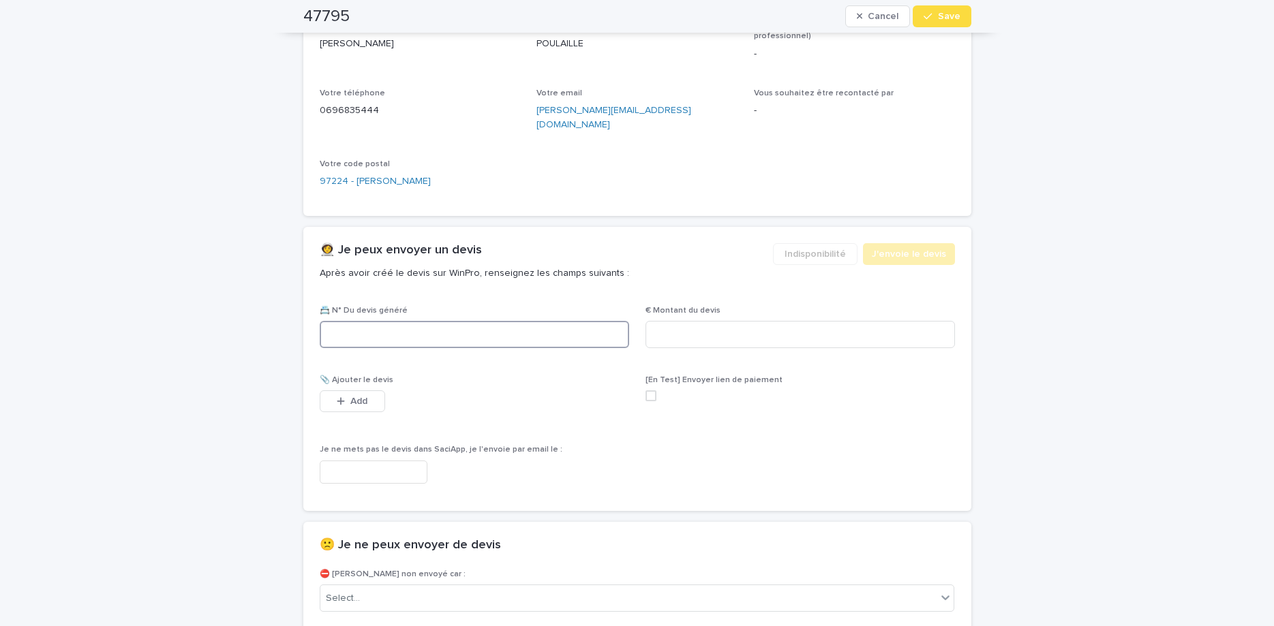
click at [496, 321] on input at bounding box center [474, 334] width 309 height 27
paste input "********"
type input "********"
click at [630, 318] on div "📇 N° Du devis généré ******** € Montant du devis 📎 Ajouter le devis This file c…" at bounding box center [637, 400] width 635 height 189
click at [665, 321] on input at bounding box center [799, 334] width 309 height 27
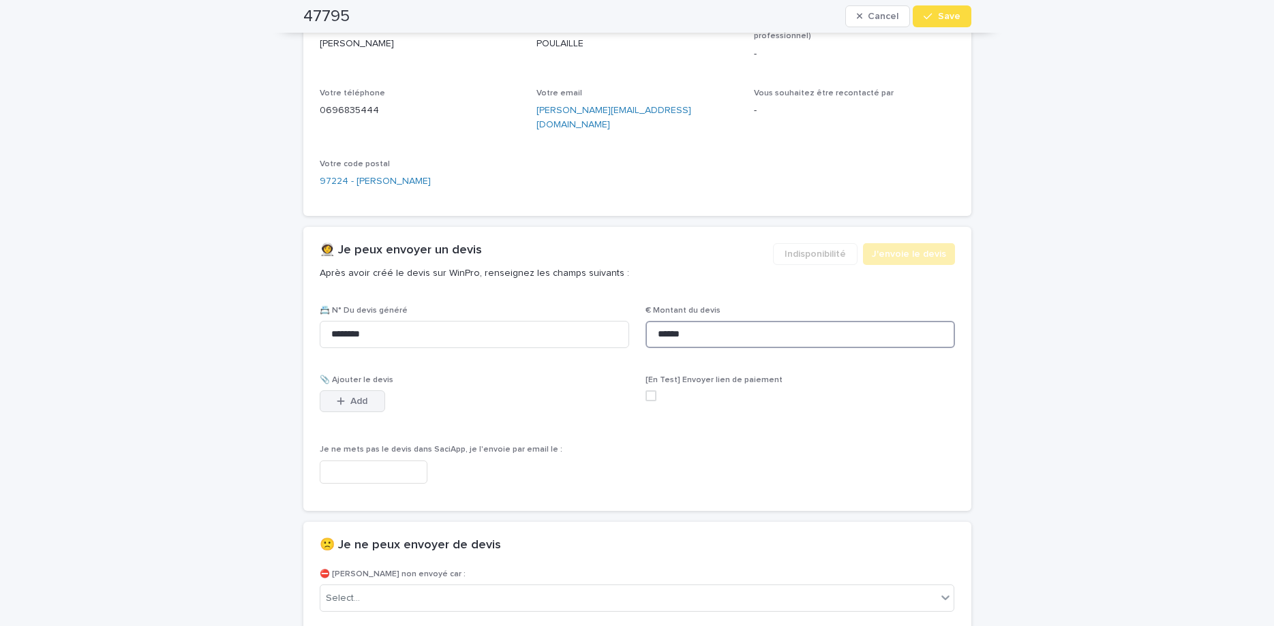
type input "******"
click at [354, 397] on span "Add" at bounding box center [358, 402] width 17 height 10
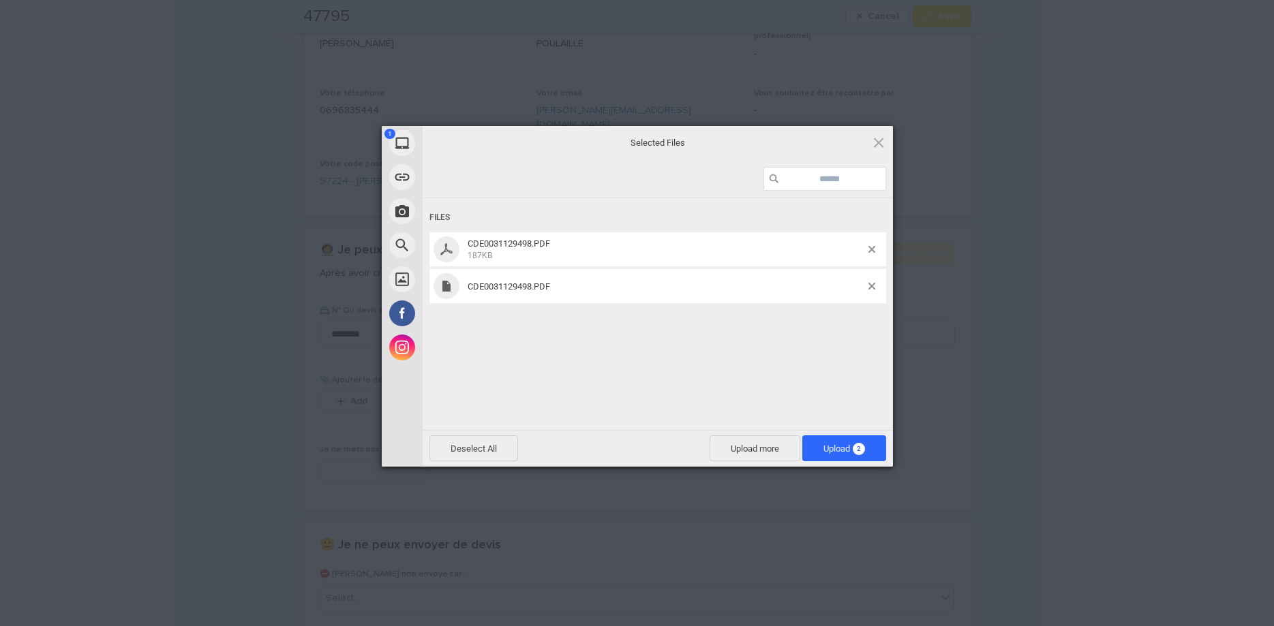
drag, startPoint x: 763, startPoint y: 379, endPoint x: 861, endPoint y: 337, distance: 106.0
click at [765, 380] on div "Files CDE0031129498.PDF 187KB CDE0031129498.PDF" at bounding box center [658, 312] width 470 height 229
click at [873, 284] on span at bounding box center [871, 286] width 7 height 7
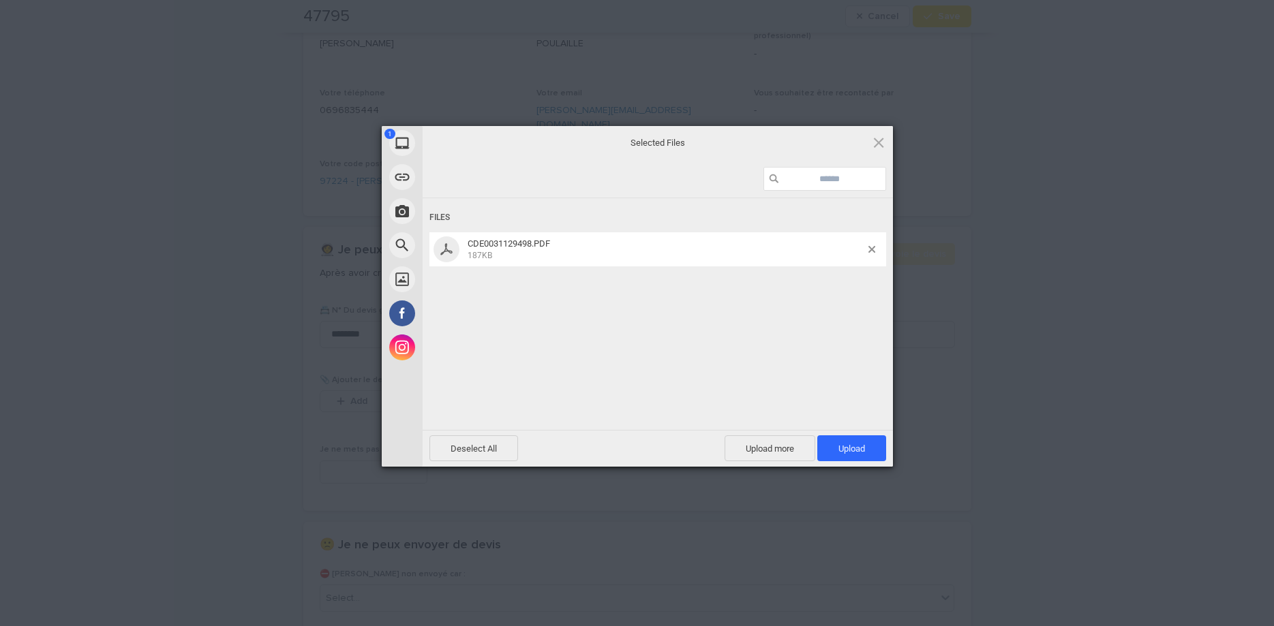
drag, startPoint x: 863, startPoint y: 447, endPoint x: 894, endPoint y: 262, distance: 188.0
click at [863, 443] on span "Upload 1" at bounding box center [851, 448] width 69 height 26
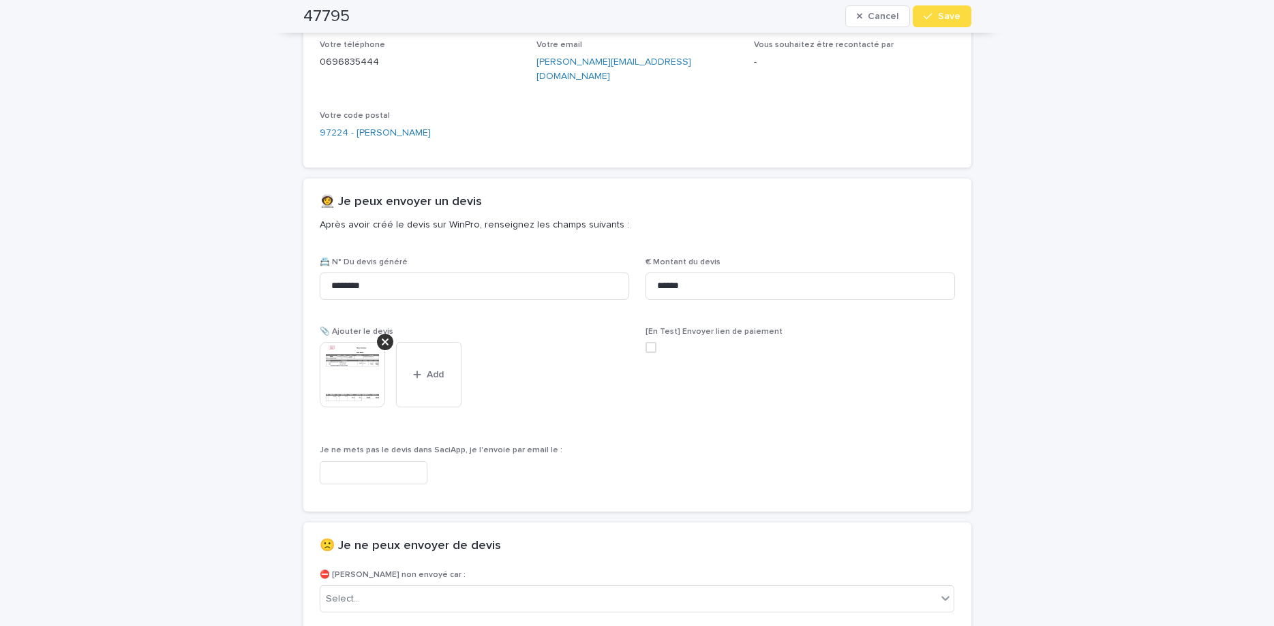
click at [935, 16] on div "button" at bounding box center [930, 17] width 14 height 10
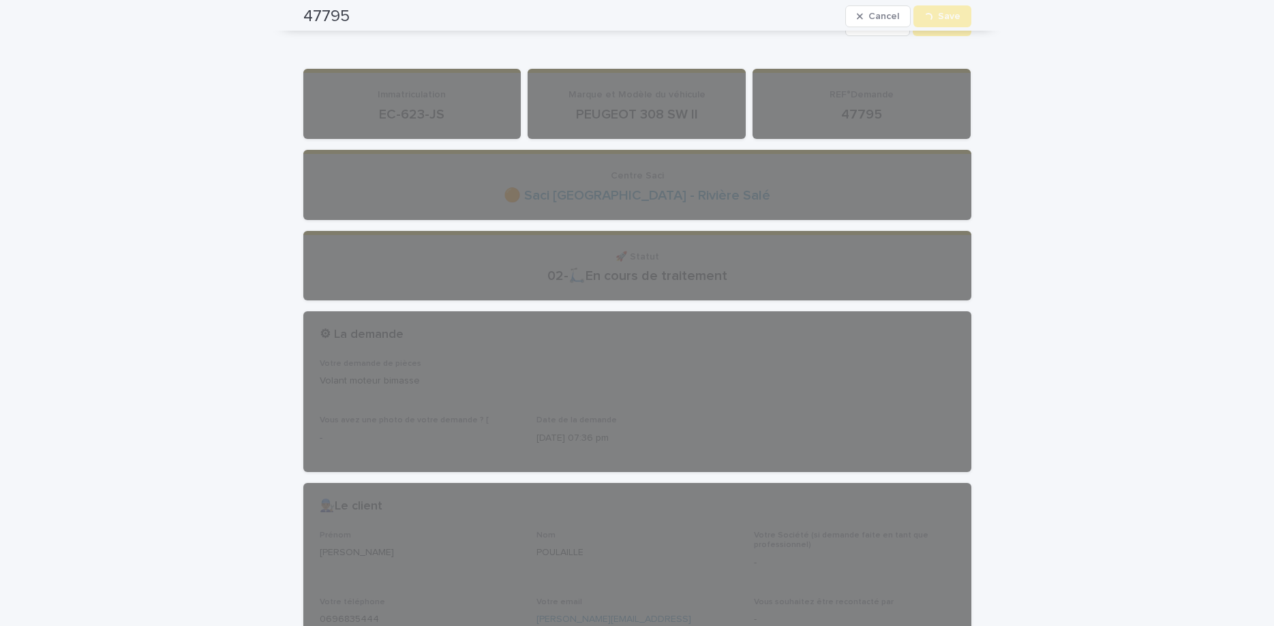
scroll to position [0, 0]
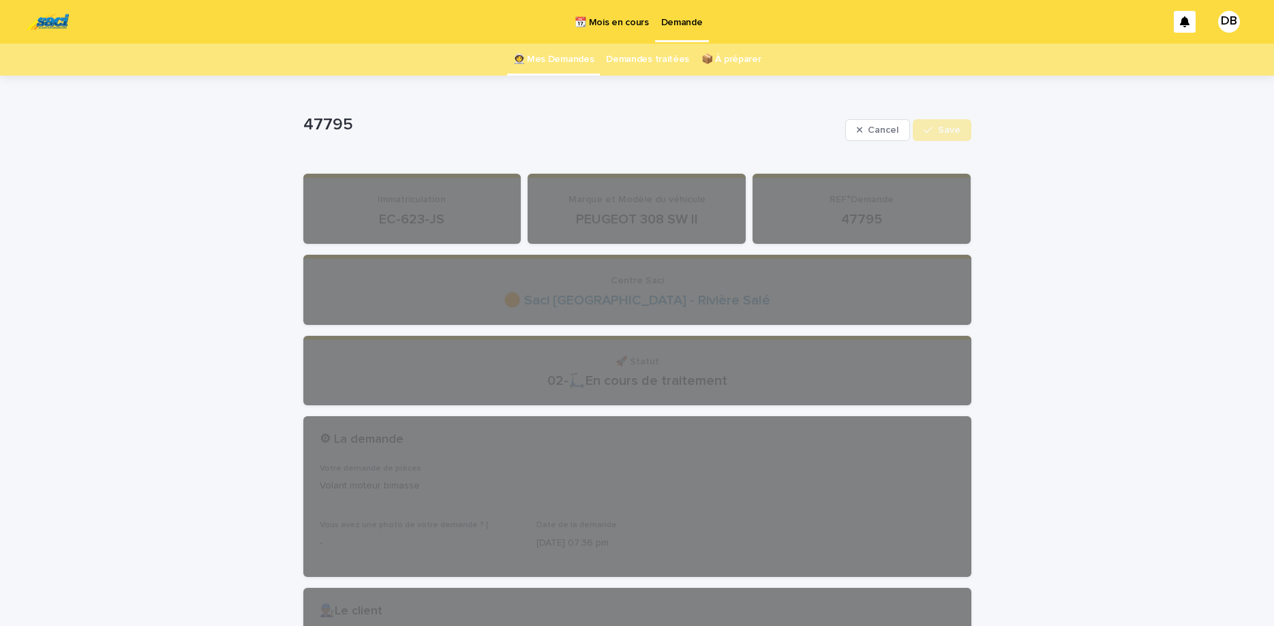
click at [570, 65] on link "👩‍🚀 Mes Demandes" at bounding box center [553, 60] width 81 height 32
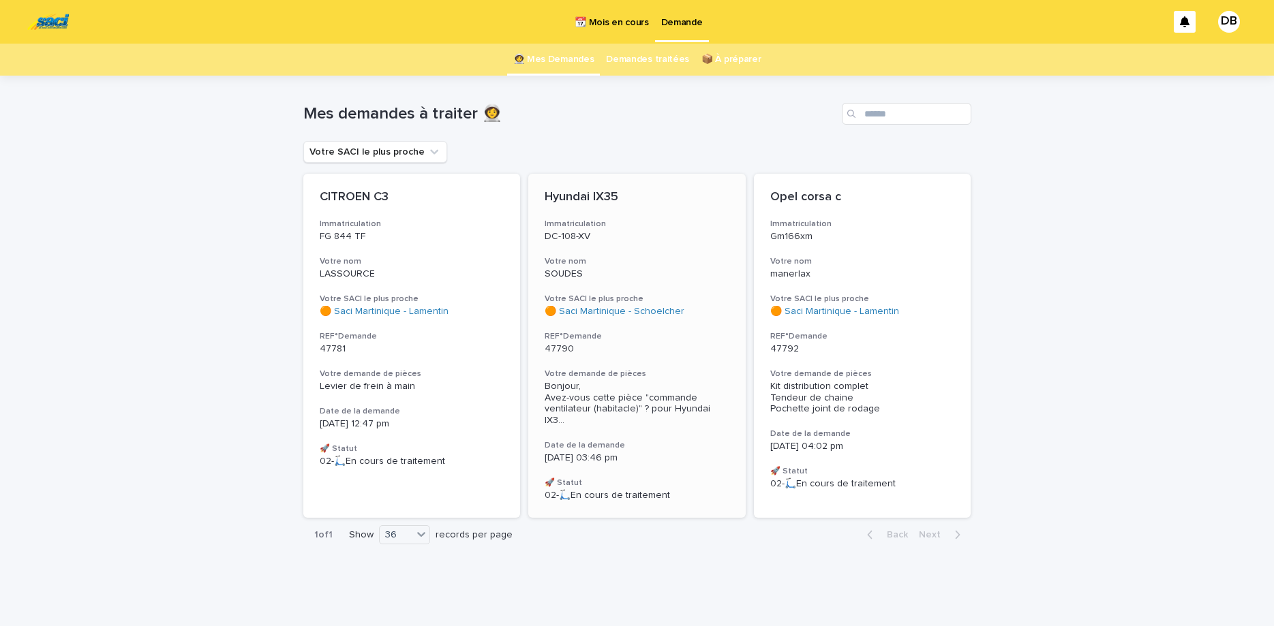
click at [686, 276] on p "SOUDES" at bounding box center [637, 275] width 185 height 12
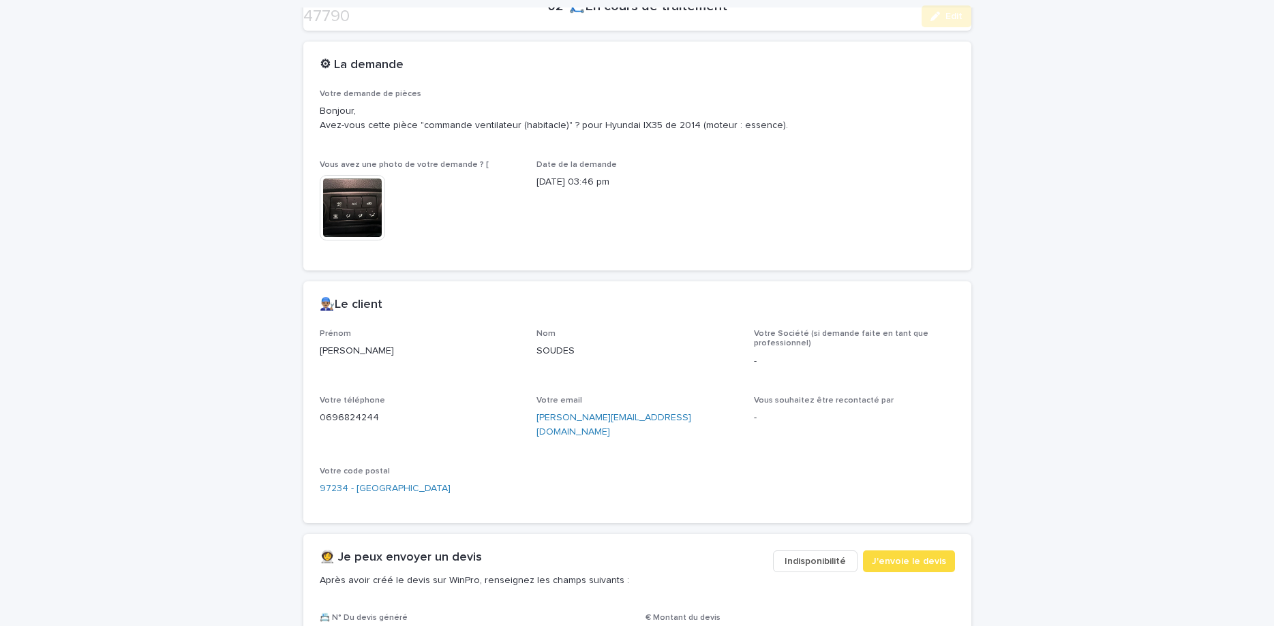
scroll to position [358, 0]
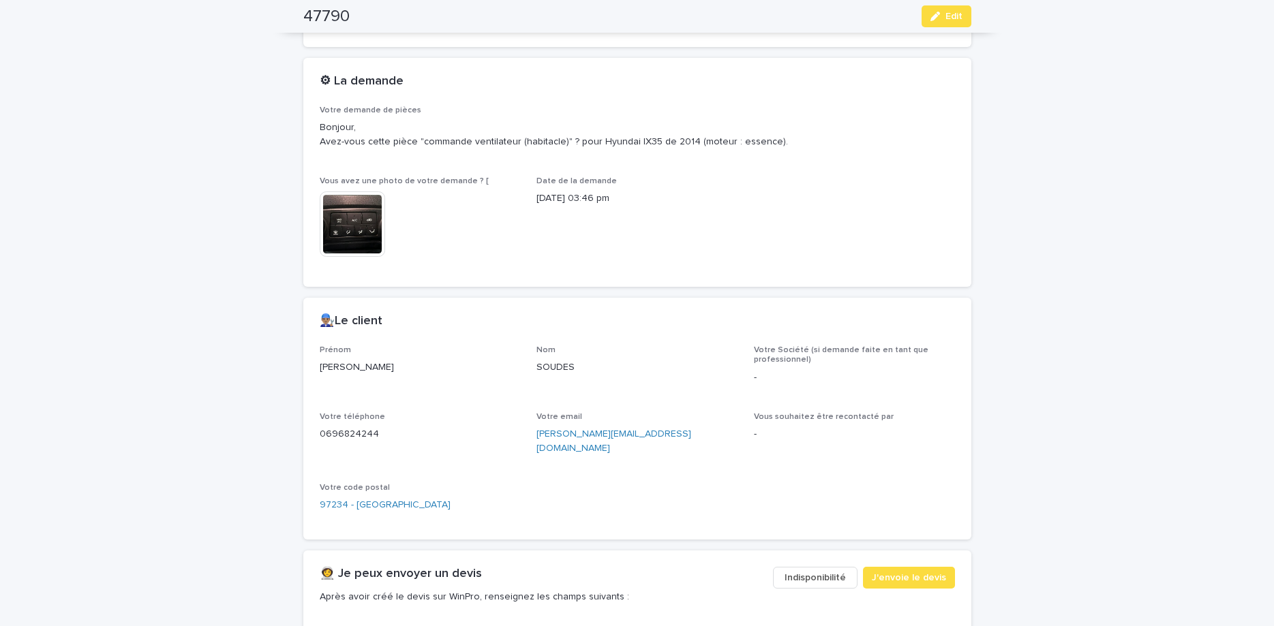
click at [335, 217] on img at bounding box center [352, 224] width 65 height 65
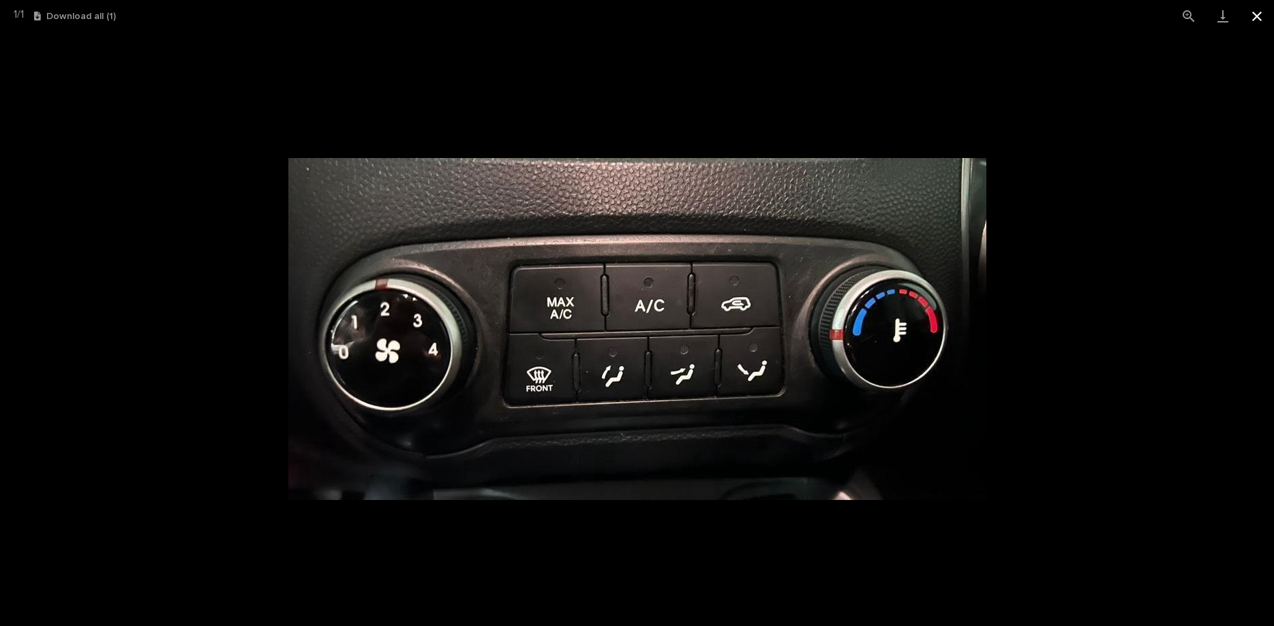
click at [1256, 16] on button "Close gallery" at bounding box center [1257, 16] width 34 height 32
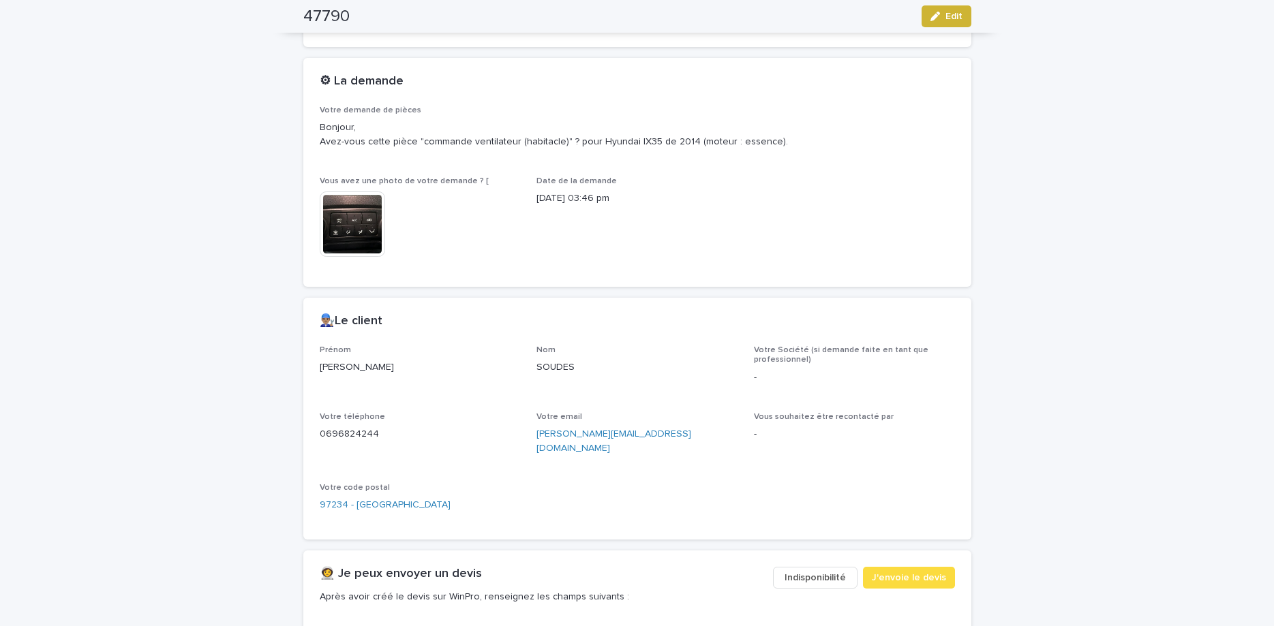
click at [951, 18] on span "Edit" at bounding box center [953, 17] width 17 height 10
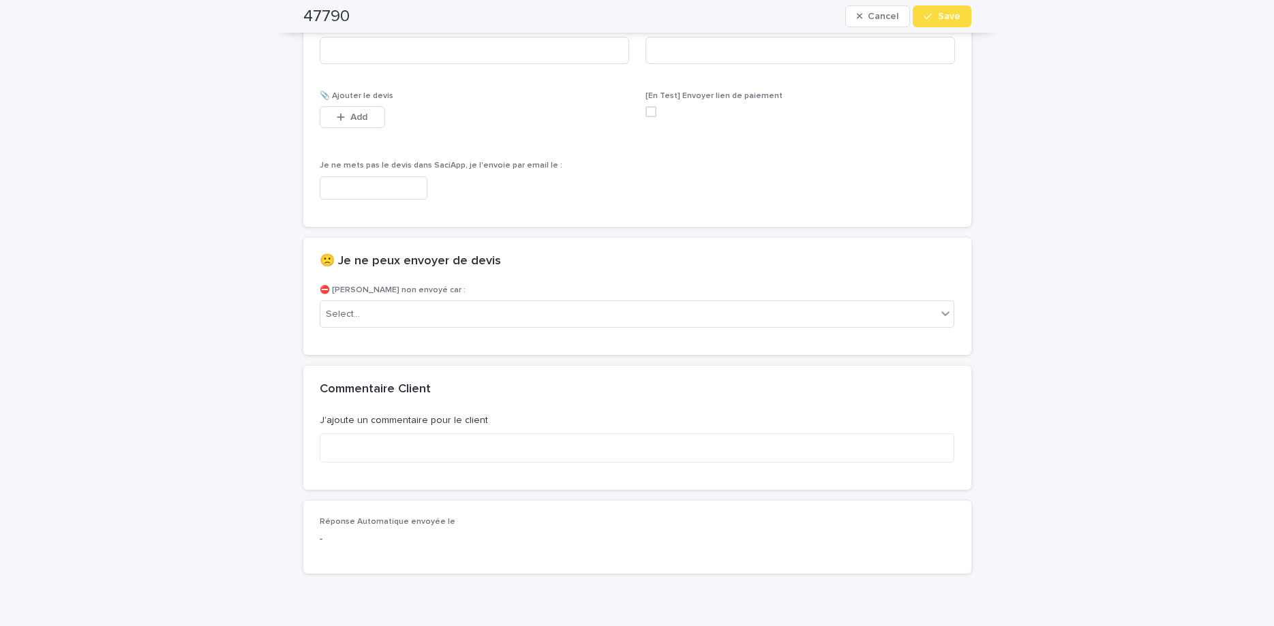
scroll to position [979, 0]
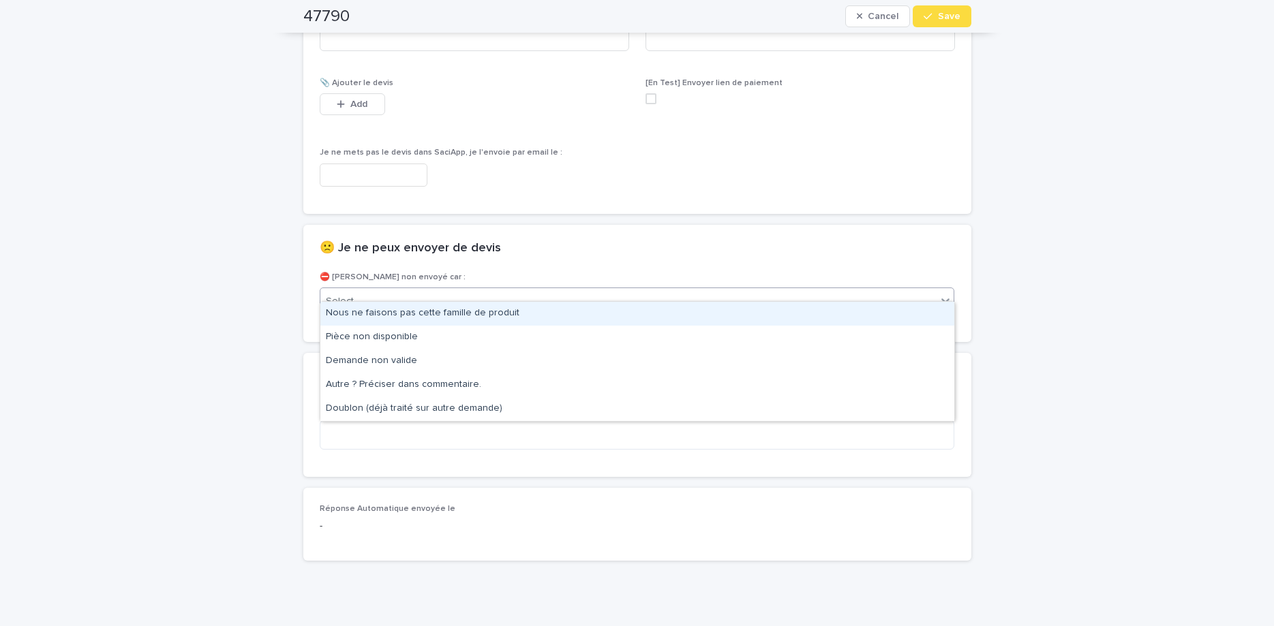
click at [613, 296] on div "Select..." at bounding box center [628, 301] width 617 height 22
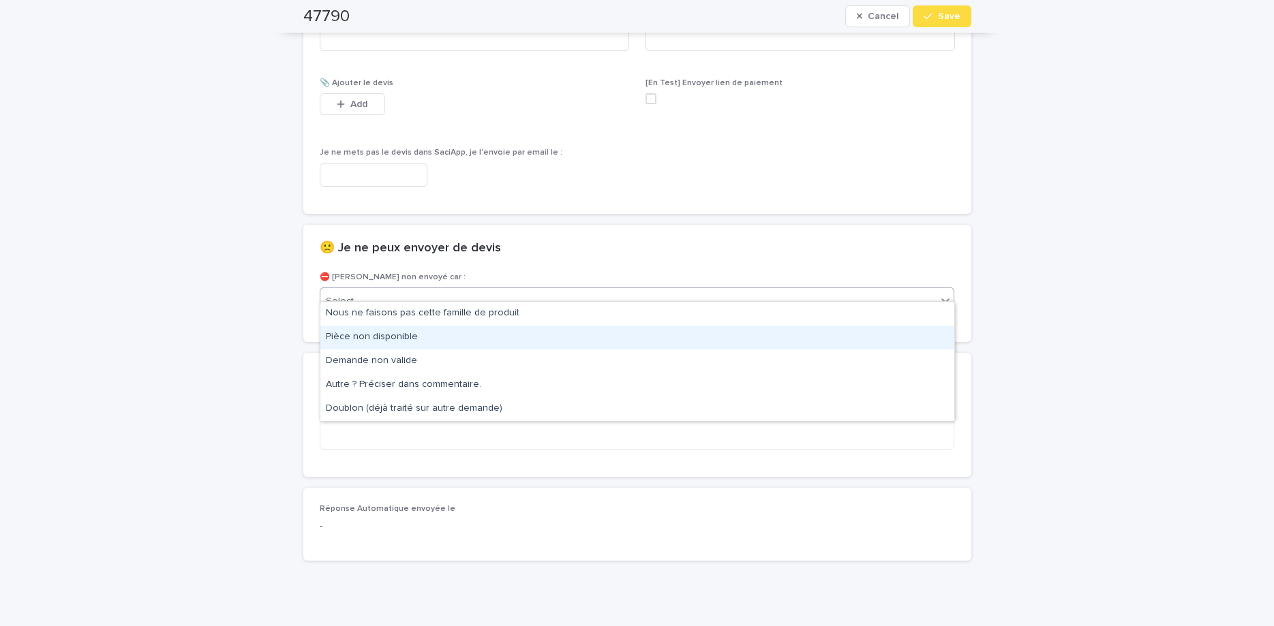
click at [607, 338] on div "Pièce non disponible" at bounding box center [637, 338] width 634 height 24
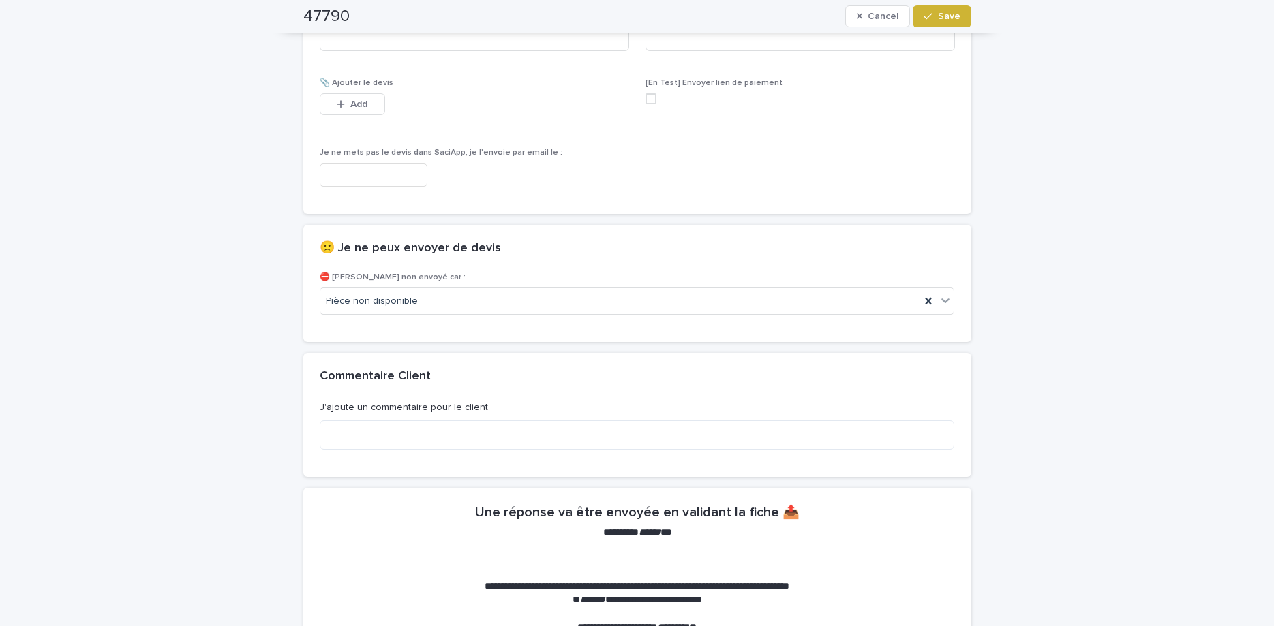
click at [948, 20] on span "Save" at bounding box center [949, 17] width 22 height 10
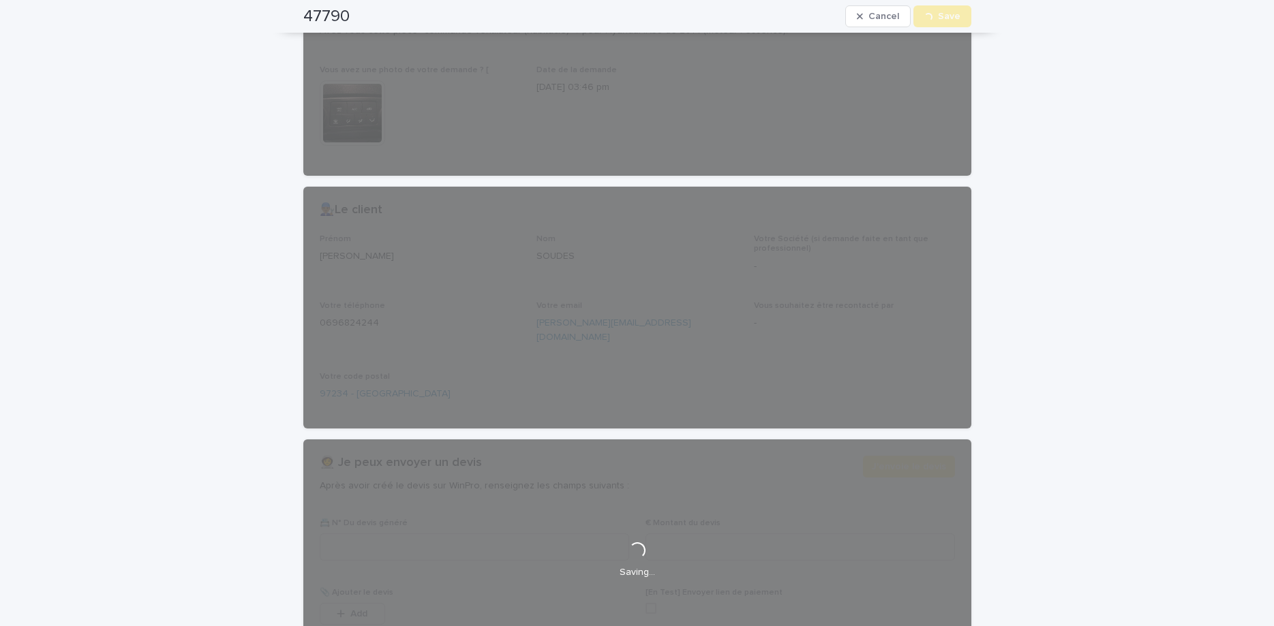
scroll to position [0, 0]
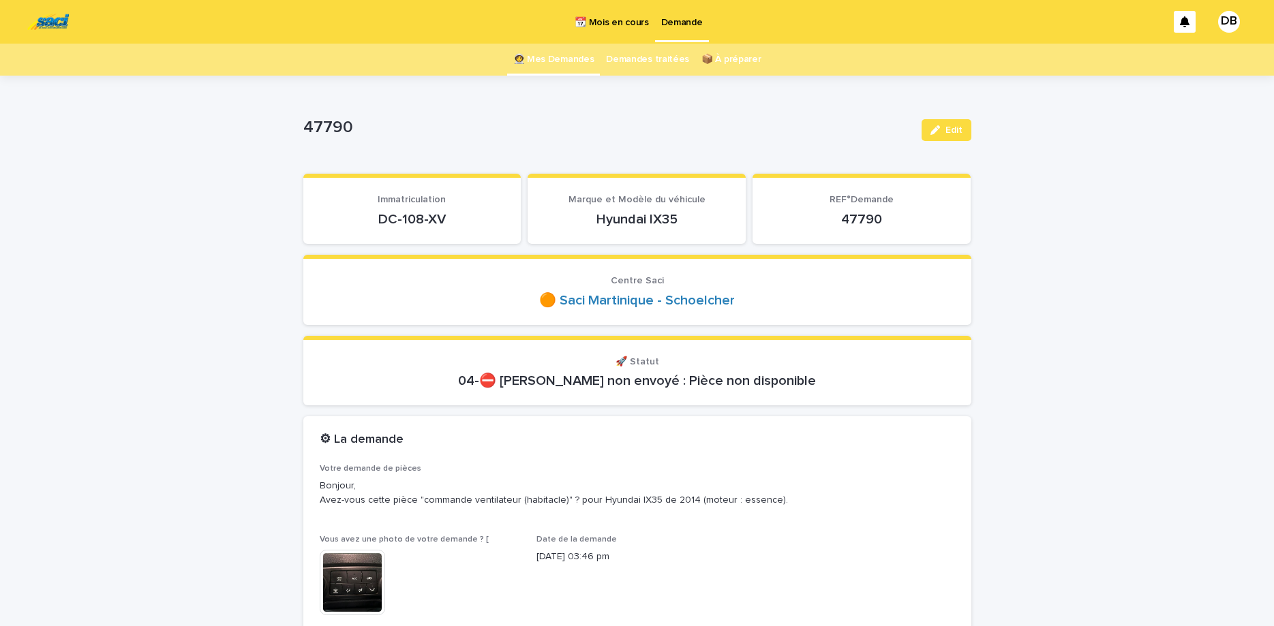
click at [563, 61] on link "👩‍🚀 Mes Demandes" at bounding box center [553, 60] width 81 height 32
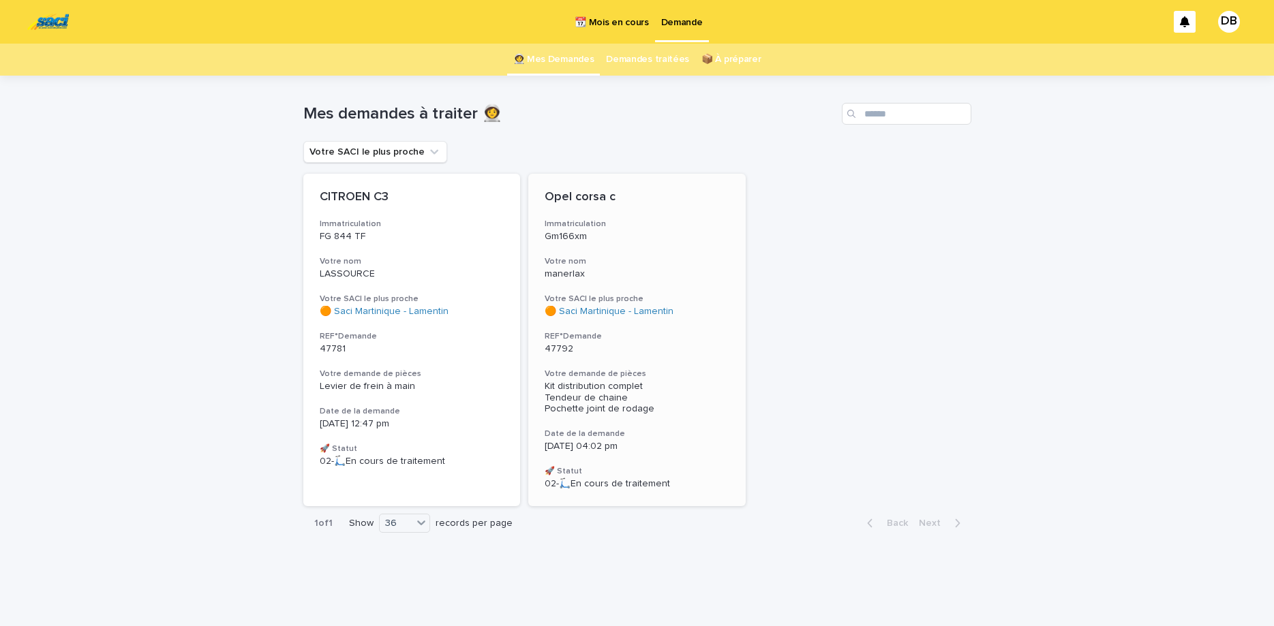
click at [625, 264] on h3 "Votre nom" at bounding box center [637, 261] width 185 height 11
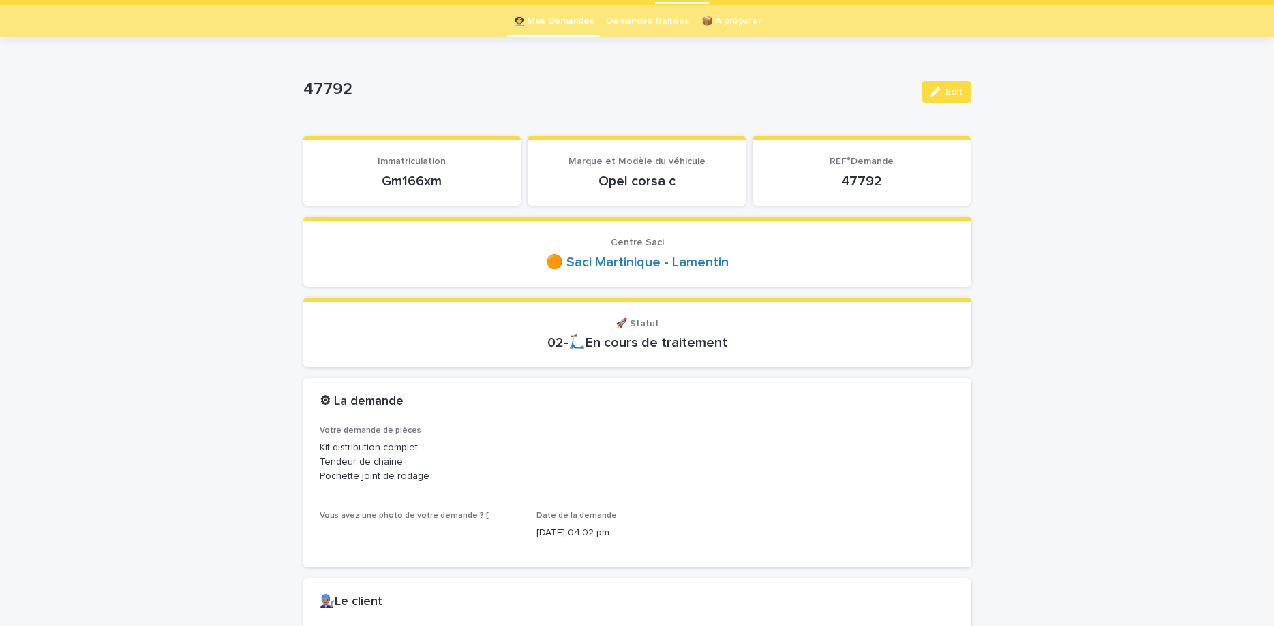
scroll to position [57, 0]
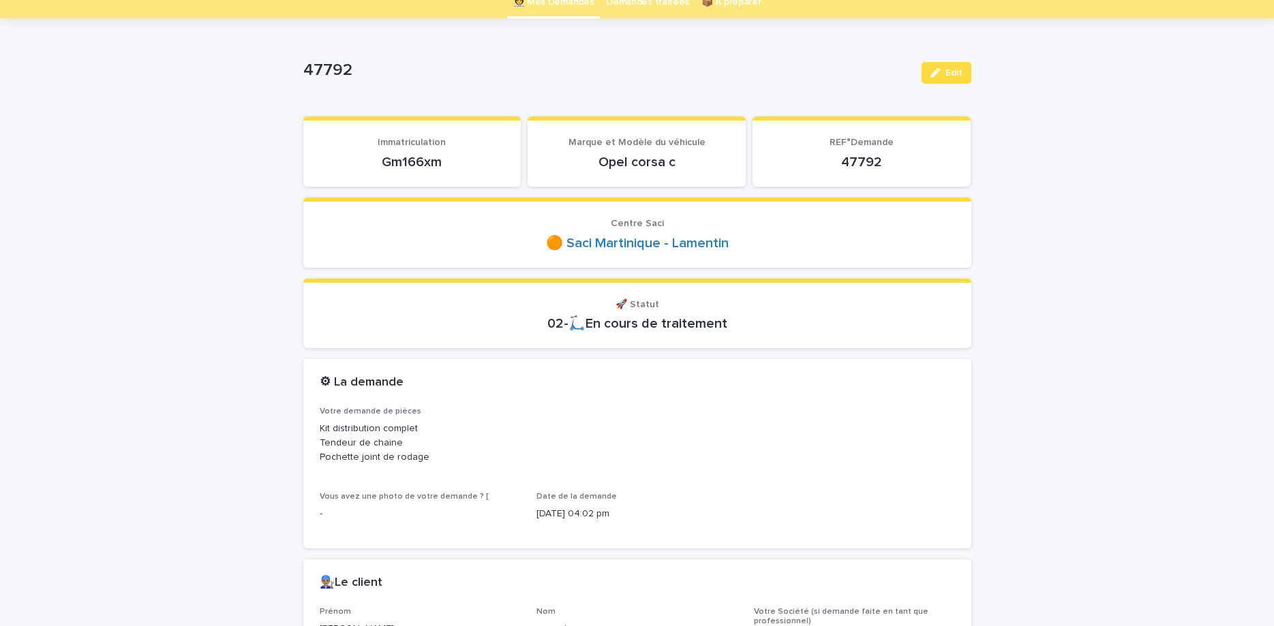
click at [409, 161] on p "Gm166xm" at bounding box center [412, 162] width 185 height 16
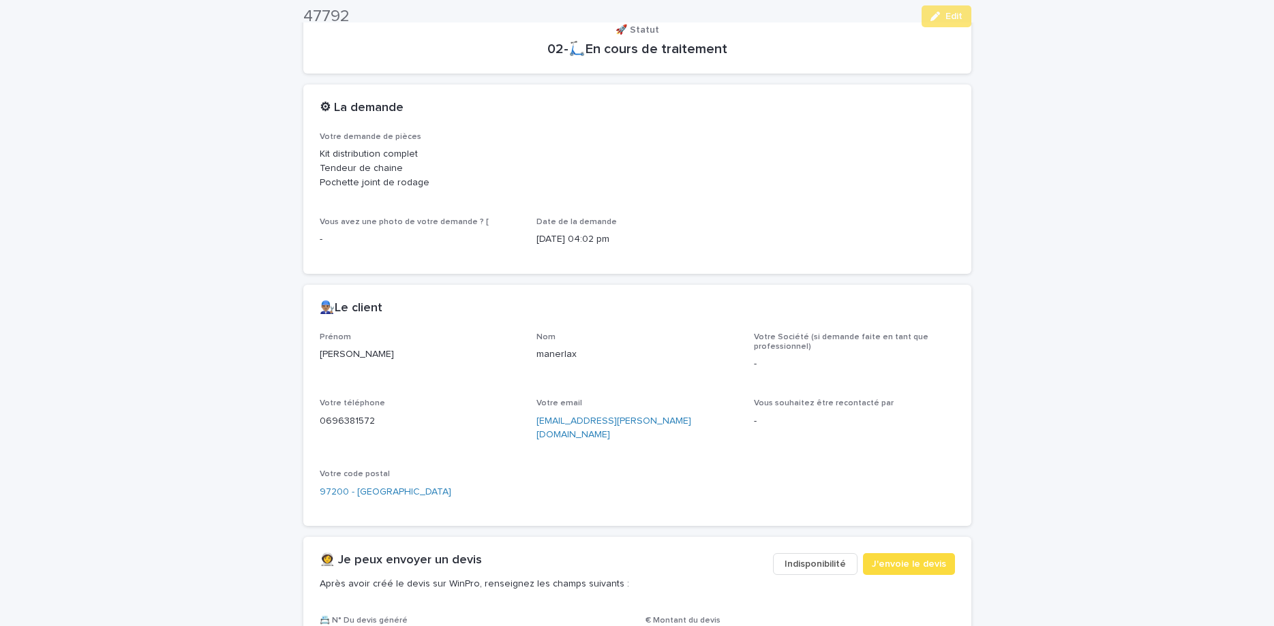
scroll to position [343, 0]
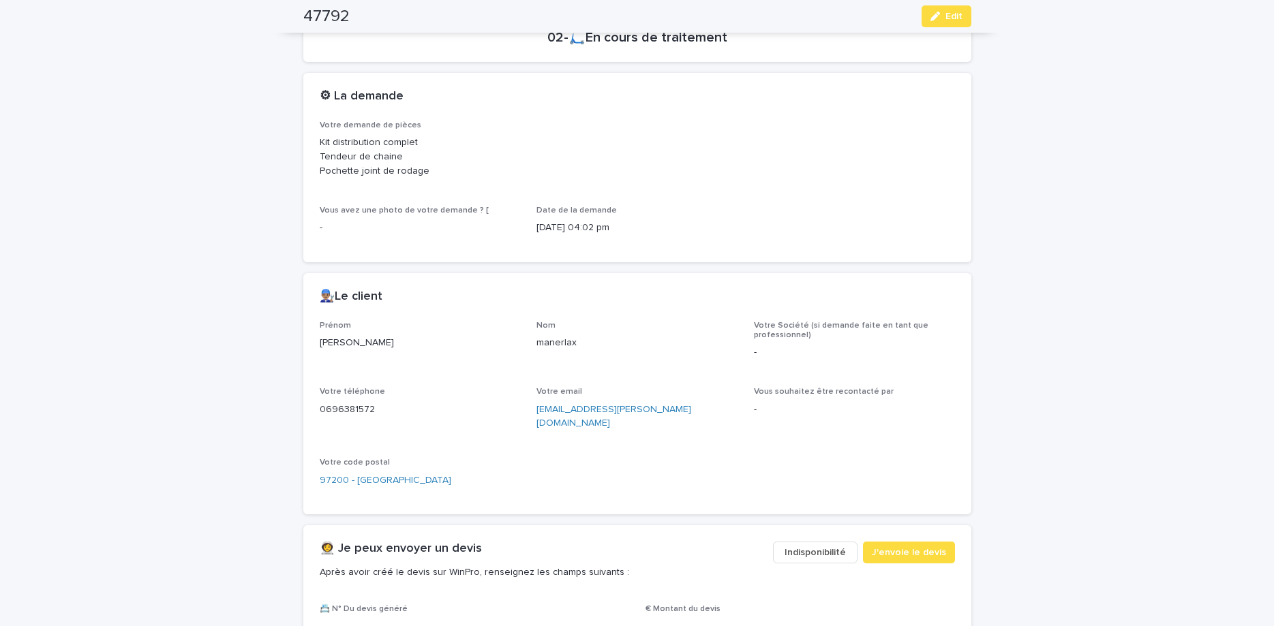
click at [350, 414] on p "0696381572" at bounding box center [420, 410] width 201 height 14
copy p "0696381572"
click at [930, 21] on button "Edit" at bounding box center [946, 16] width 50 height 22
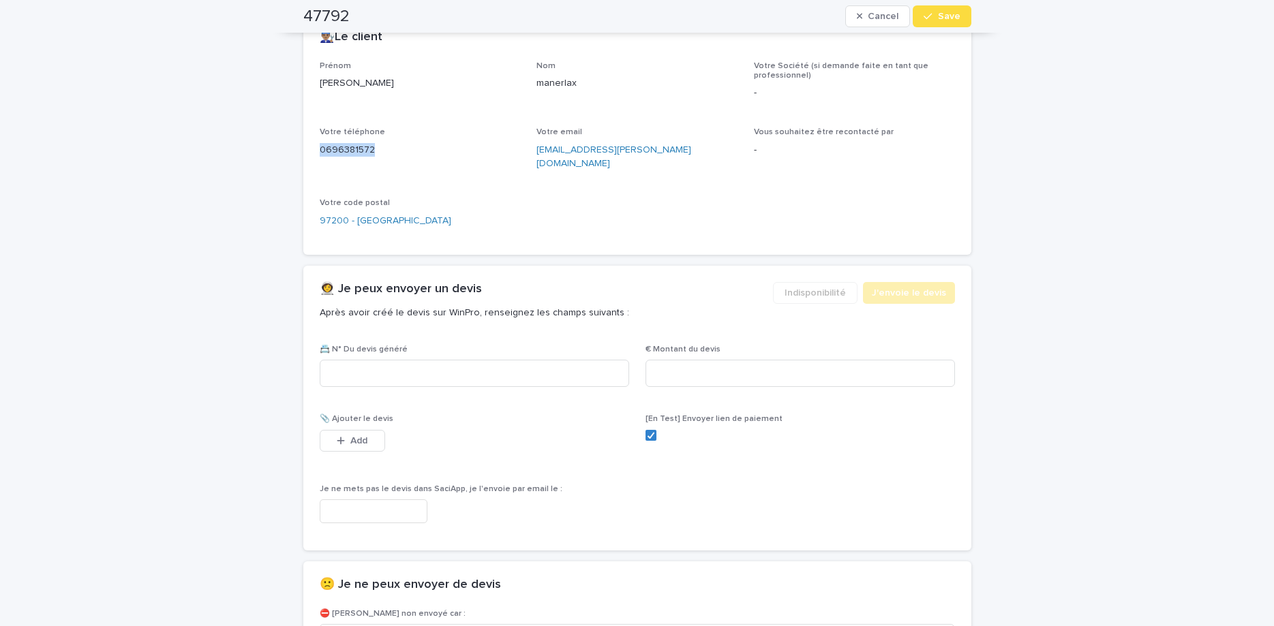
scroll to position [638, 0]
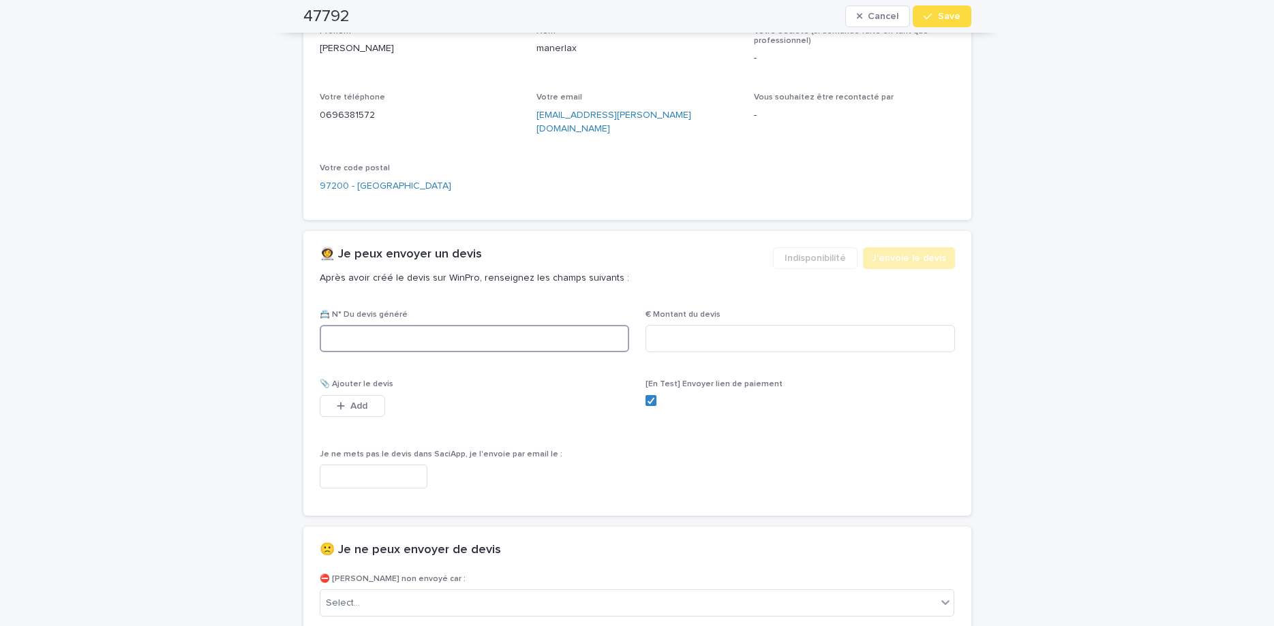
click at [440, 327] on input at bounding box center [474, 338] width 309 height 27
paste input "********"
type input "********"
click at [712, 329] on input at bounding box center [799, 338] width 309 height 27
type input "******"
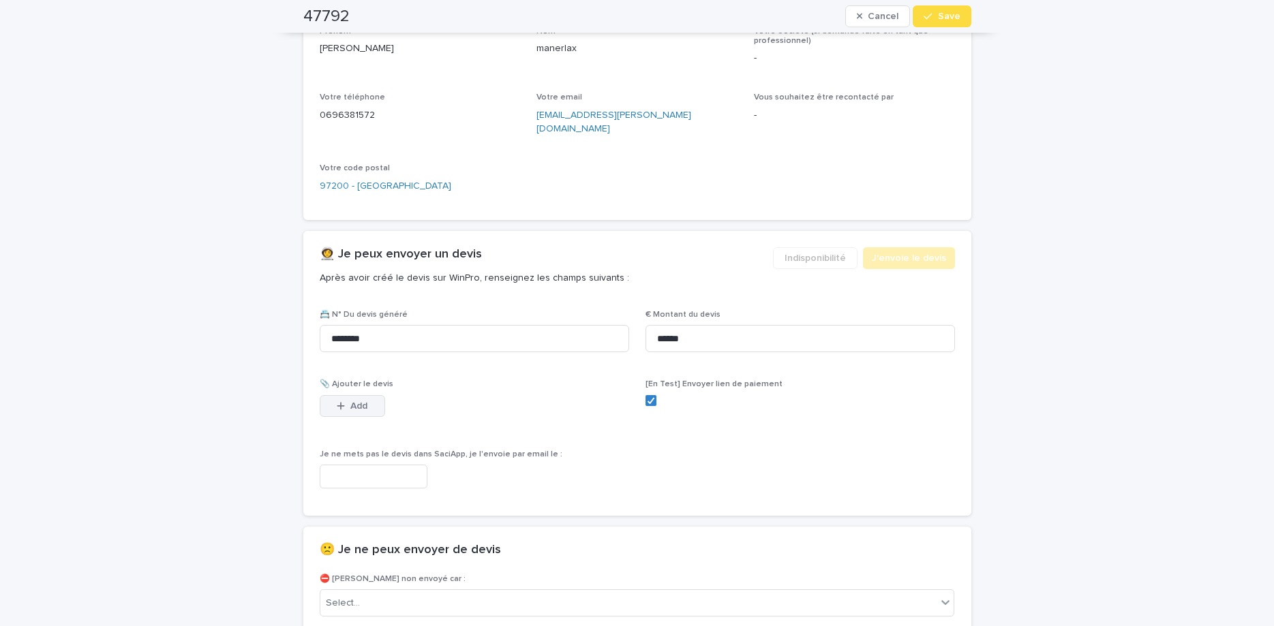
click at [361, 401] on button "Add" at bounding box center [352, 406] width 65 height 22
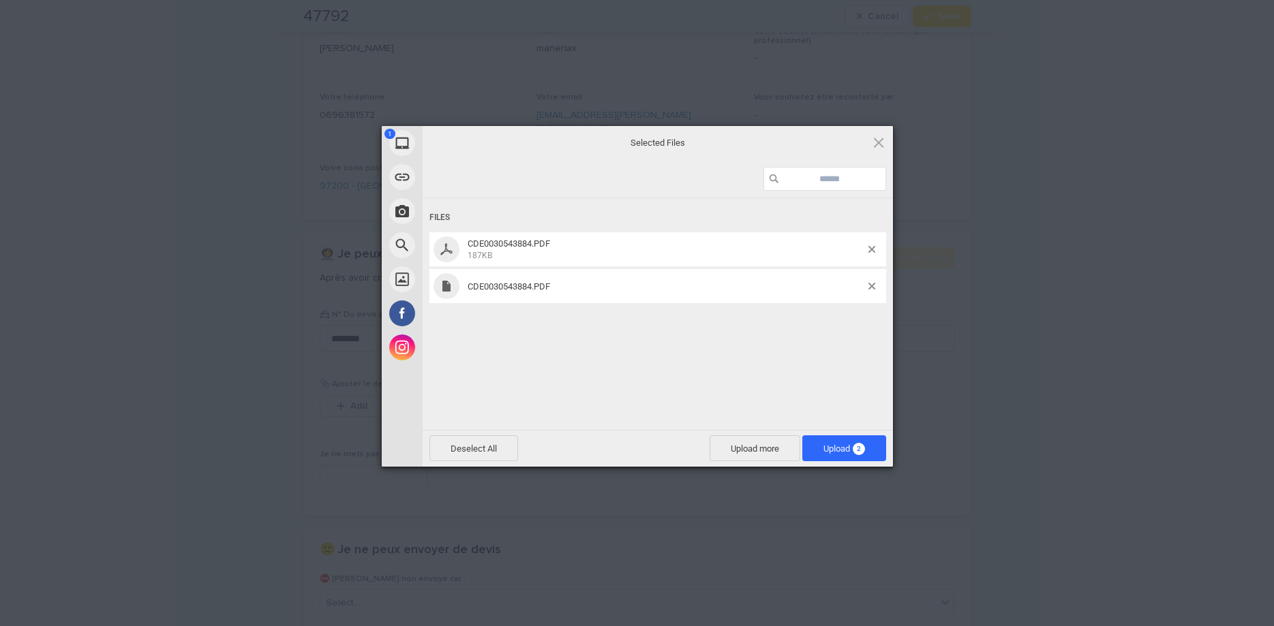
click at [742, 318] on div "Files CDE0030543884.PDF 187KB CDE0030543884.PDF" at bounding box center [658, 312] width 470 height 229
click at [875, 292] on div "CDE0030543884.PDF" at bounding box center [657, 286] width 457 height 34
click at [869, 286] on span at bounding box center [871, 286] width 7 height 7
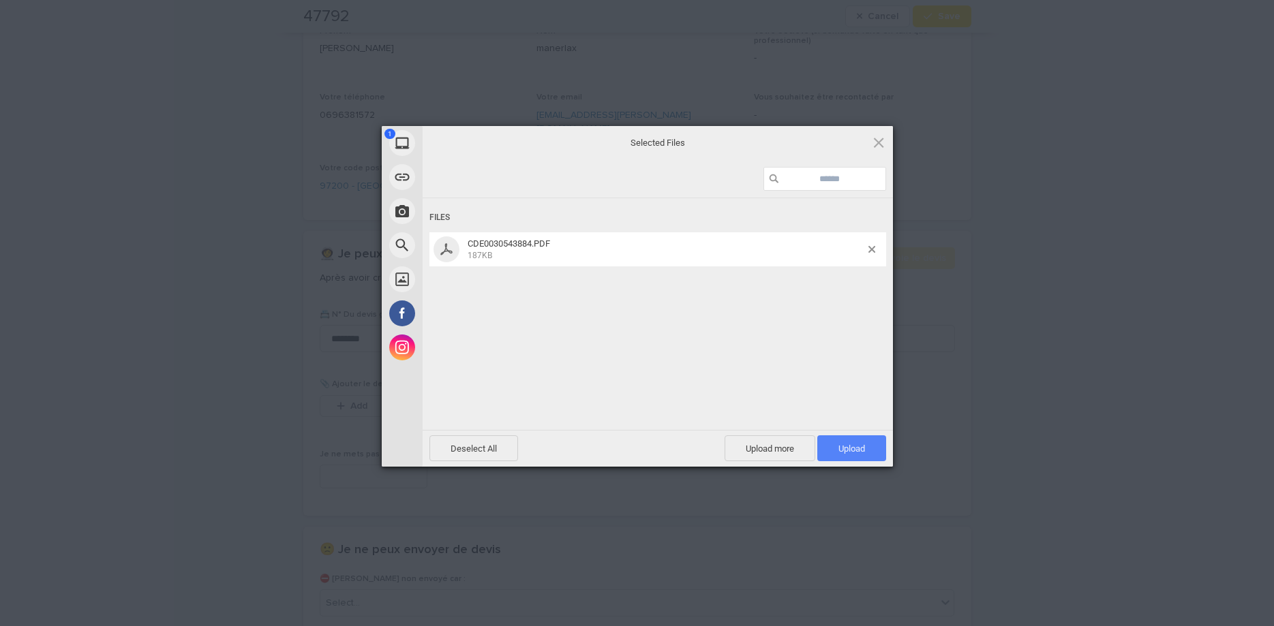
click at [863, 436] on div "Deselect All Upload more Upload 1" at bounding box center [658, 448] width 470 height 37
click at [866, 440] on span "Upload 1" at bounding box center [851, 448] width 69 height 26
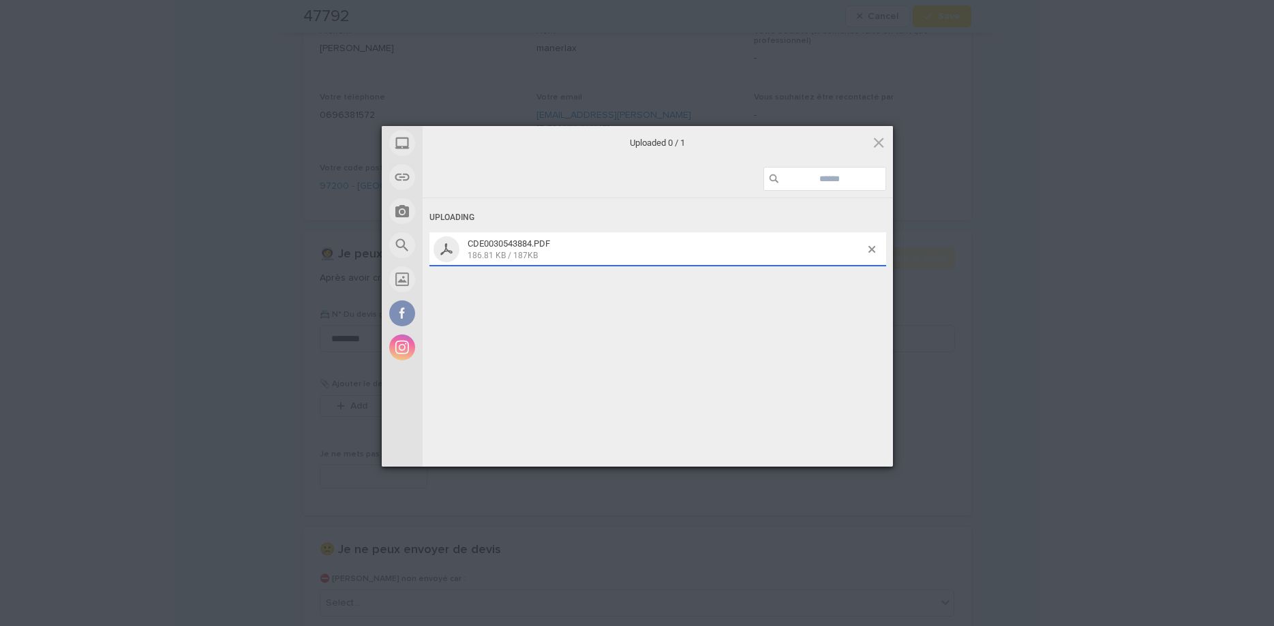
click at [947, 7] on div "My Device Link (URL) Take Photo Web Search Unsplash Facebook Instagram Uploaded…" at bounding box center [637, 313] width 1274 height 626
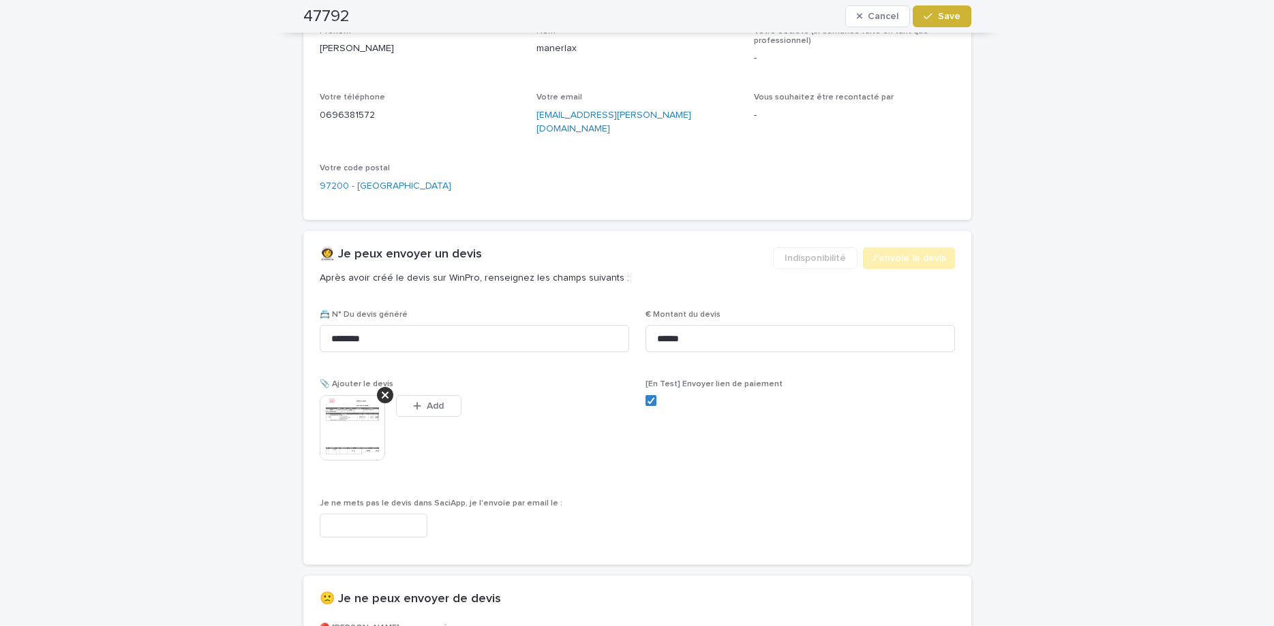
click at [943, 14] on span "Save" at bounding box center [949, 17] width 22 height 10
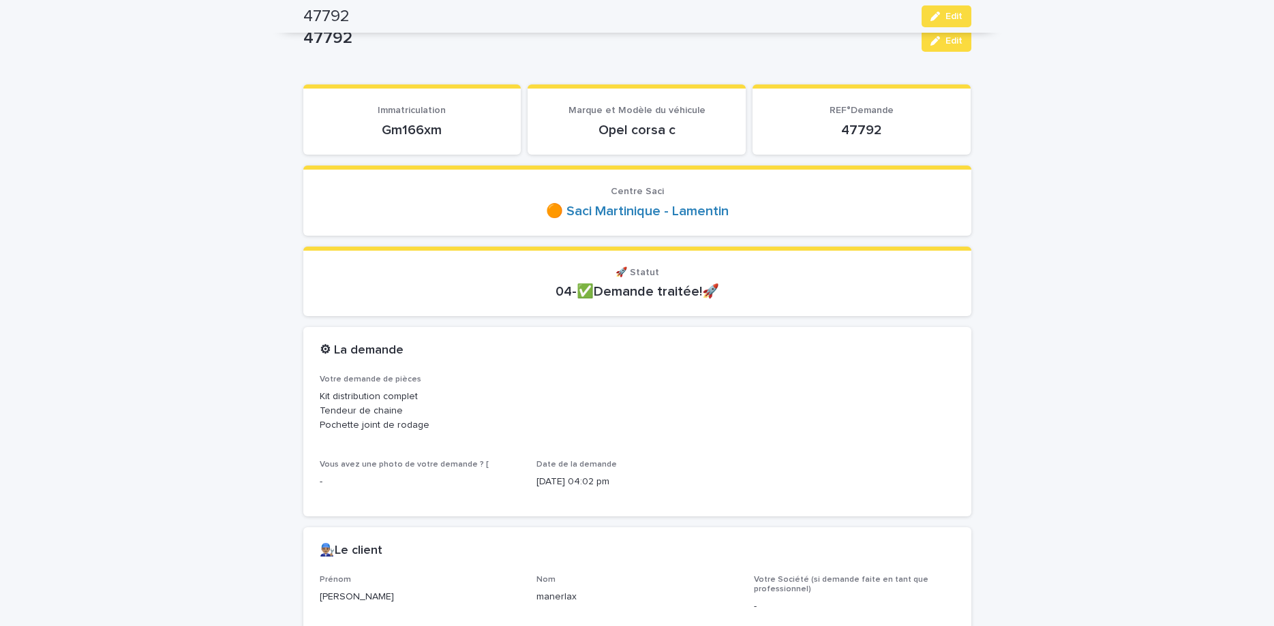
scroll to position [0, 0]
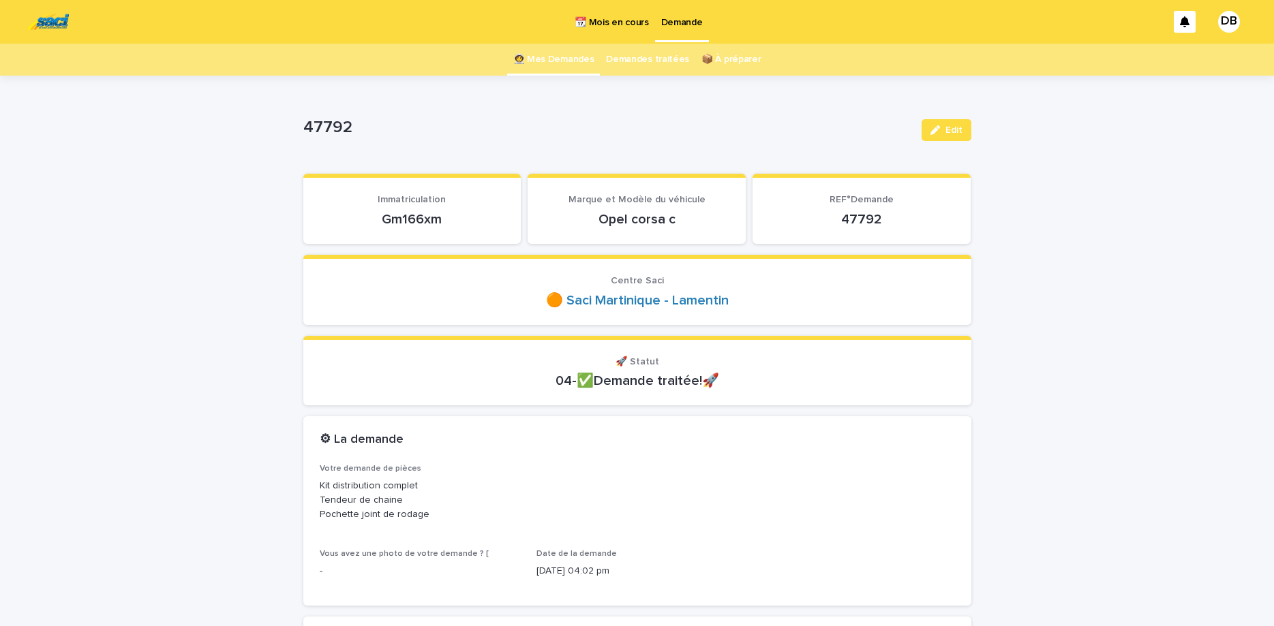
click at [557, 70] on link "👩‍🚀 Mes Demandes" at bounding box center [553, 60] width 81 height 32
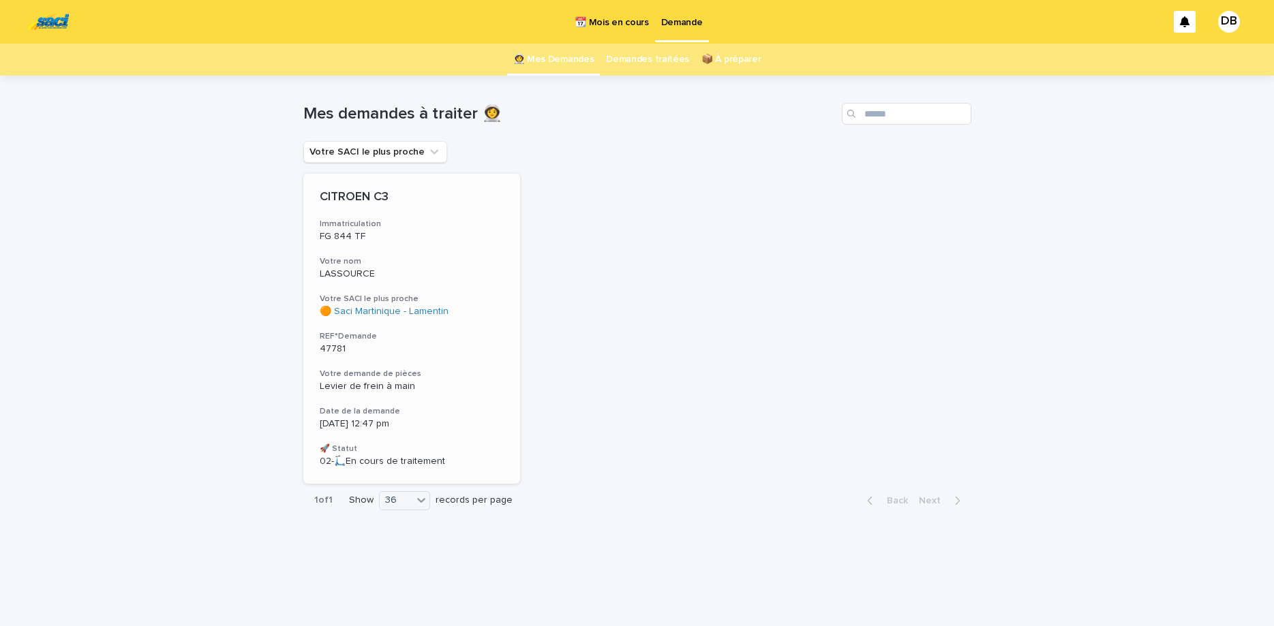
click at [466, 223] on h3 "Immatriculation" at bounding box center [412, 224] width 185 height 11
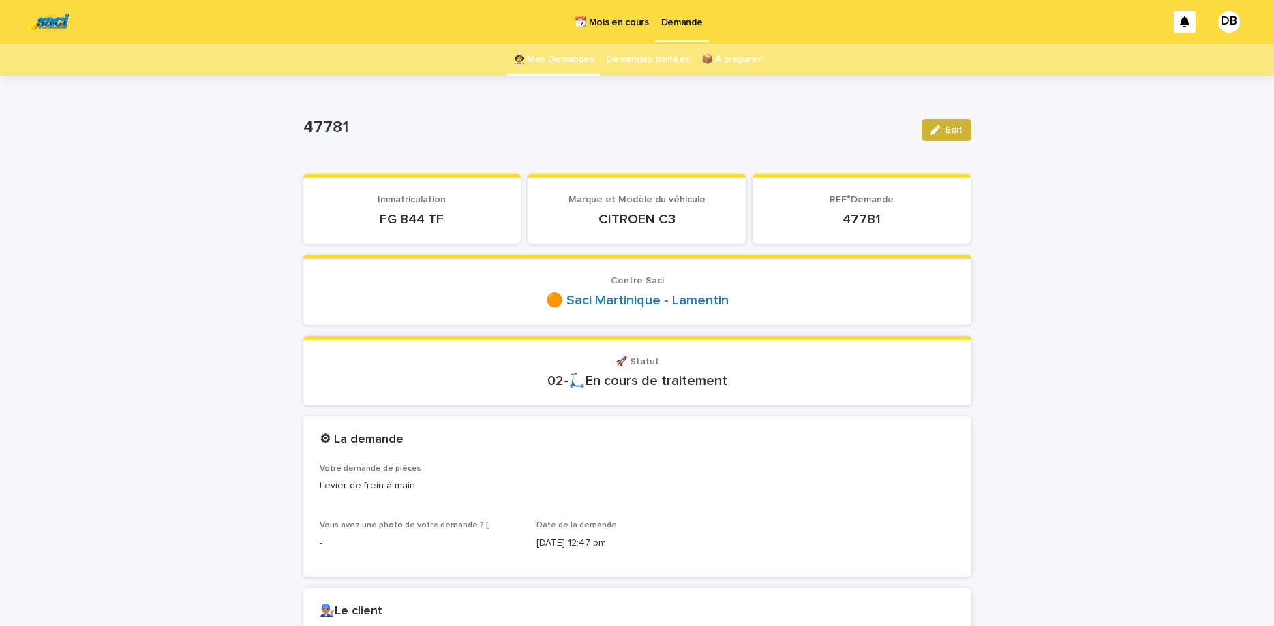
click at [929, 132] on button "Edit" at bounding box center [946, 130] width 50 height 22
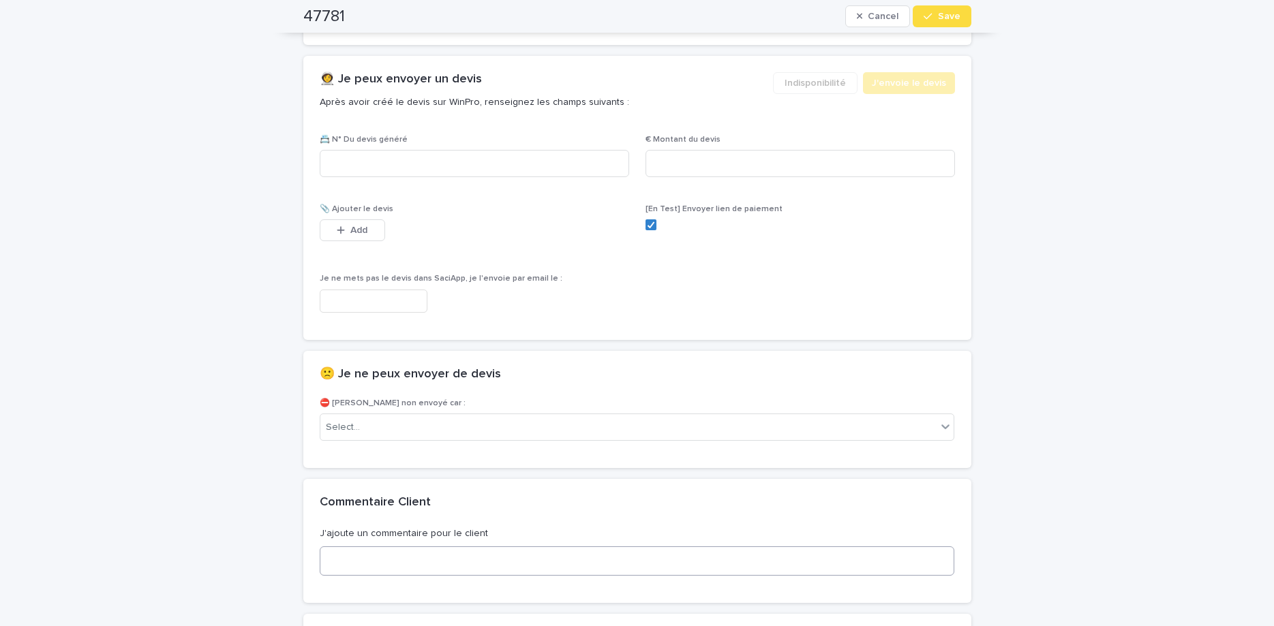
scroll to position [859, 0]
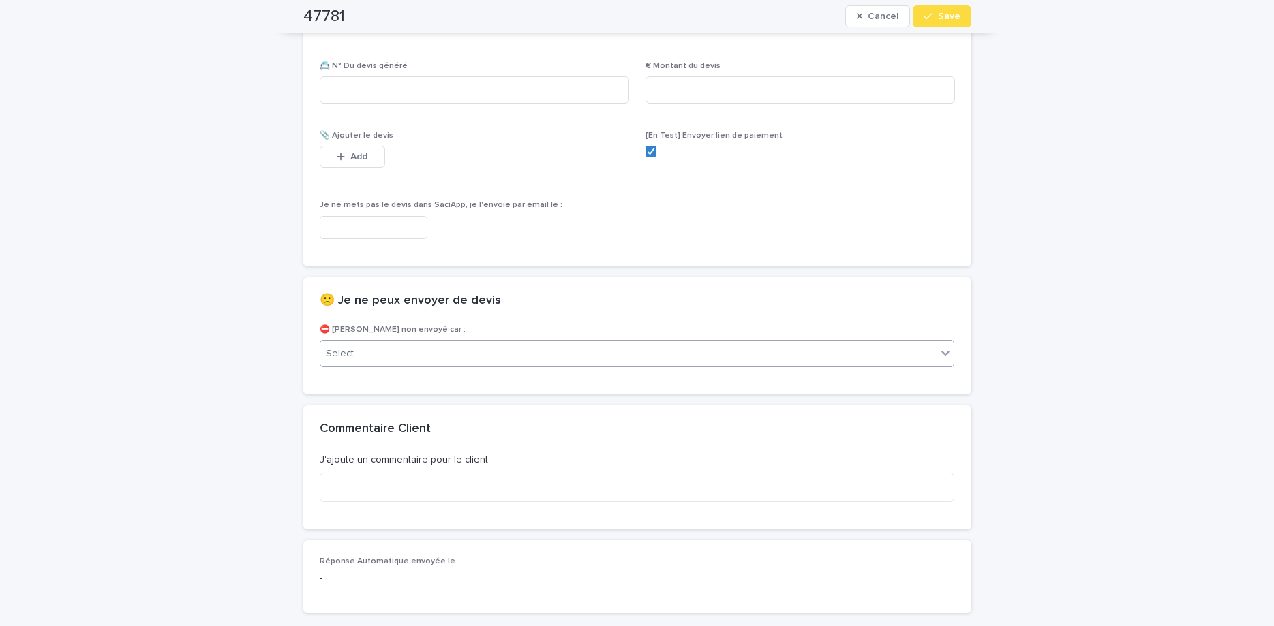
click at [591, 350] on div "Select..." at bounding box center [628, 354] width 617 height 22
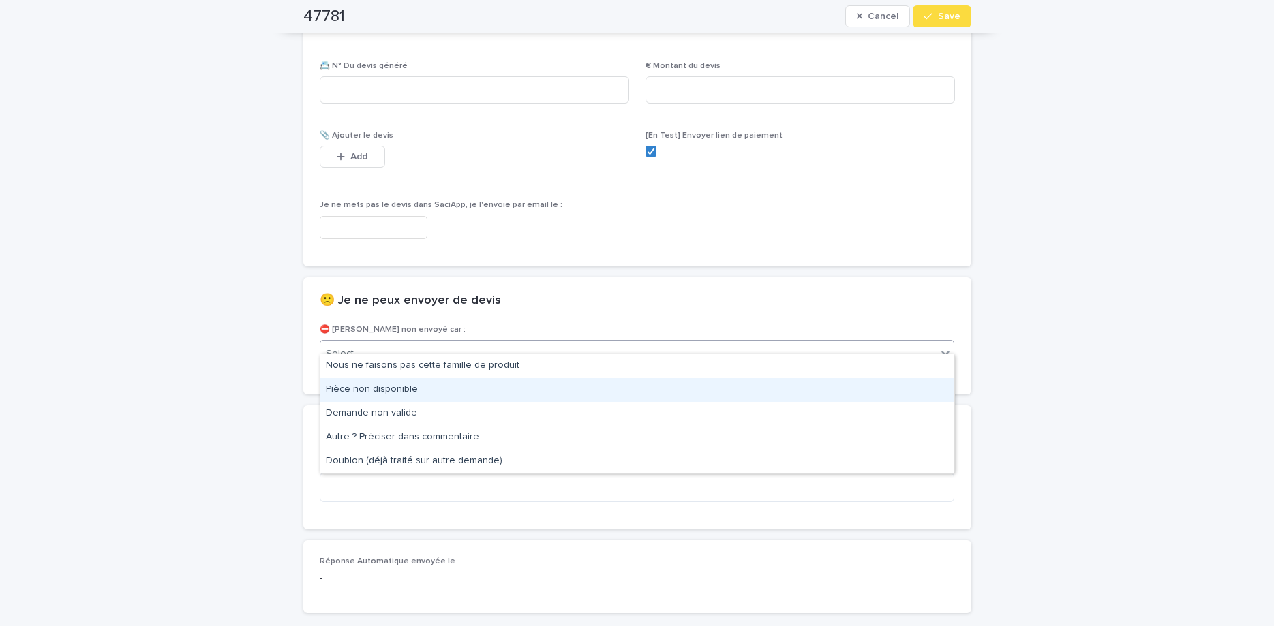
click at [581, 394] on div "Pièce non disponible" at bounding box center [637, 390] width 634 height 24
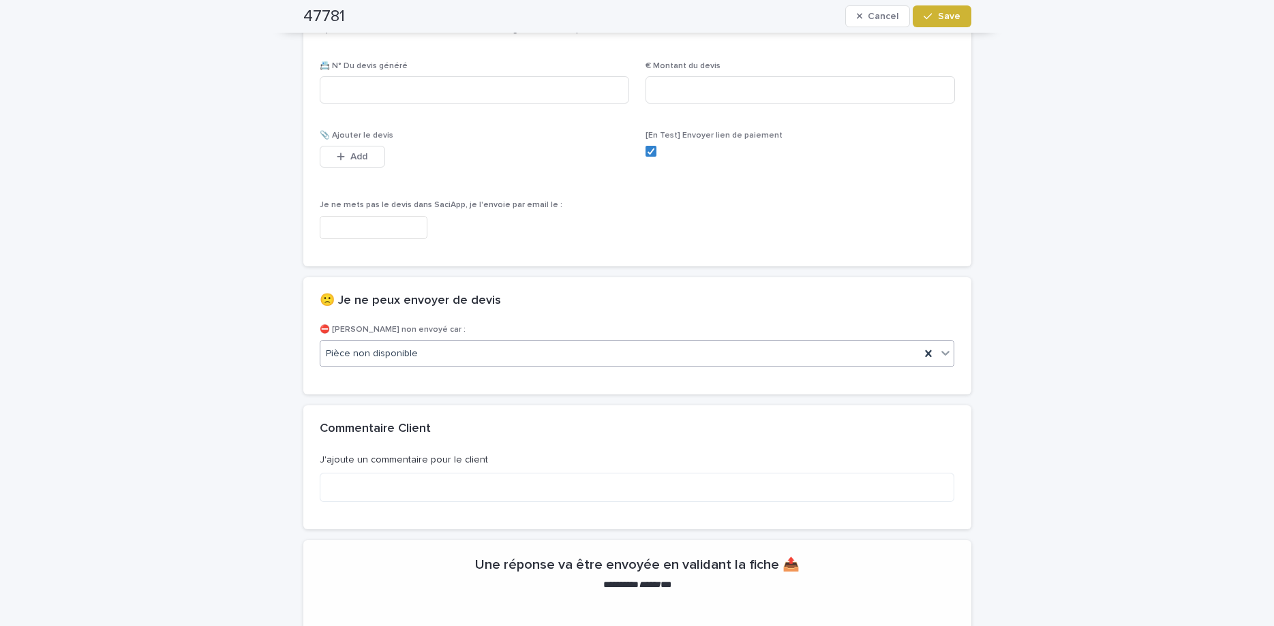
click at [967, 19] on button "Save" at bounding box center [942, 16] width 58 height 22
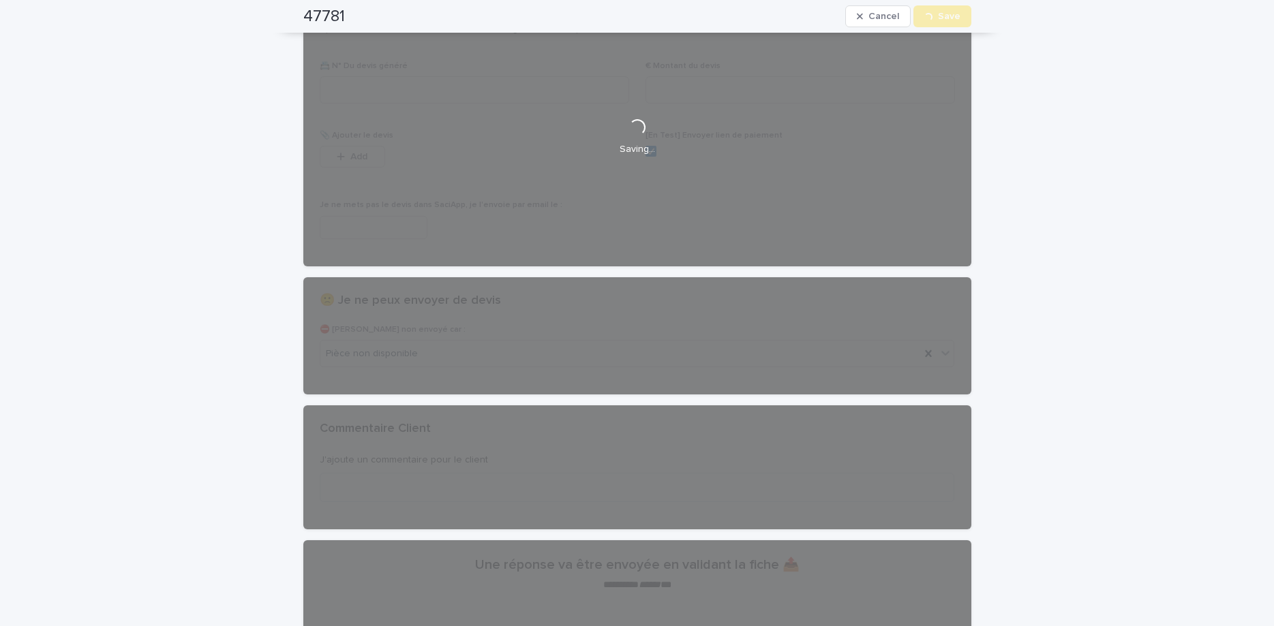
scroll to position [0, 0]
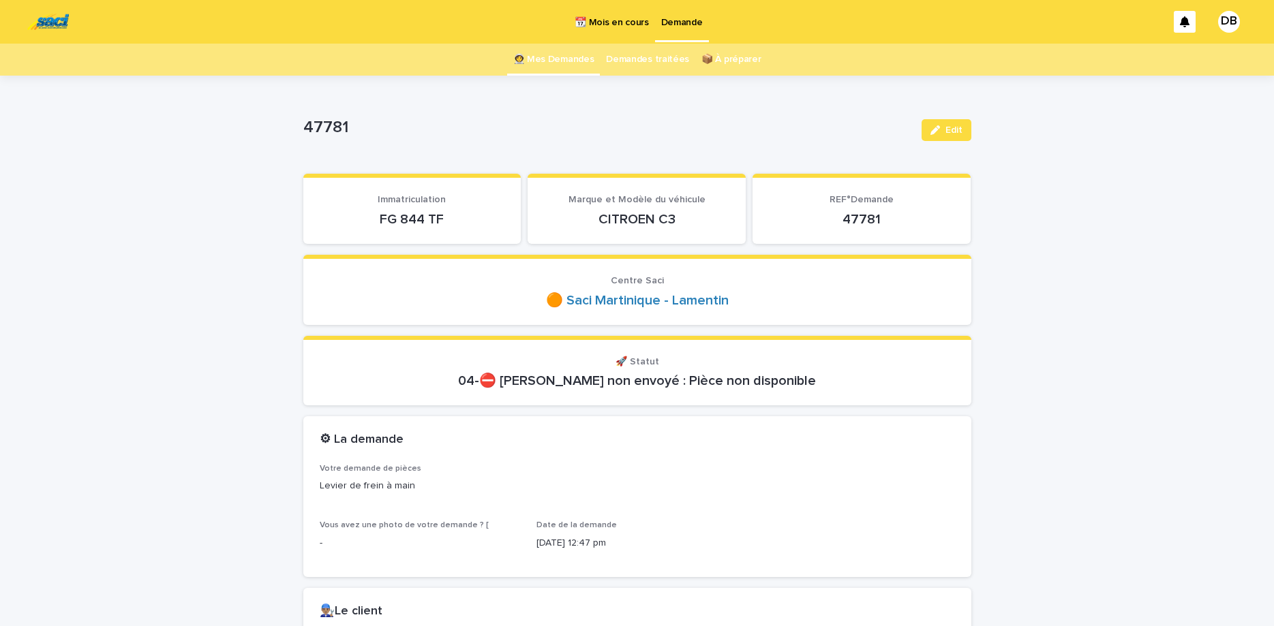
click at [551, 63] on link "👩‍🚀 Mes Demandes" at bounding box center [553, 60] width 81 height 32
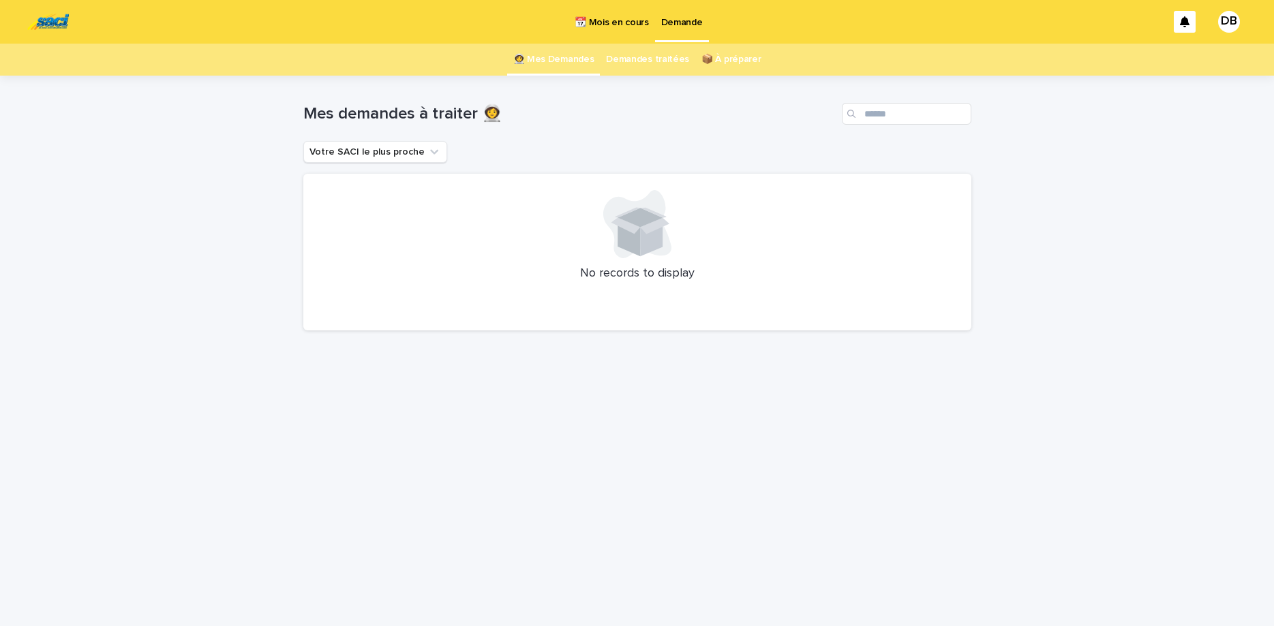
click at [748, 72] on link "📦 À préparer" at bounding box center [730, 60] width 59 height 32
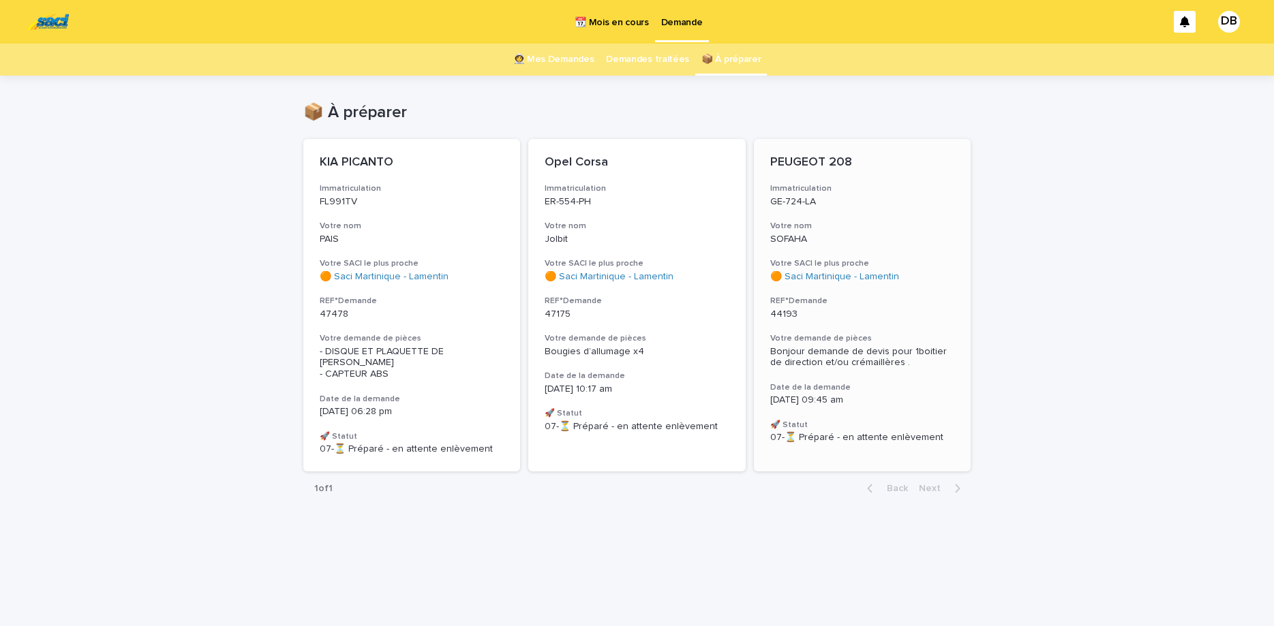
click at [857, 228] on h3 "Votre nom" at bounding box center [862, 226] width 185 height 11
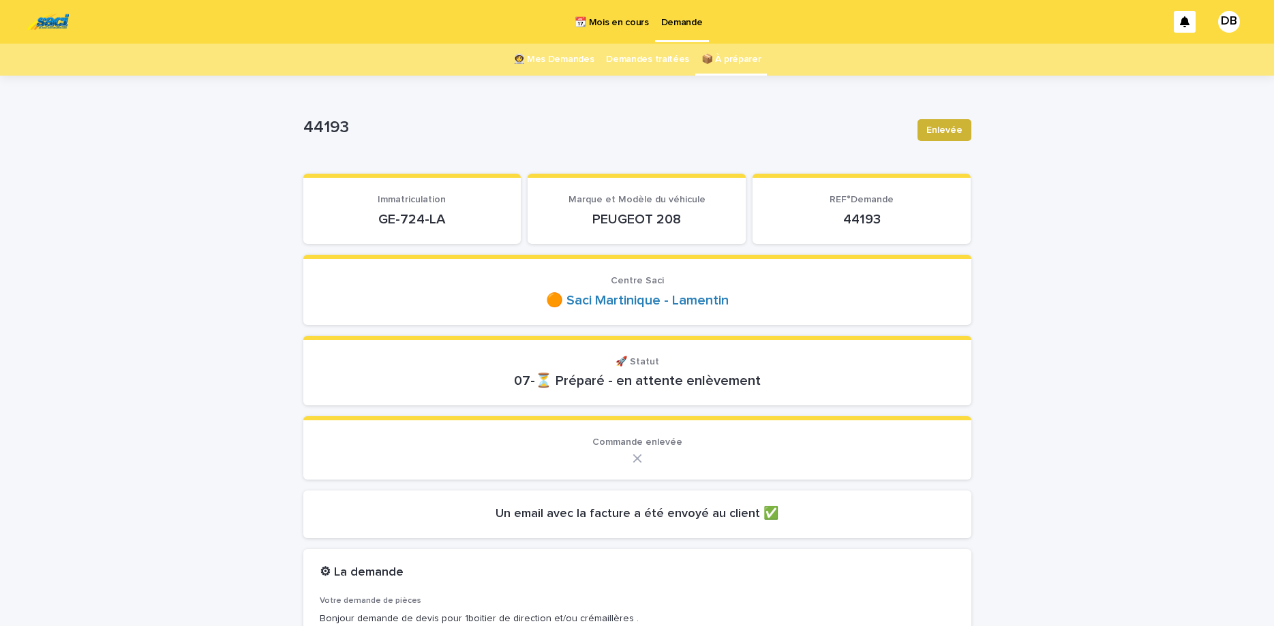
click at [940, 127] on span "Enlevée" at bounding box center [944, 130] width 36 height 14
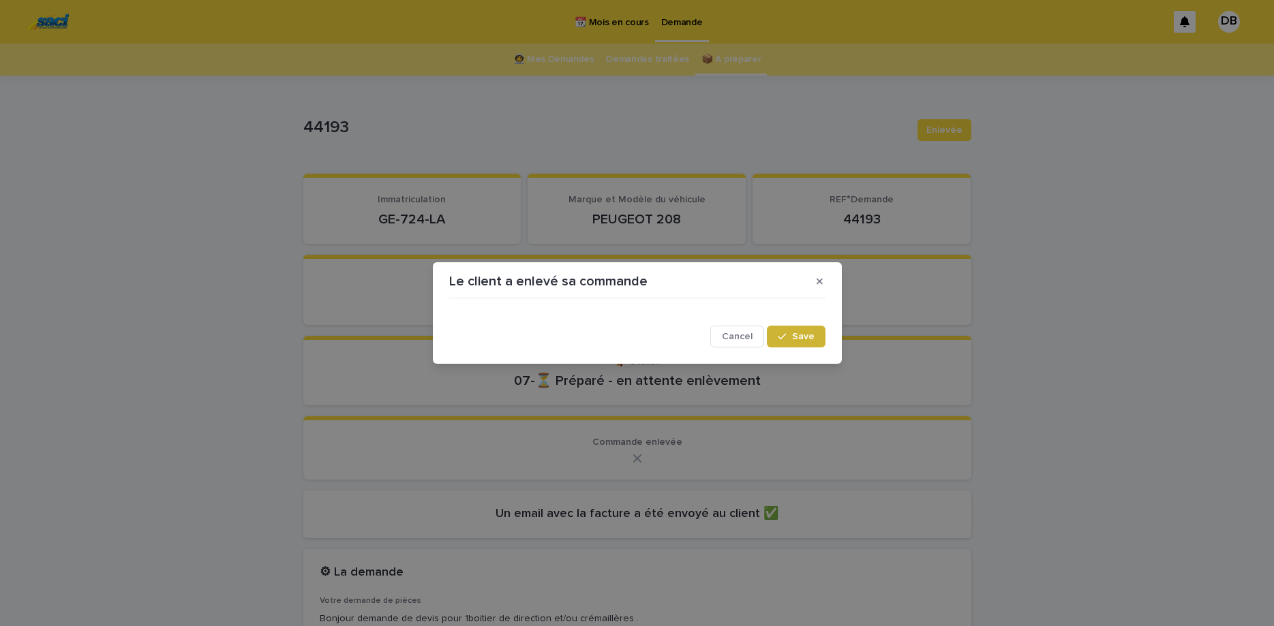
click at [793, 346] on button "Save" at bounding box center [796, 337] width 58 height 22
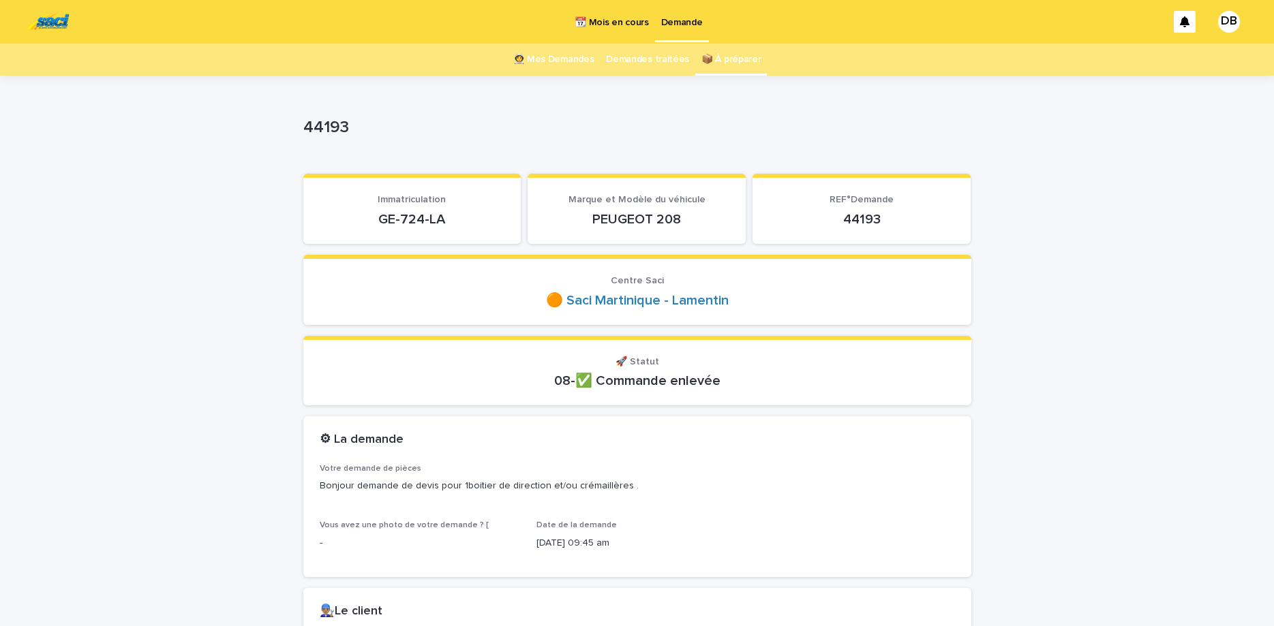
click at [710, 63] on link "📦 À préparer" at bounding box center [730, 60] width 59 height 32
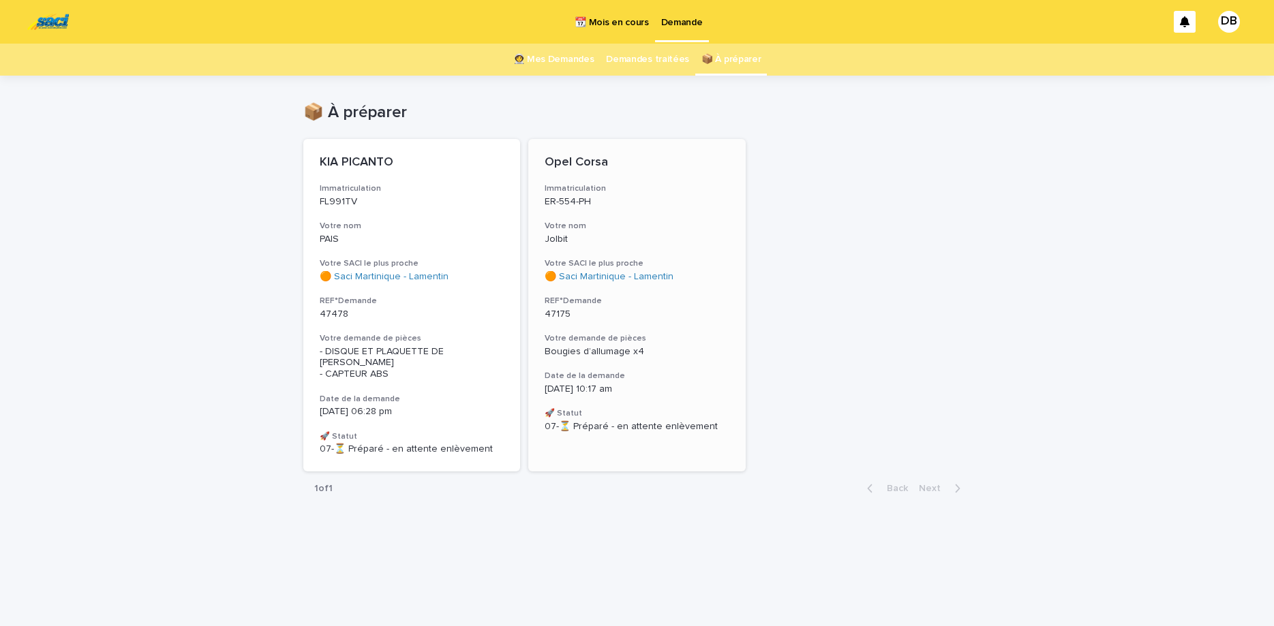
click at [651, 254] on div "Opel Corsa Immatriculation ER-554-PH Votre nom Jolbit Votre SACI le plus proche…" at bounding box center [636, 294] width 217 height 310
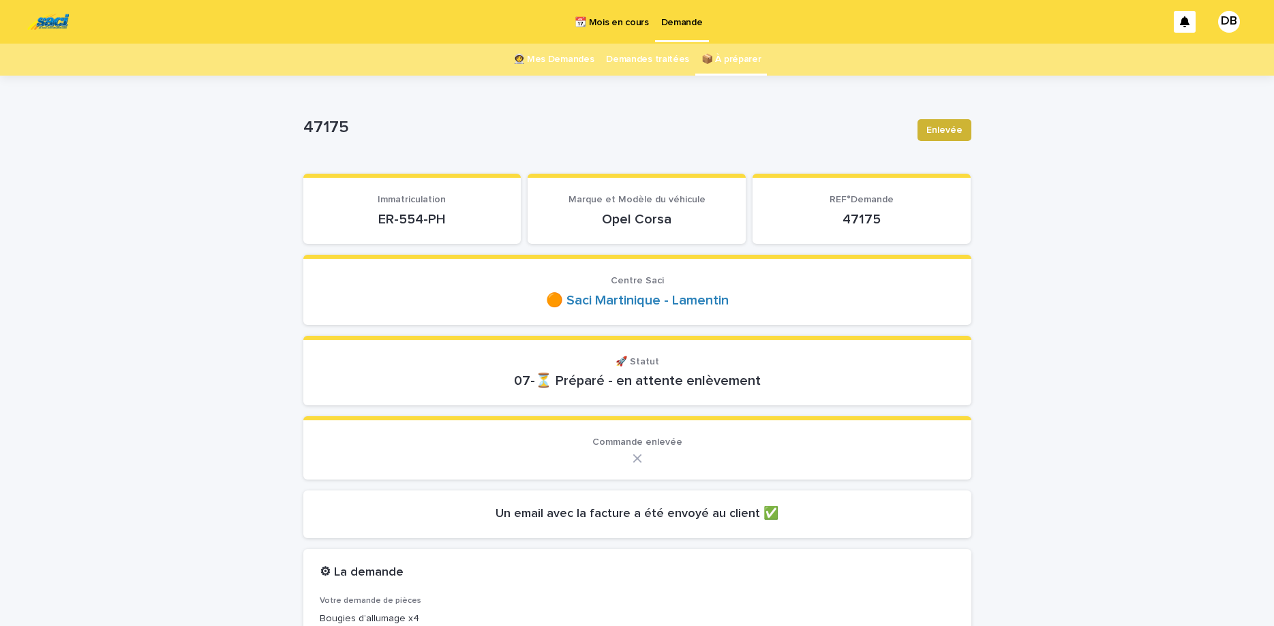
click at [949, 127] on span "Enlevée" at bounding box center [944, 130] width 36 height 14
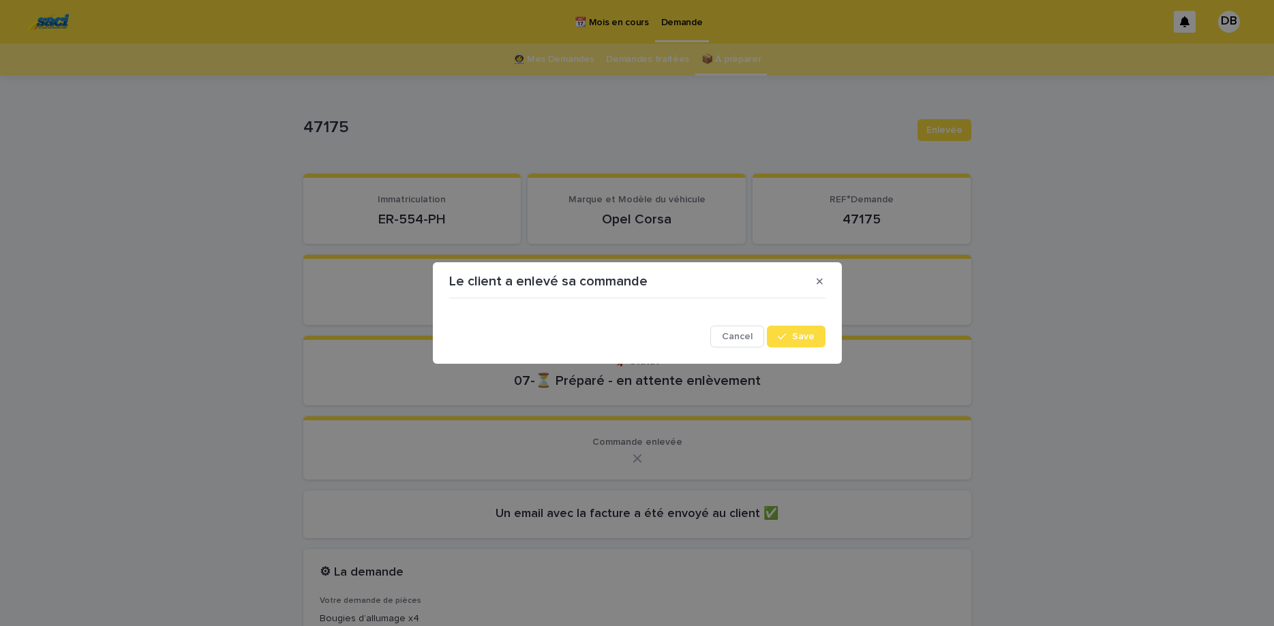
click at [790, 348] on div "Cancel Save" at bounding box center [637, 326] width 383 height 50
click at [786, 339] on icon "button" at bounding box center [782, 337] width 8 height 10
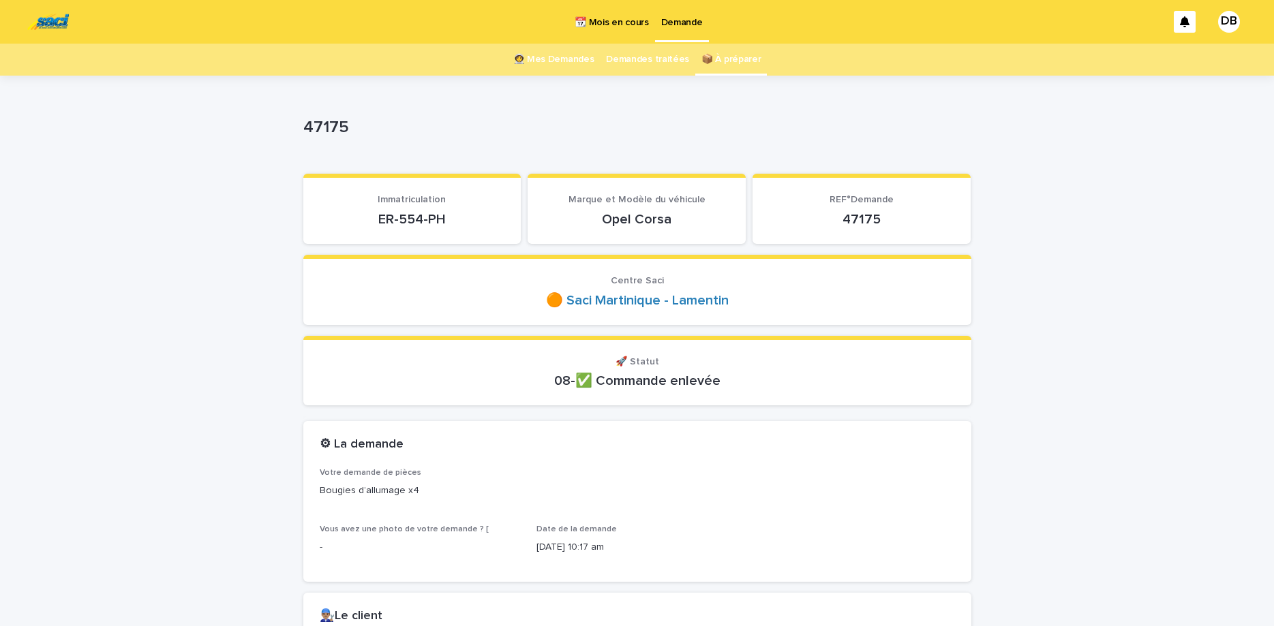
click at [729, 63] on link "📦 À préparer" at bounding box center [730, 60] width 59 height 32
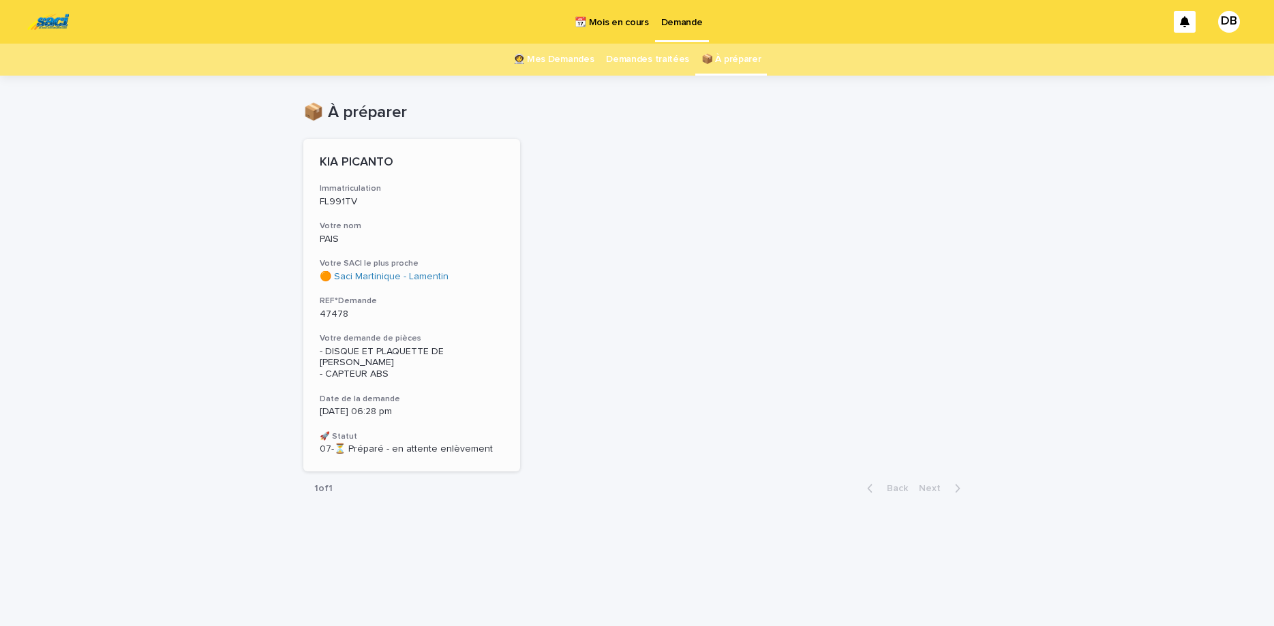
click at [425, 320] on p "47478" at bounding box center [412, 315] width 185 height 12
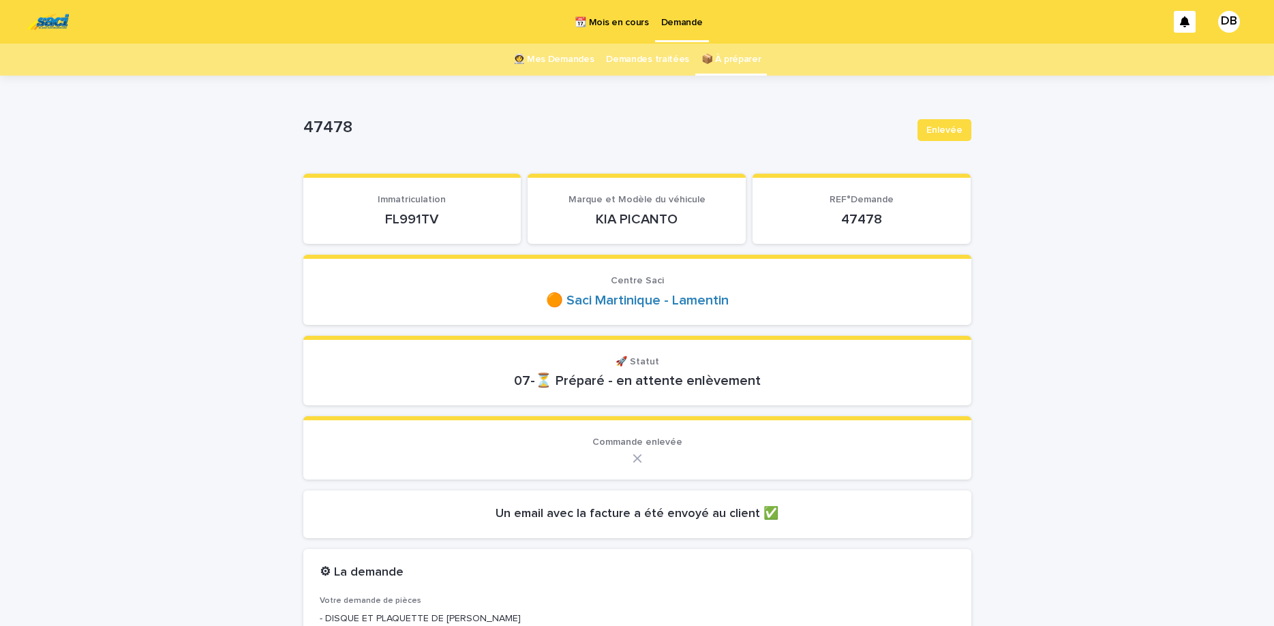
click at [943, 141] on div "Enlevée" at bounding box center [941, 130] width 59 height 55
click at [943, 130] on span "Enlevée" at bounding box center [944, 130] width 36 height 14
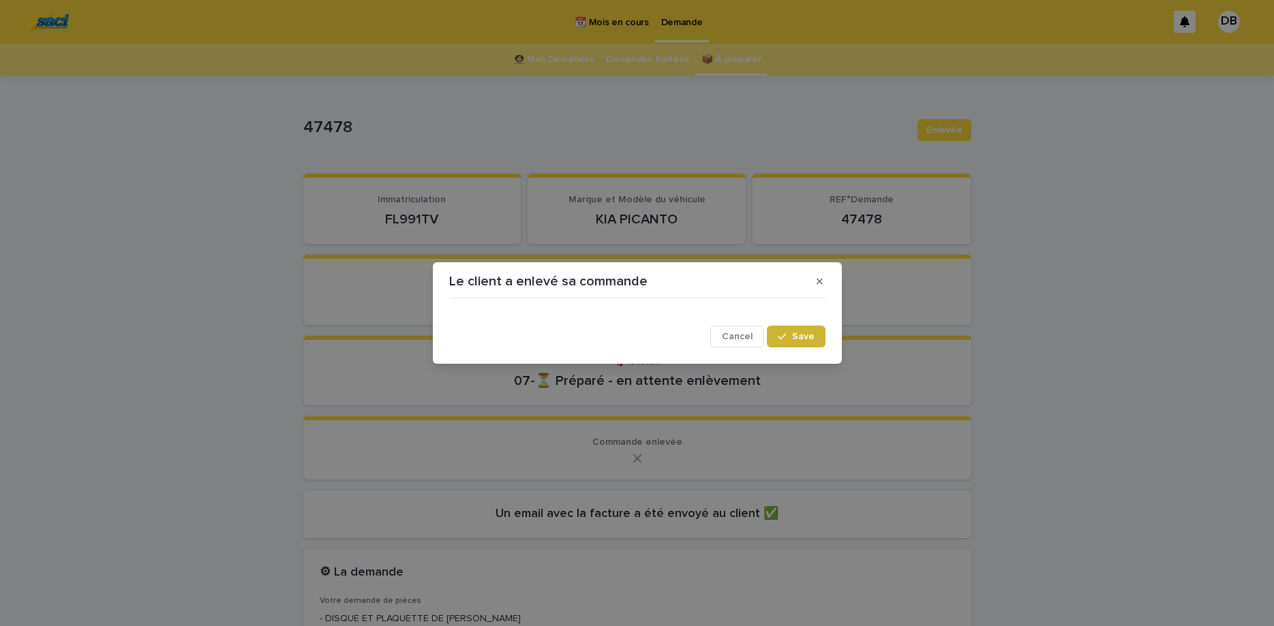
drag, startPoint x: 796, startPoint y: 328, endPoint x: 807, endPoint y: 335, distance: 12.5
click at [801, 331] on button "Save" at bounding box center [796, 337] width 58 height 22
